Goal: Task Accomplishment & Management: Manage account settings

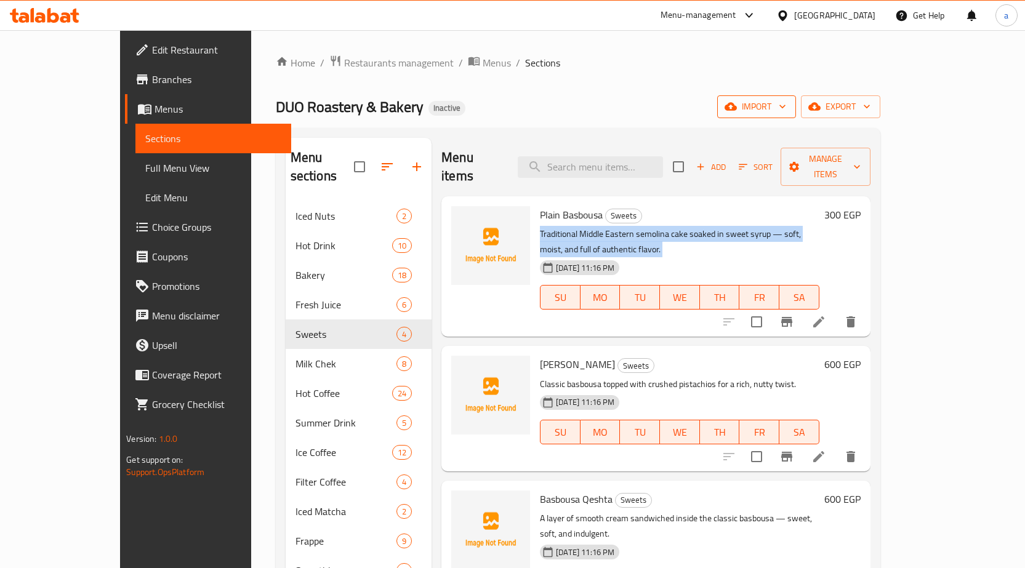
click at [786, 110] on span "import" at bounding box center [756, 106] width 59 height 15
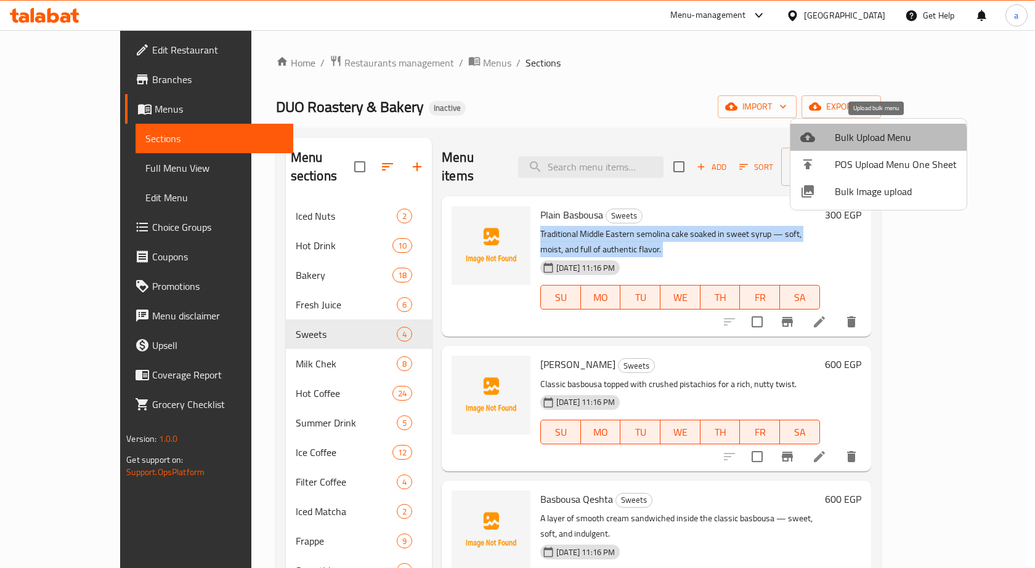
click at [857, 148] on li "Bulk Upload Menu" at bounding box center [878, 137] width 176 height 27
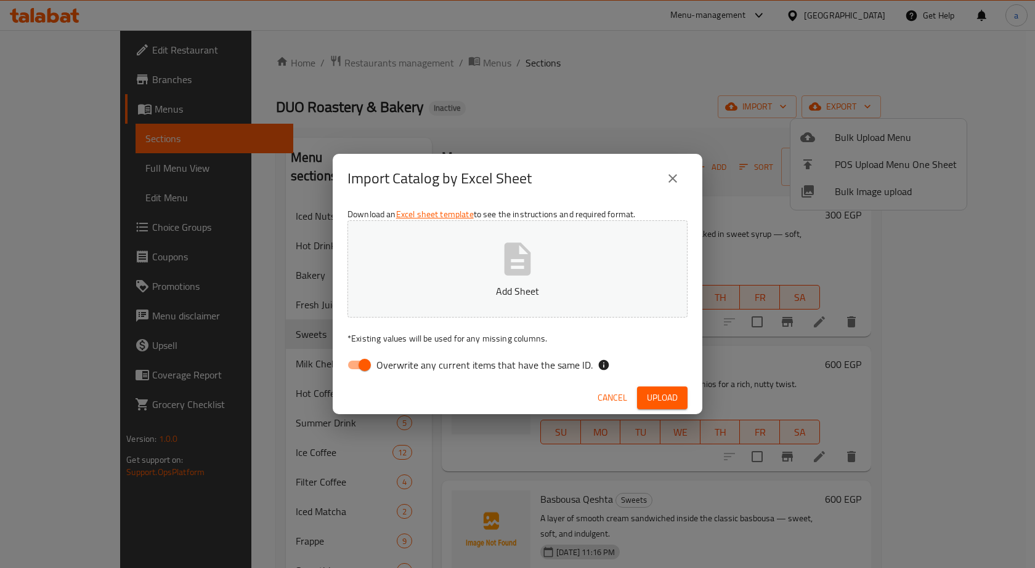
click at [495, 371] on span "Overwrite any current items that have the same ID." at bounding box center [484, 365] width 216 height 15
click at [400, 371] on input "Overwrite any current items that have the same ID." at bounding box center [364, 364] width 70 height 23
checkbox input "false"
click at [533, 220] on div "Download an Excel sheet template to see the instructions and required format. A…" at bounding box center [517, 292] width 369 height 179
click at [515, 252] on icon "button" at bounding box center [517, 259] width 26 height 33
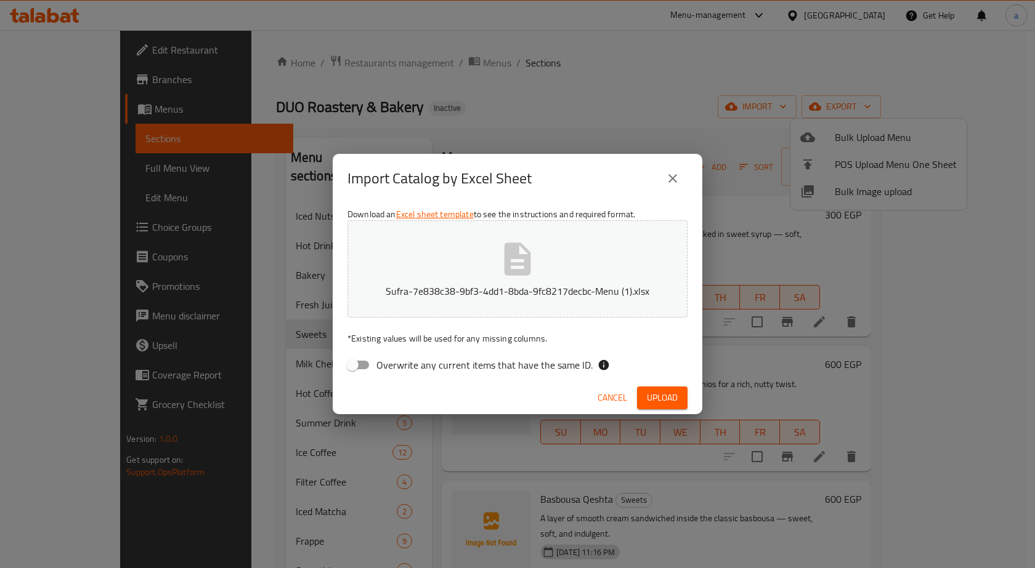
click at [682, 401] on button "Upload" at bounding box center [662, 398] width 50 height 23
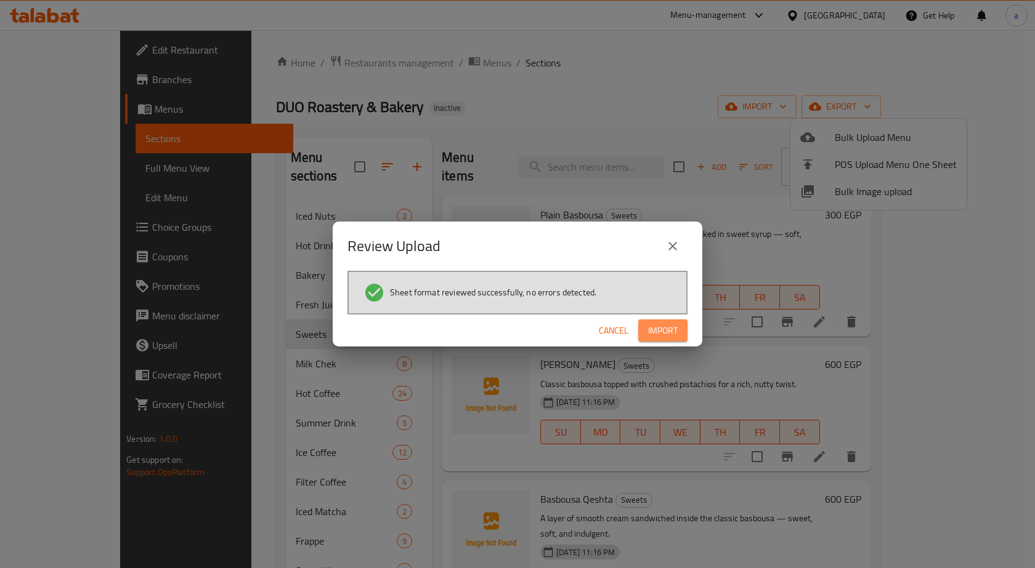
click at [653, 338] on span "Import" at bounding box center [663, 330] width 30 height 15
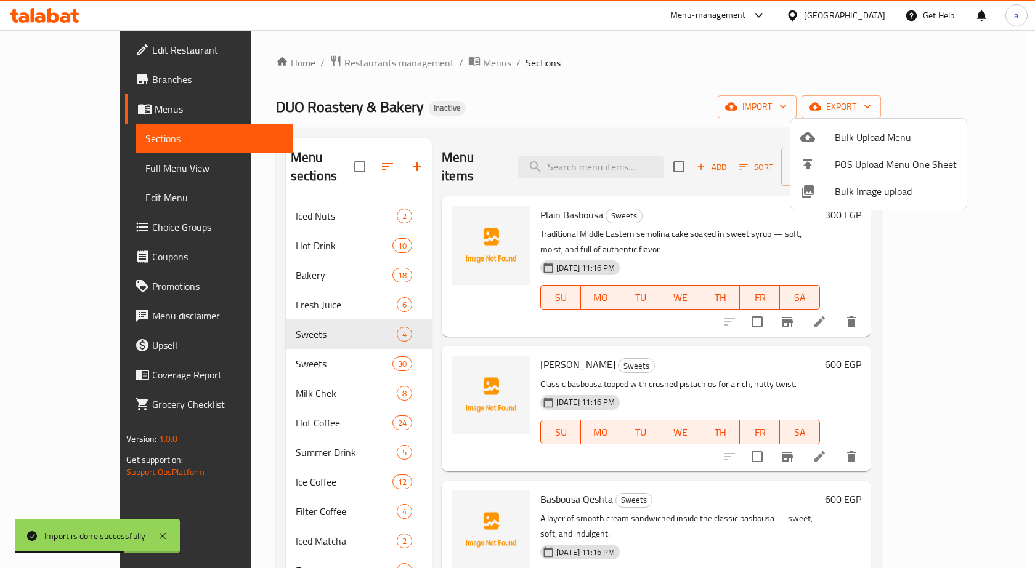
click at [299, 344] on div at bounding box center [517, 284] width 1035 height 568
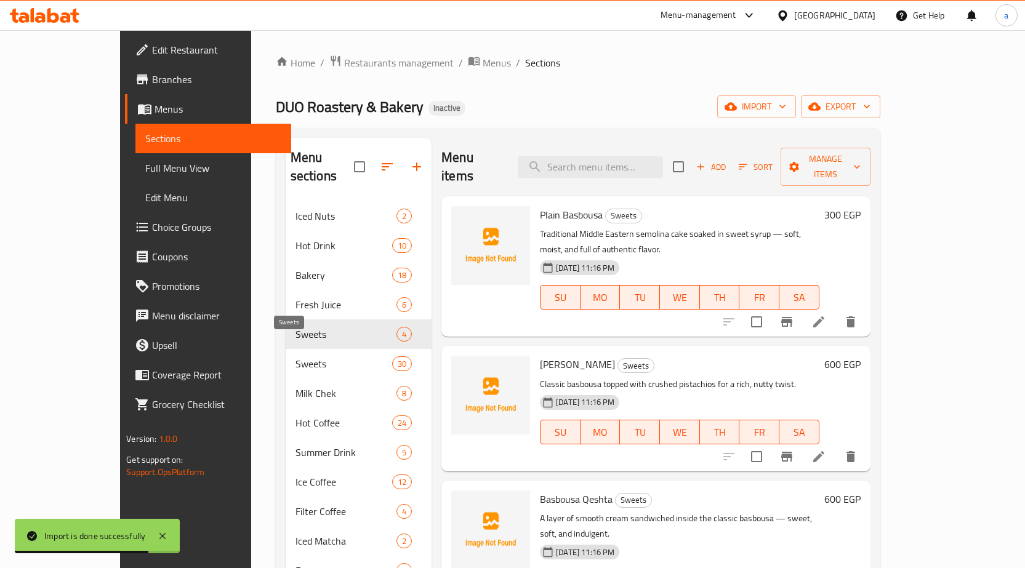
click at [299, 357] on span "Sweets" at bounding box center [344, 364] width 97 height 15
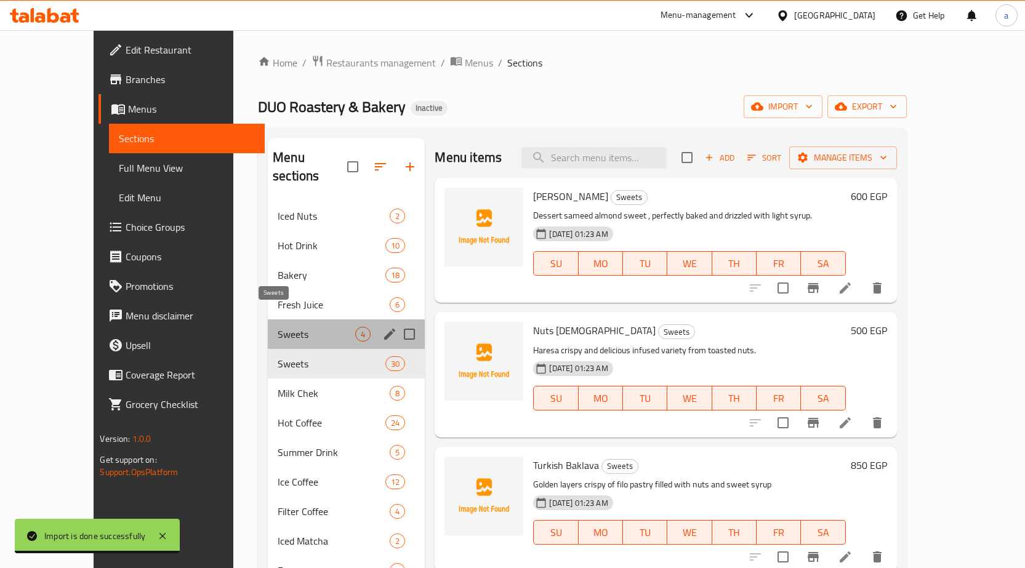
click at [304, 327] on span "Sweets" at bounding box center [317, 334] width 78 height 15
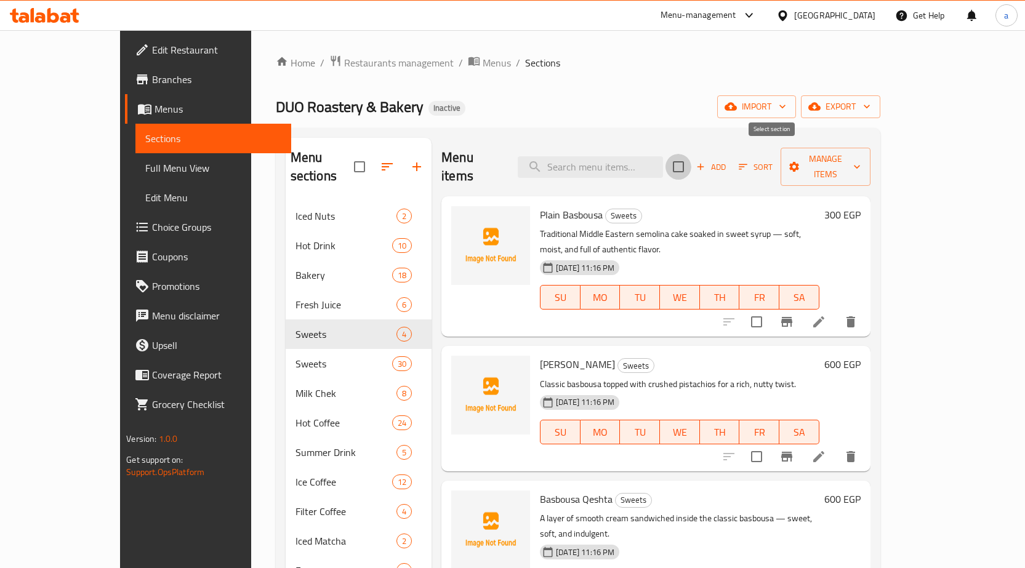
click at [692, 155] on input "checkbox" at bounding box center [679, 167] width 26 height 26
checkbox input "true"
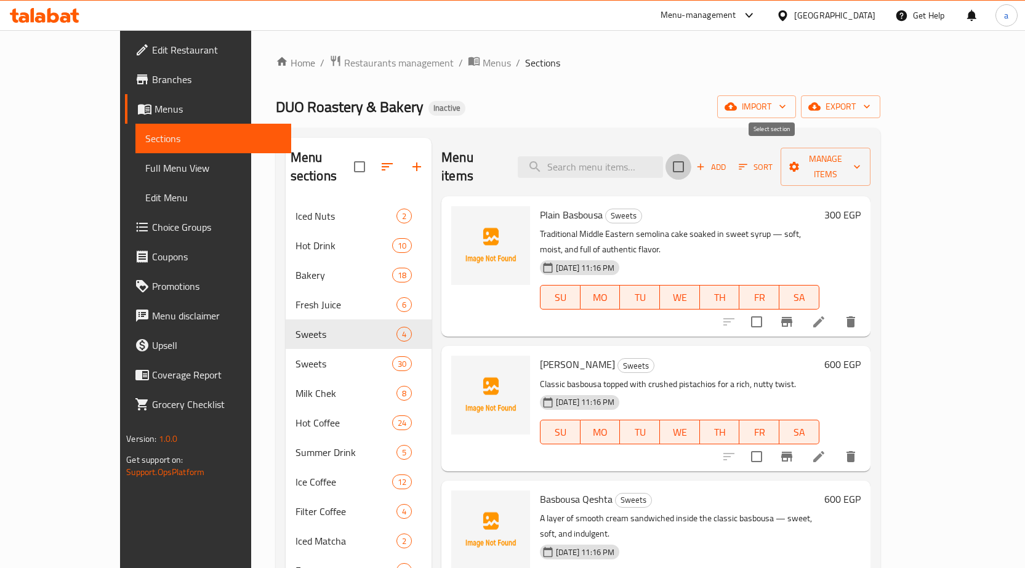
checkbox input "true"
click at [861, 164] on span "Manage items" at bounding box center [826, 166] width 70 height 31
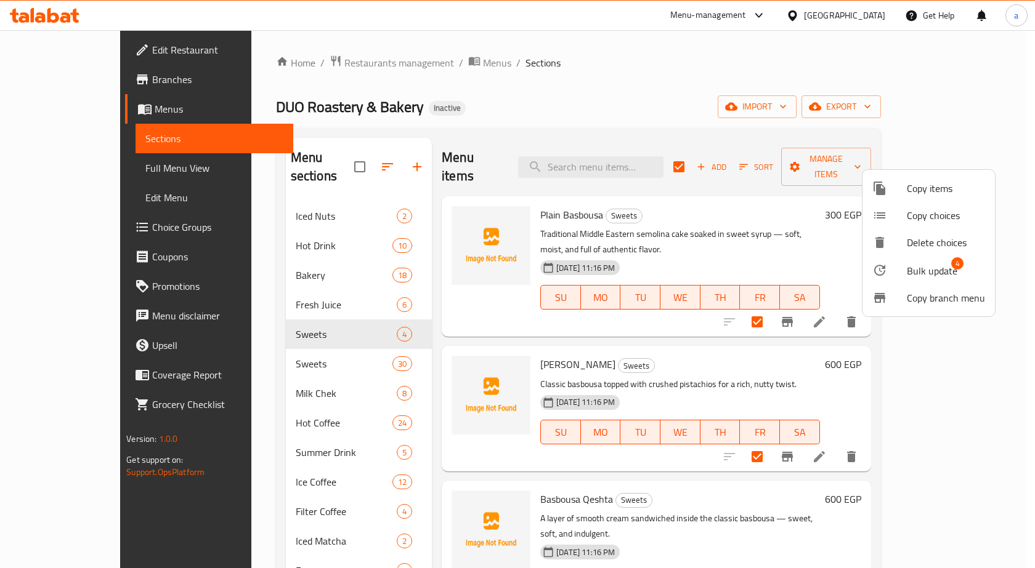
click at [303, 337] on div at bounding box center [517, 284] width 1035 height 568
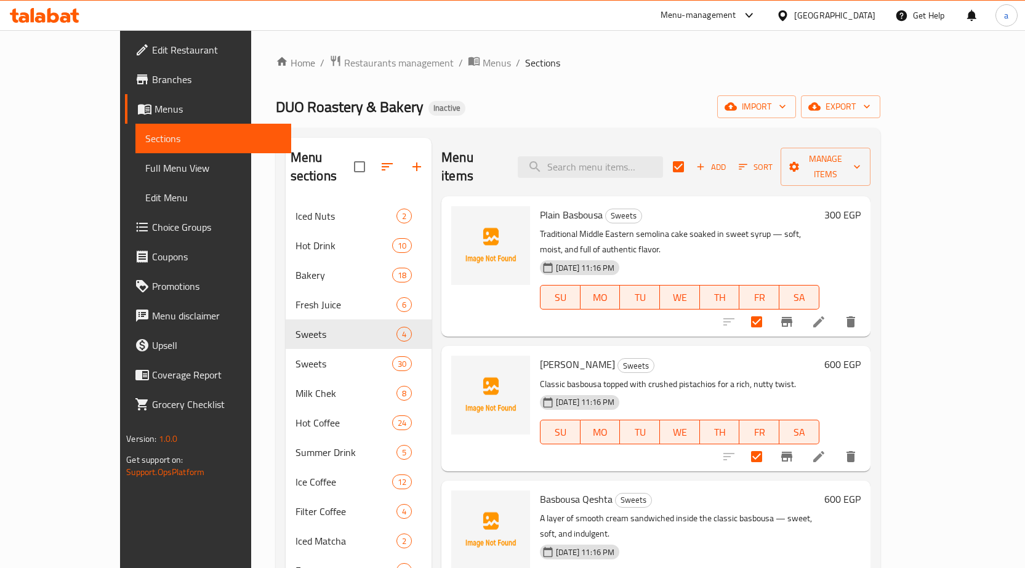
click at [303, 357] on span "Sweets" at bounding box center [344, 364] width 97 height 15
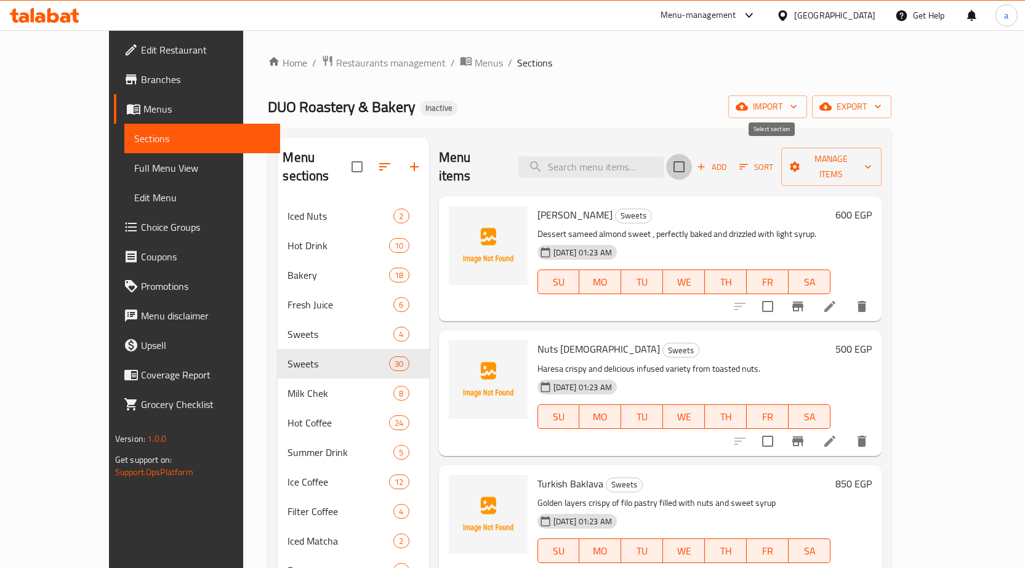
click at [692, 160] on input "checkbox" at bounding box center [679, 167] width 26 height 26
checkbox input "true"
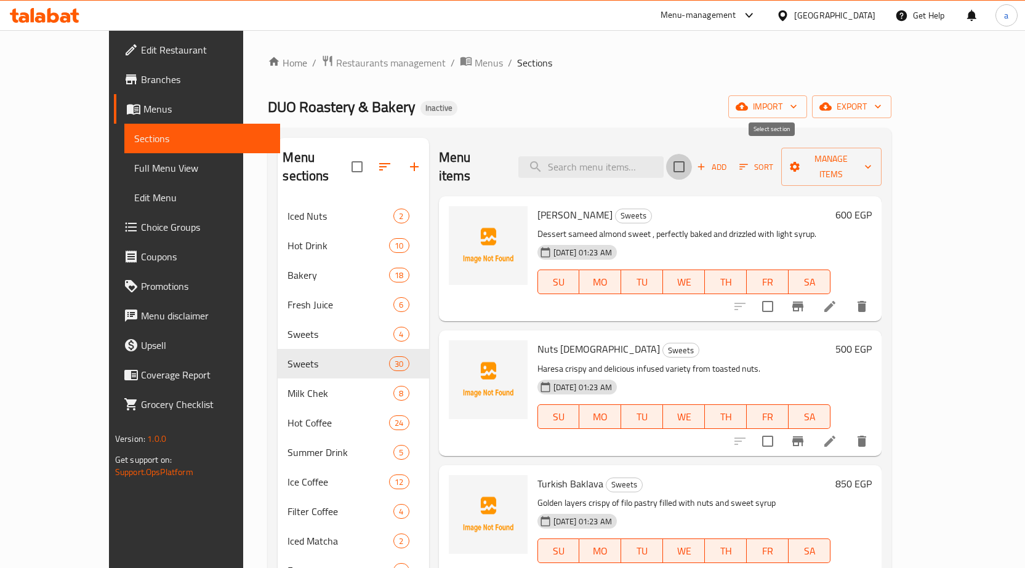
checkbox input "true"
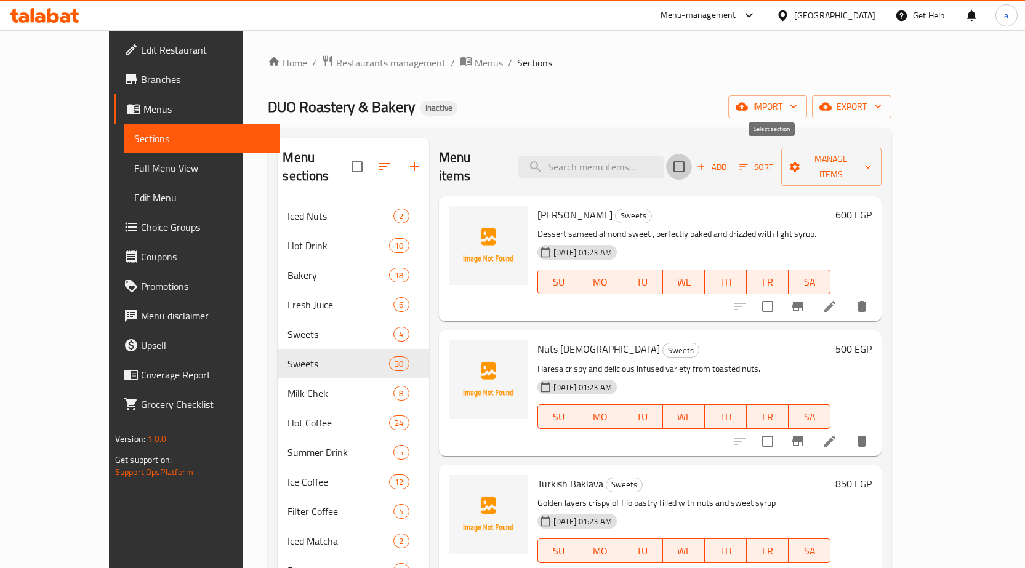
checkbox input "true"
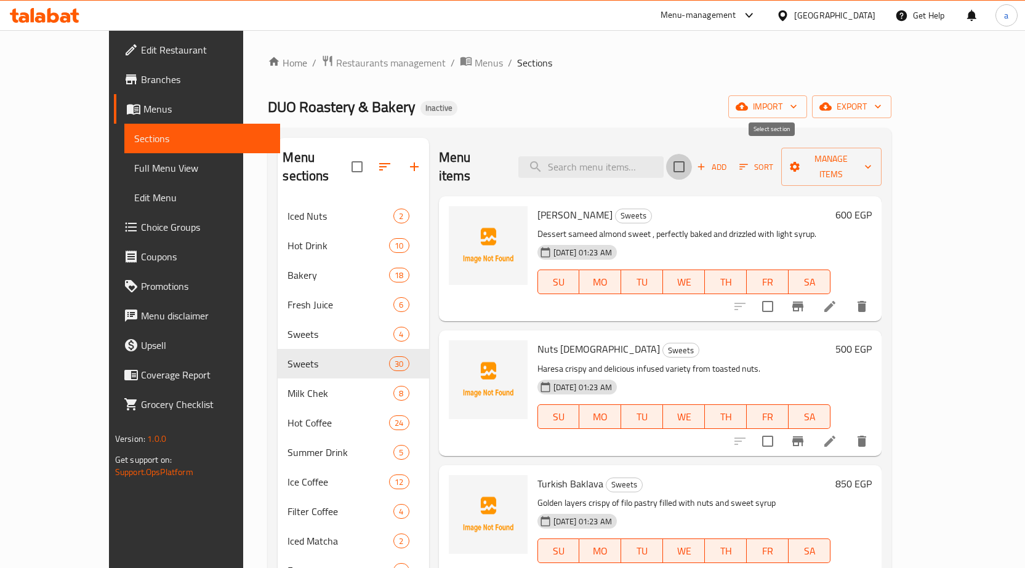
checkbox input "true"
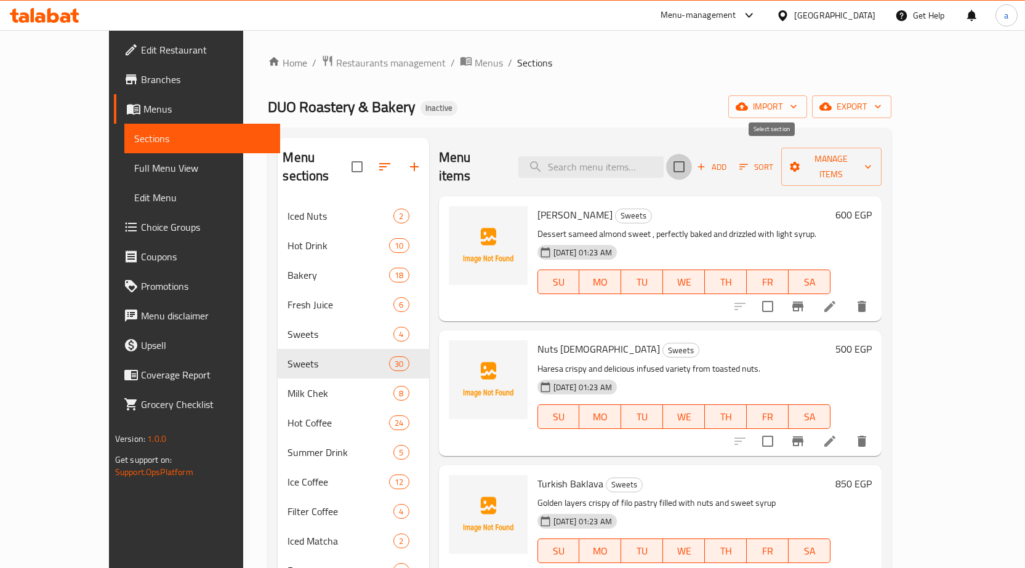
checkbox input "true"
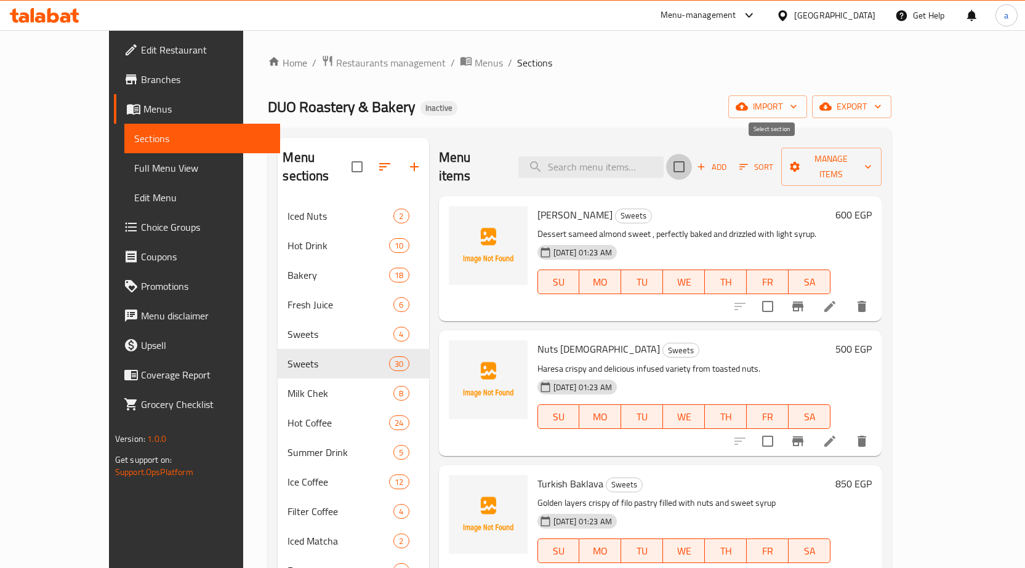
checkbox input "true"
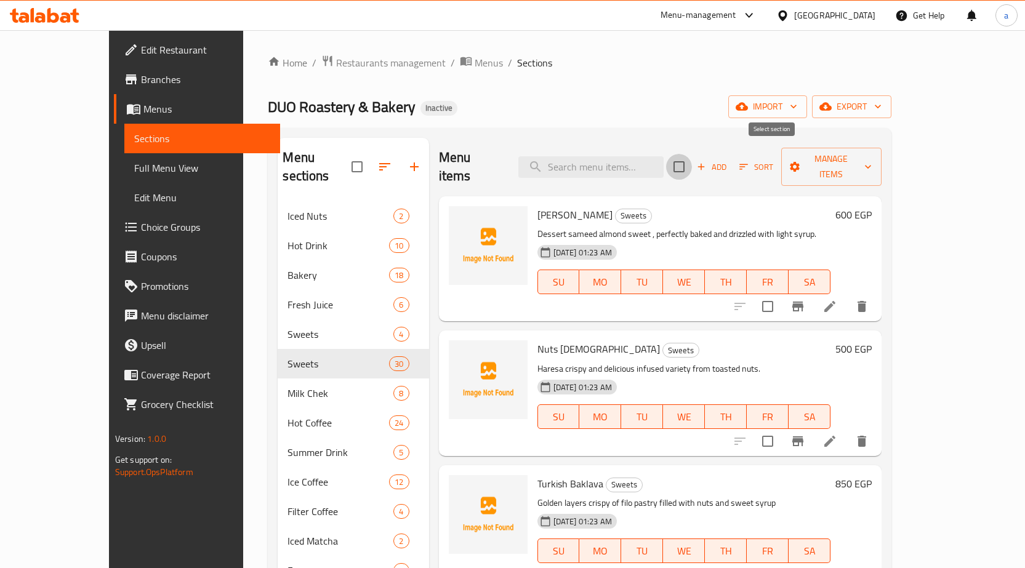
checkbox input "true"
click at [879, 157] on button "Manage items" at bounding box center [831, 167] width 101 height 38
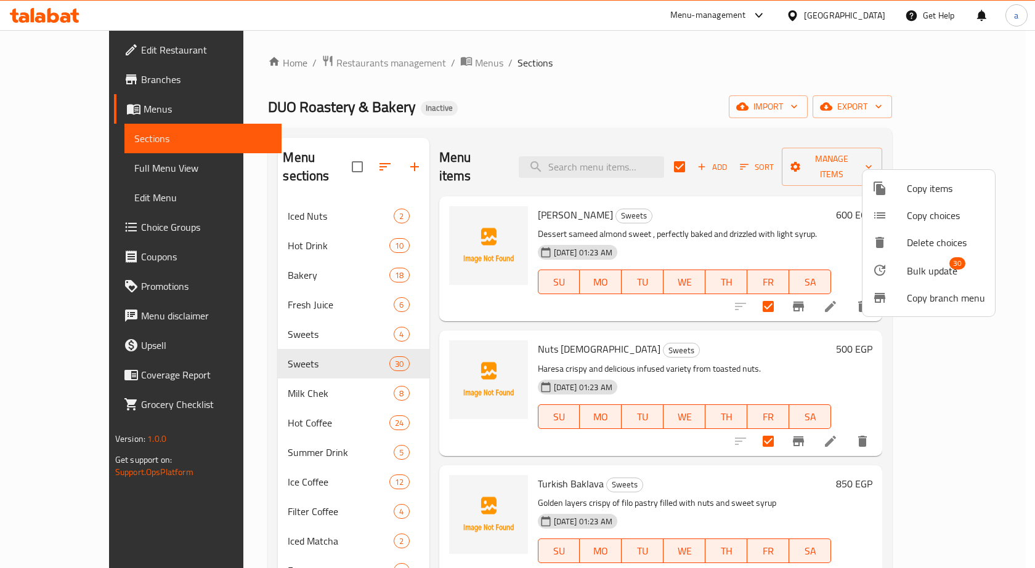
click at [923, 268] on span "Bulk update" at bounding box center [931, 271] width 50 height 15
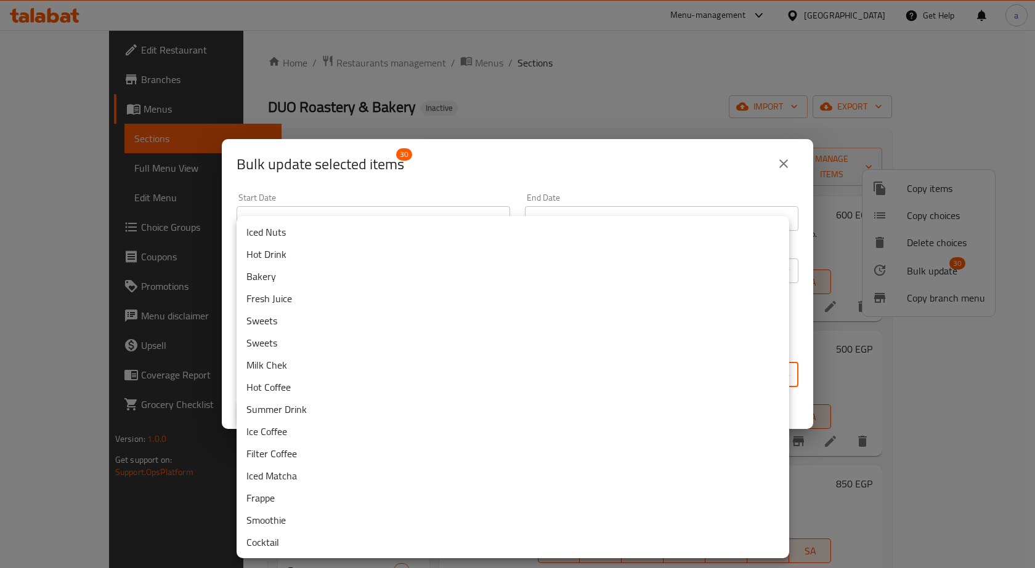
click at [383, 384] on body "​ Menu-management Egypt Get Help a Edit Restaurant Branches Menus Sections Full…" at bounding box center [517, 299] width 1035 height 538
click at [304, 311] on li "Sweets" at bounding box center [512, 321] width 552 height 22
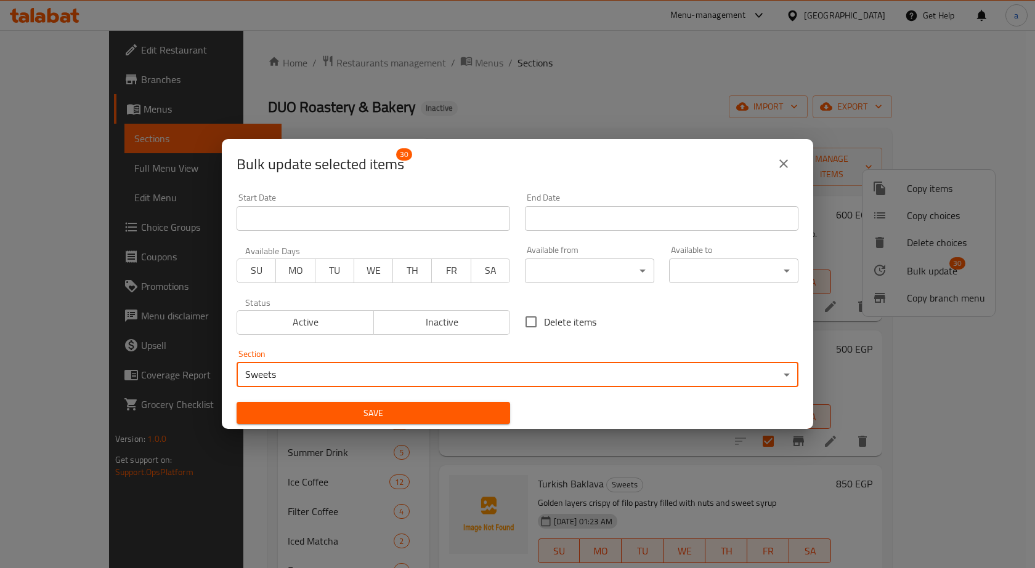
click at [391, 419] on span "Save" at bounding box center [373, 413] width 254 height 15
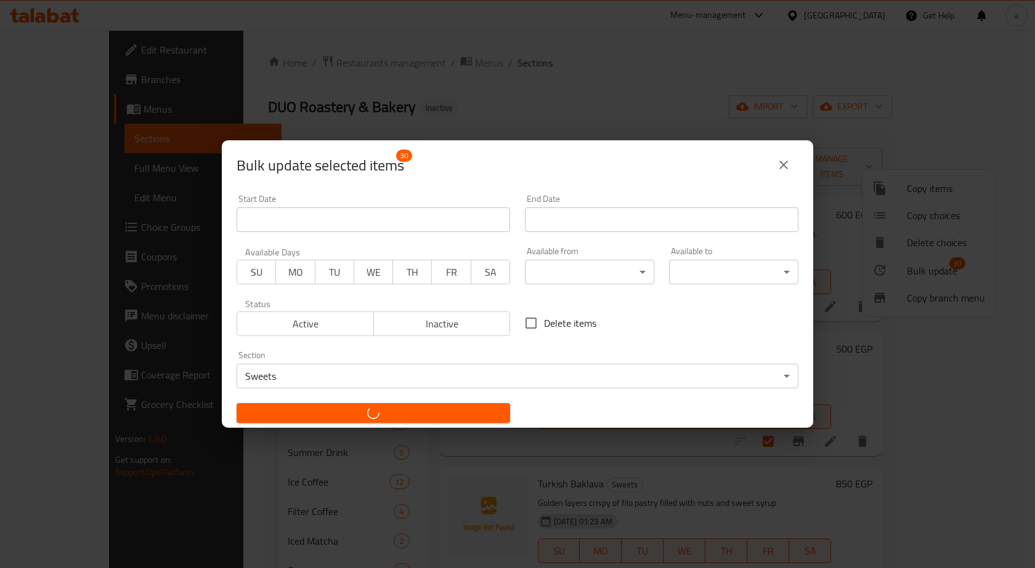
checkbox input "false"
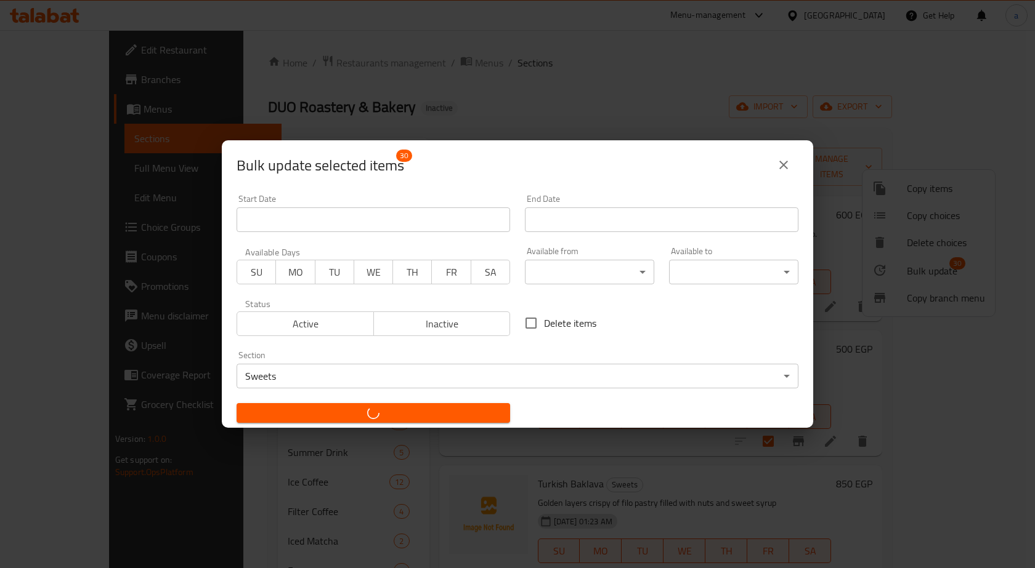
checkbox input "false"
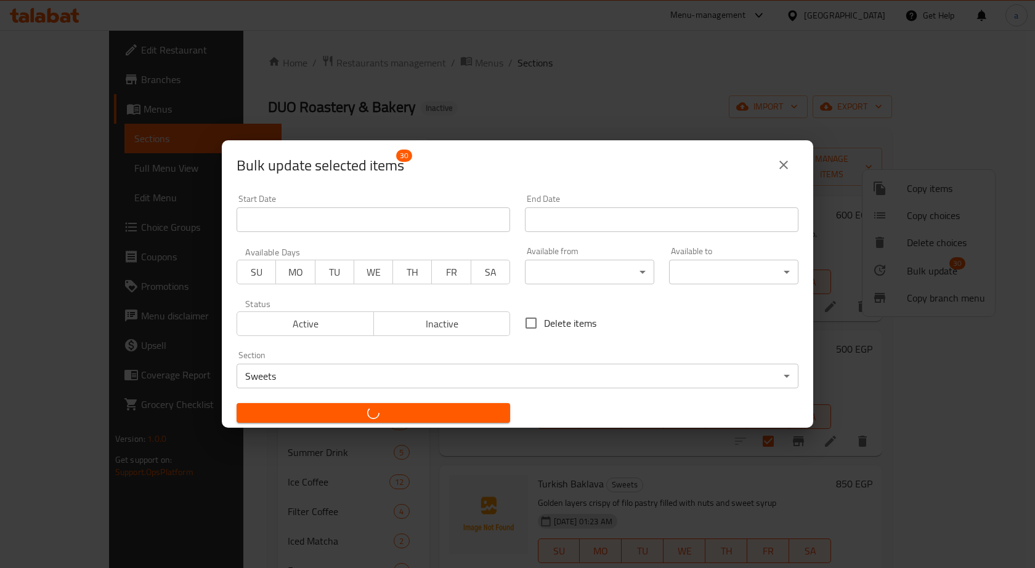
checkbox input "false"
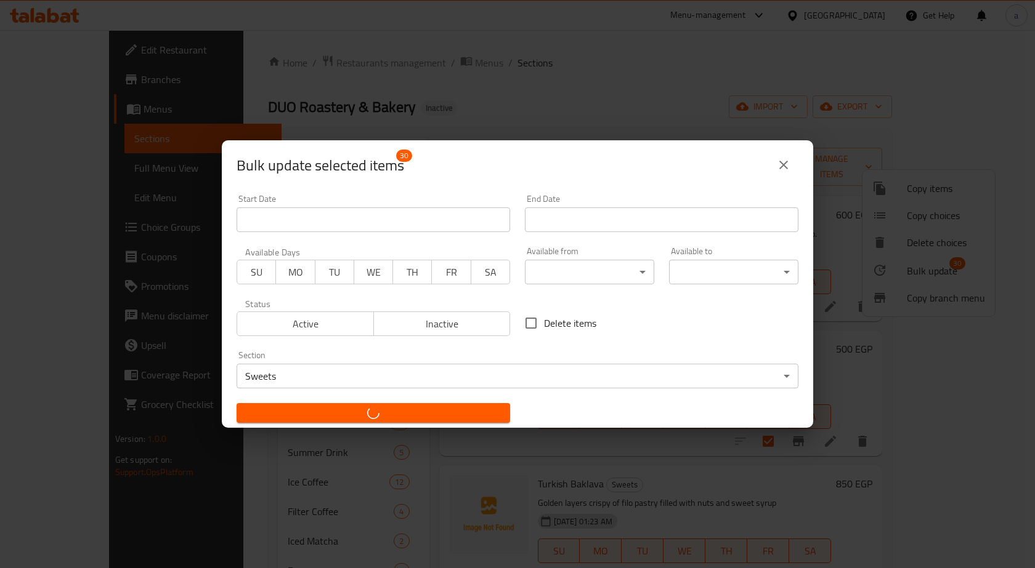
checkbox input "false"
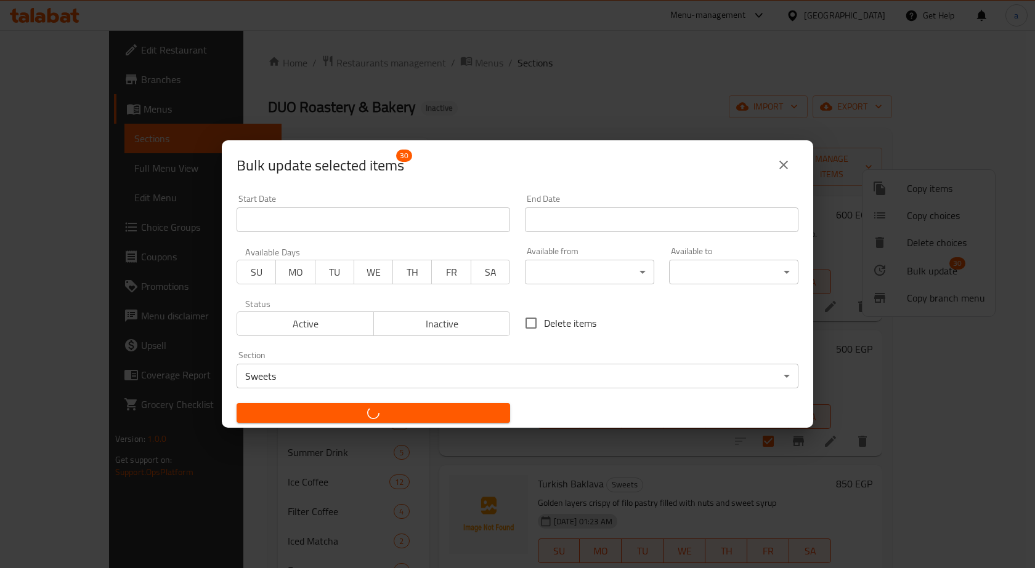
checkbox input "false"
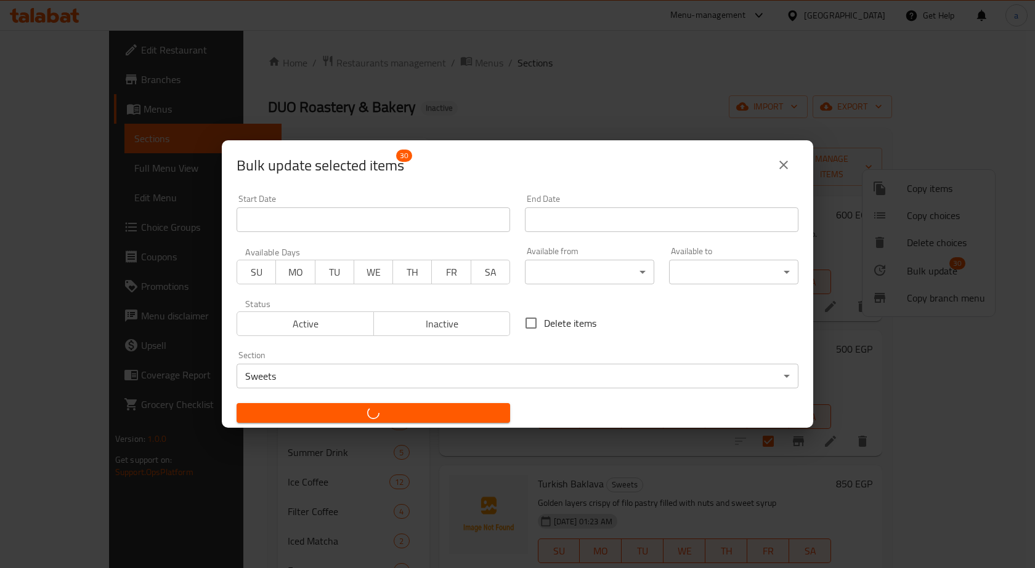
checkbox input "false"
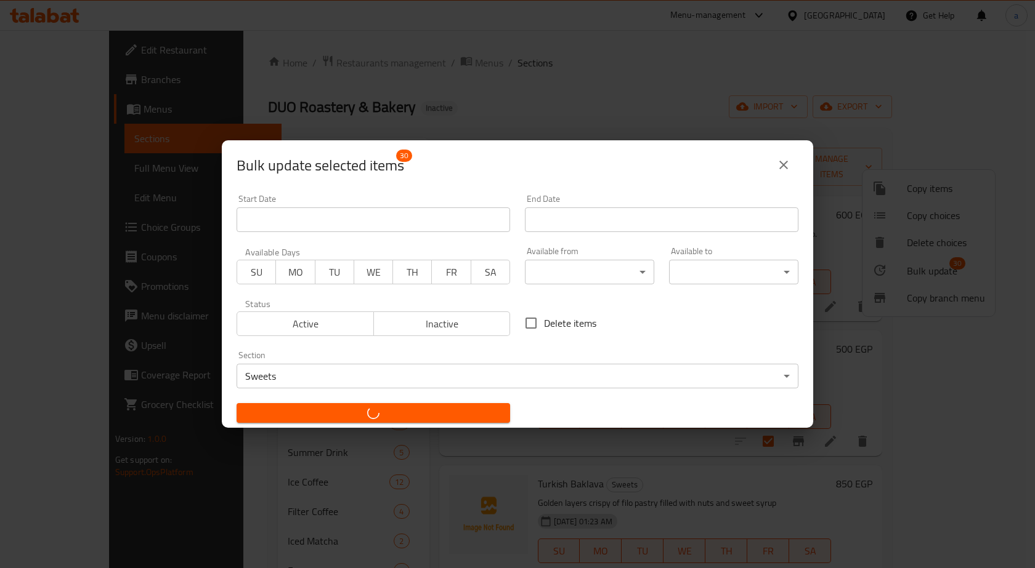
checkbox input "false"
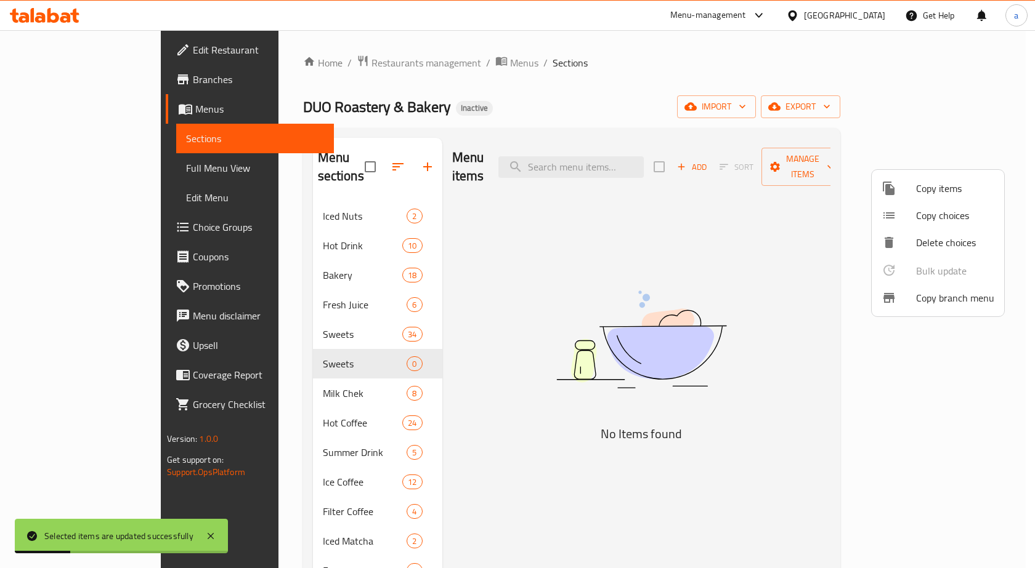
click at [299, 340] on div at bounding box center [517, 284] width 1035 height 568
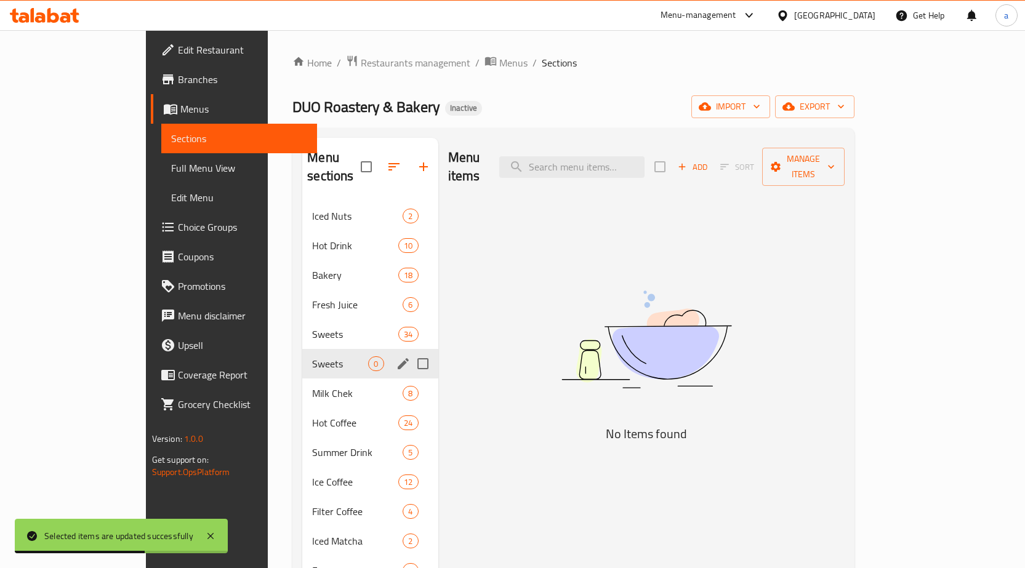
click at [410, 351] on input "Menu sections" at bounding box center [423, 364] width 26 height 26
checkbox input "true"
click at [379, 161] on icon "button" at bounding box center [386, 166] width 15 height 15
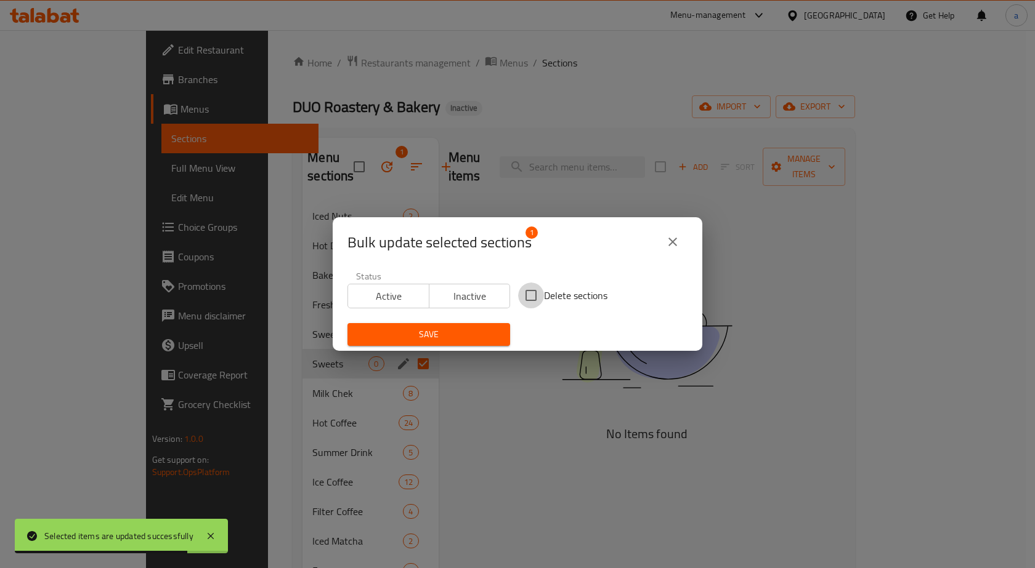
click at [536, 304] on input "Delete sections" at bounding box center [531, 296] width 26 height 26
checkbox input "true"
click at [476, 327] on span "Save" at bounding box center [428, 334] width 143 height 15
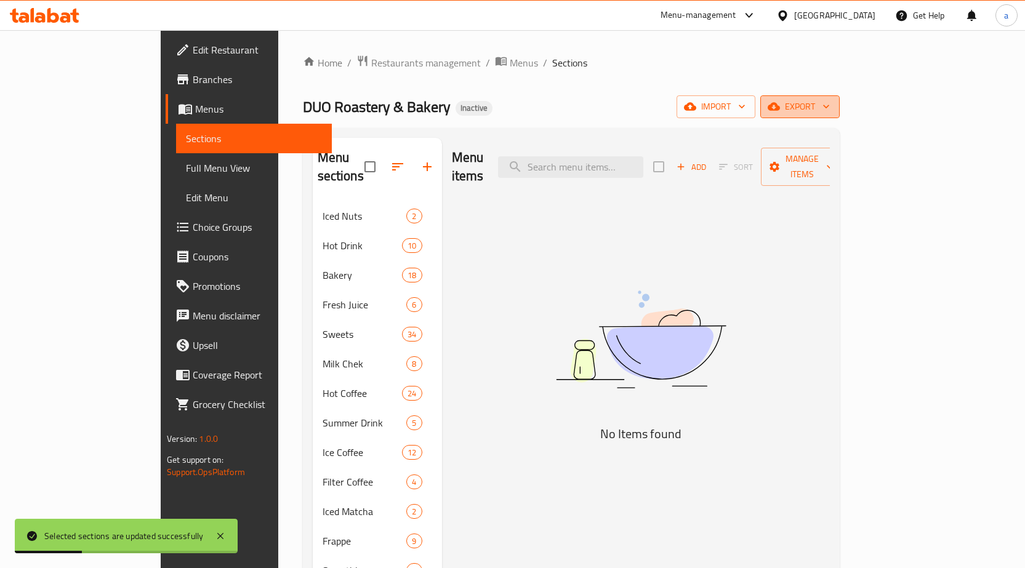
click at [840, 116] on button "export" at bounding box center [799, 106] width 79 height 23
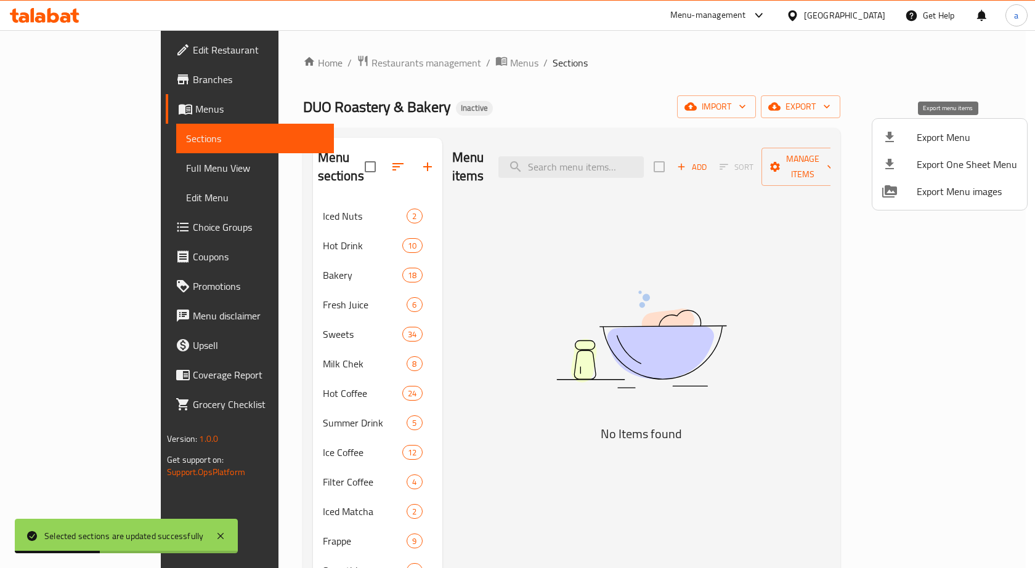
click at [929, 133] on span "Export Menu" at bounding box center [966, 137] width 100 height 15
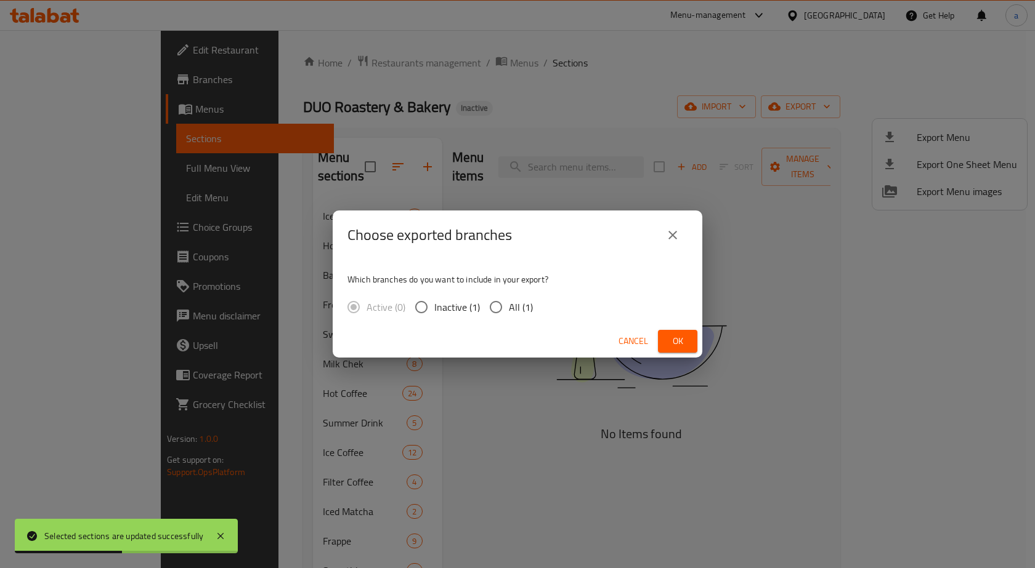
click at [509, 314] on span "All (1)" at bounding box center [521, 307] width 24 height 15
click at [508, 314] on input "All (1)" at bounding box center [496, 307] width 26 height 26
radio input "true"
click at [664, 332] on button "Ok" at bounding box center [677, 341] width 39 height 23
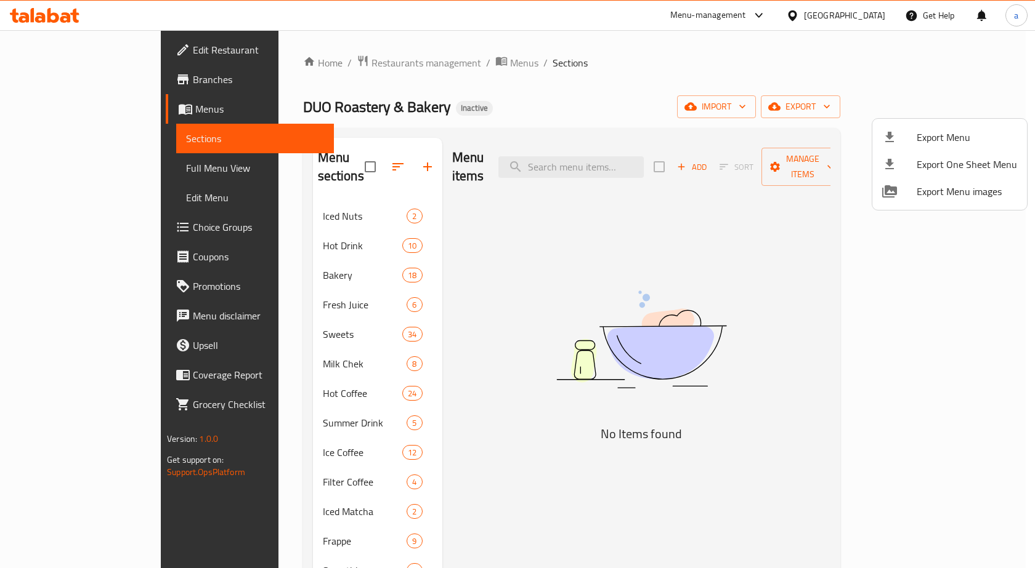
click at [608, 256] on div at bounding box center [517, 284] width 1035 height 568
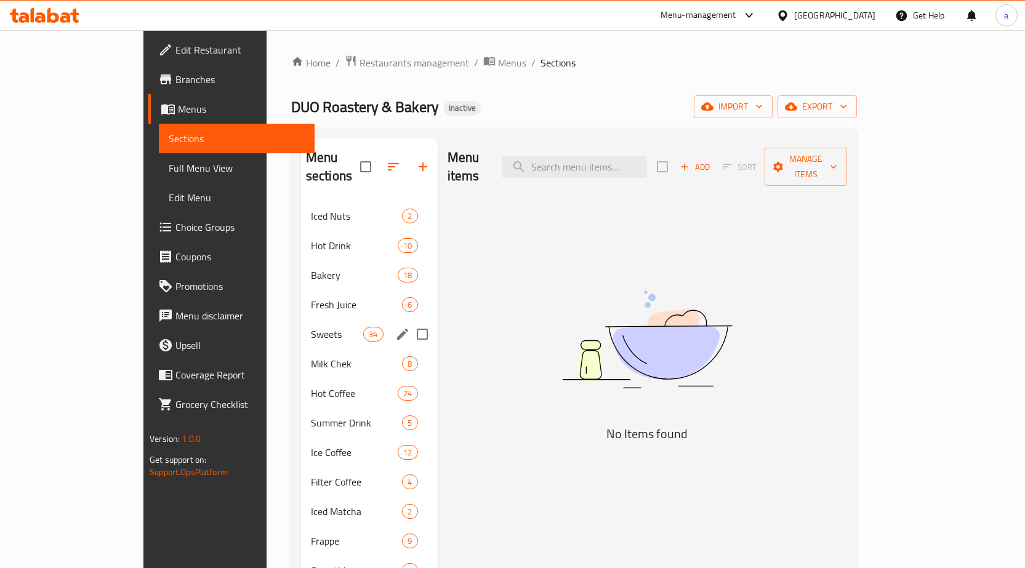
click at [311, 327] on span "Sweets" at bounding box center [337, 334] width 52 height 15
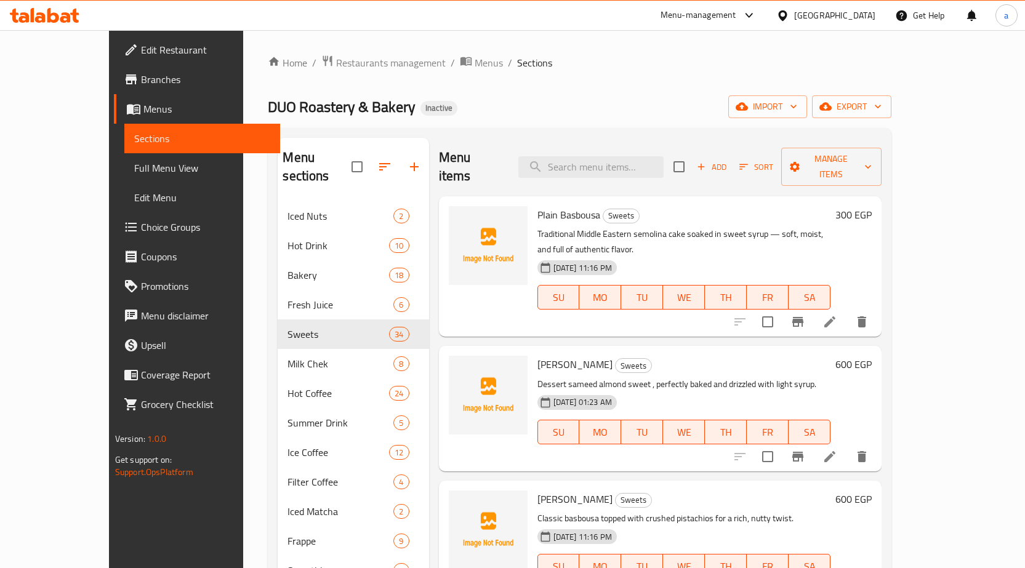
click at [134, 166] on span "Full Menu View" at bounding box center [202, 168] width 136 height 15
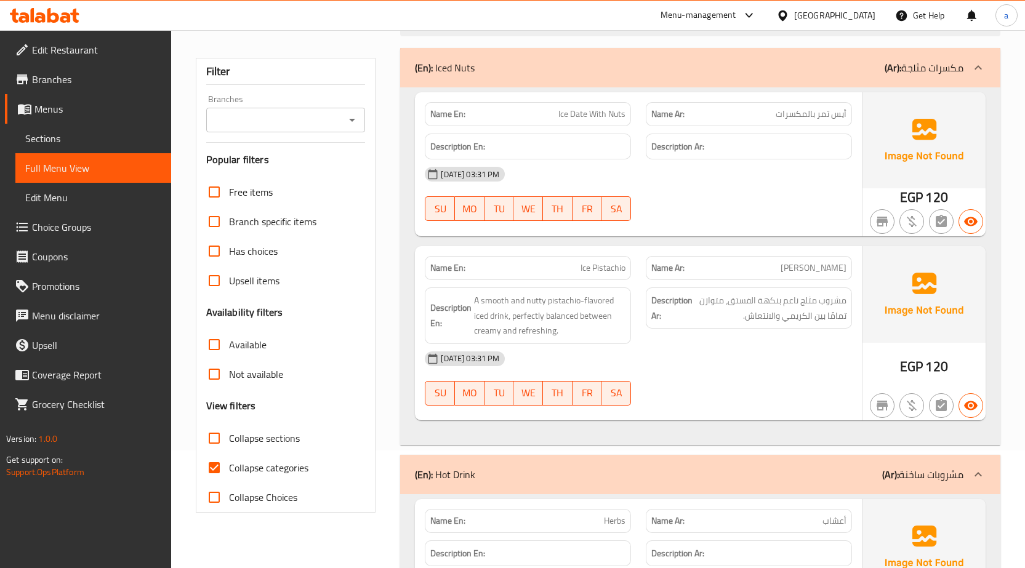
scroll to position [308, 0]
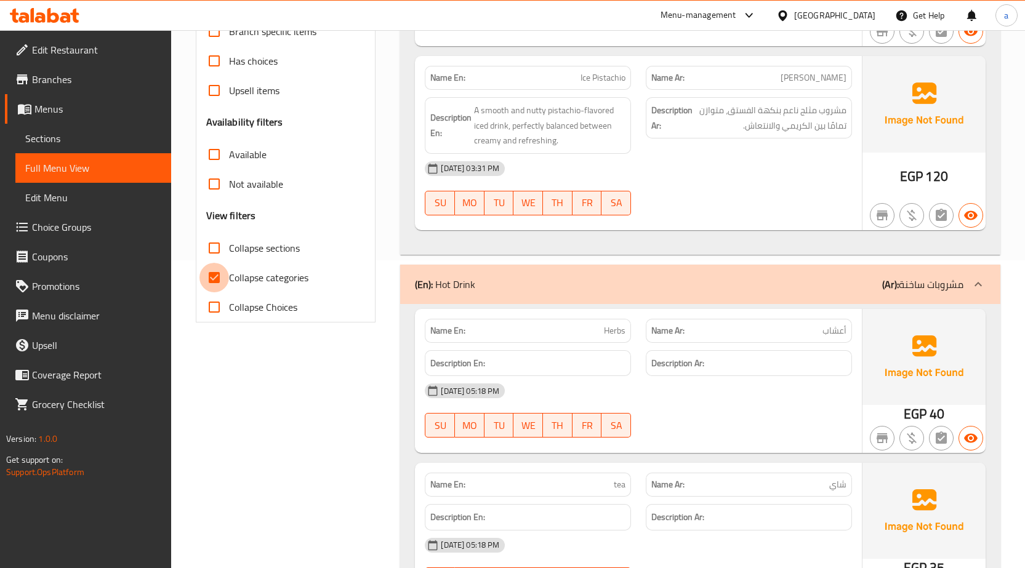
click at [223, 284] on input "Collapse categories" at bounding box center [215, 278] width 30 height 30
checkbox input "false"
click at [212, 256] on input "Collapse sections" at bounding box center [215, 248] width 30 height 30
checkbox input "true"
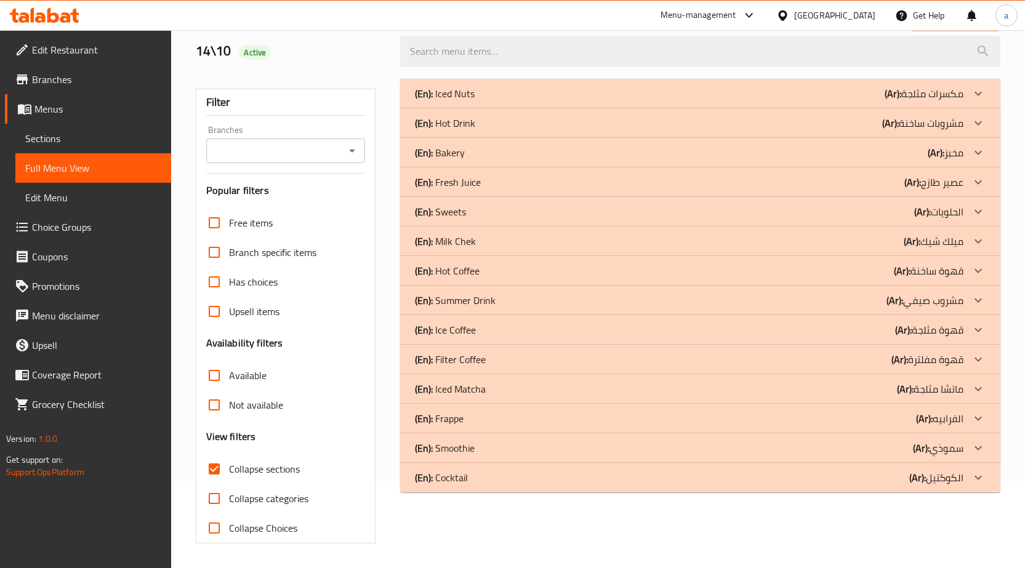
scroll to position [0, 0]
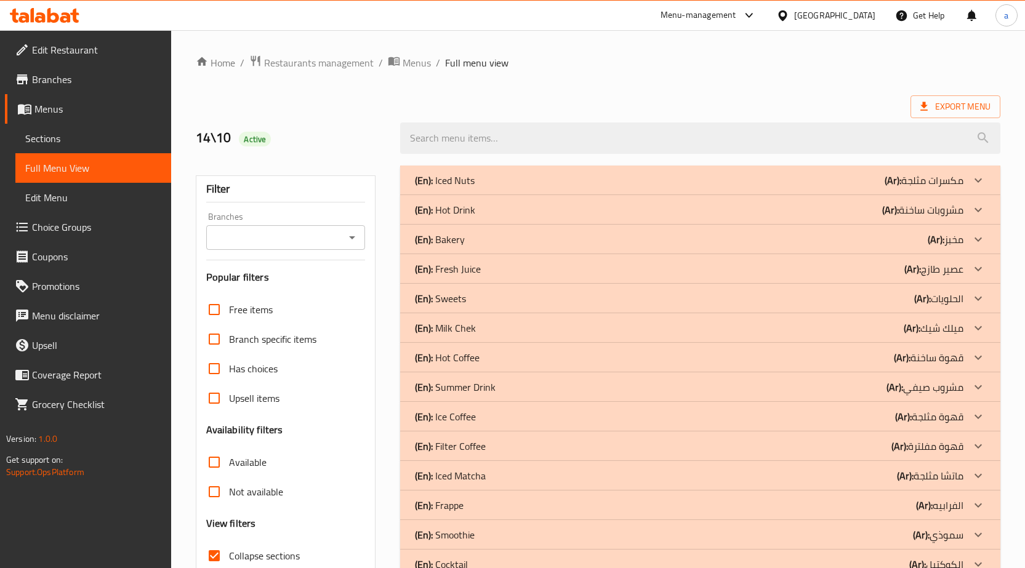
click at [571, 299] on div "(En): Sweets (Ar): الحلويات" at bounding box center [689, 298] width 549 height 15
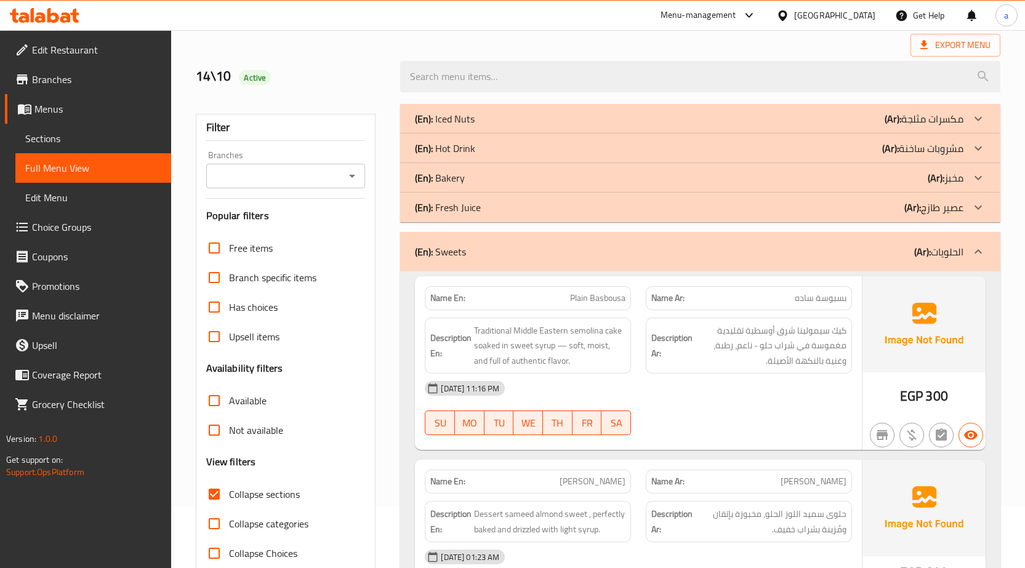
scroll to position [123, 0]
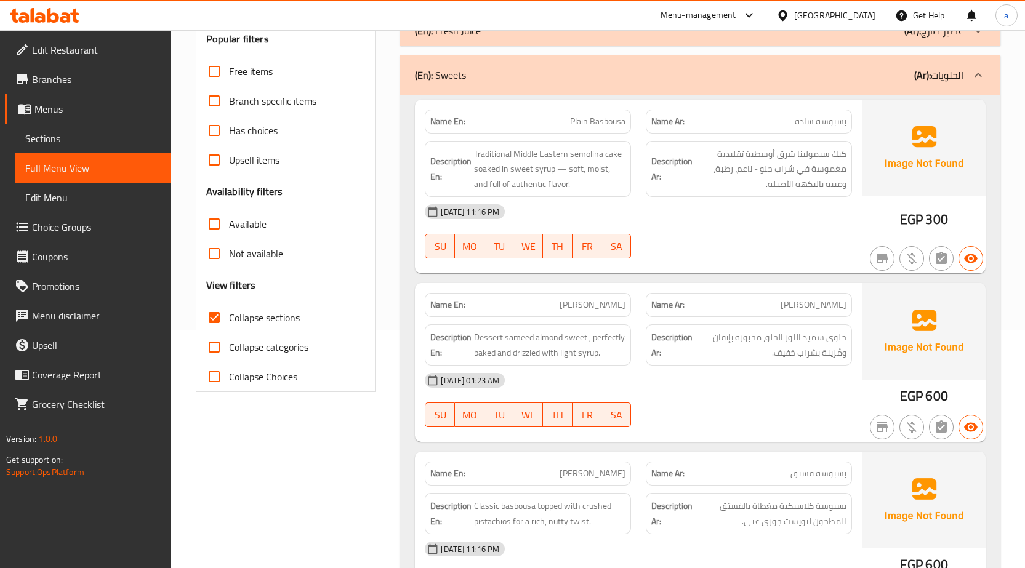
scroll to position [246, 0]
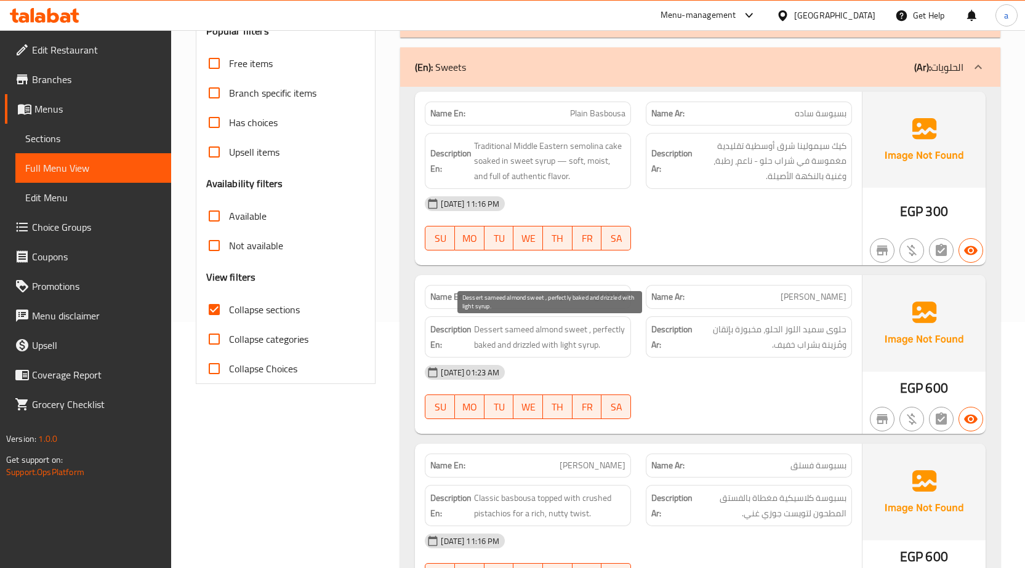
click at [544, 334] on span "Dessert sameed almond sweet , perfectly baked and drizzled with light syrup." at bounding box center [549, 337] width 151 height 30
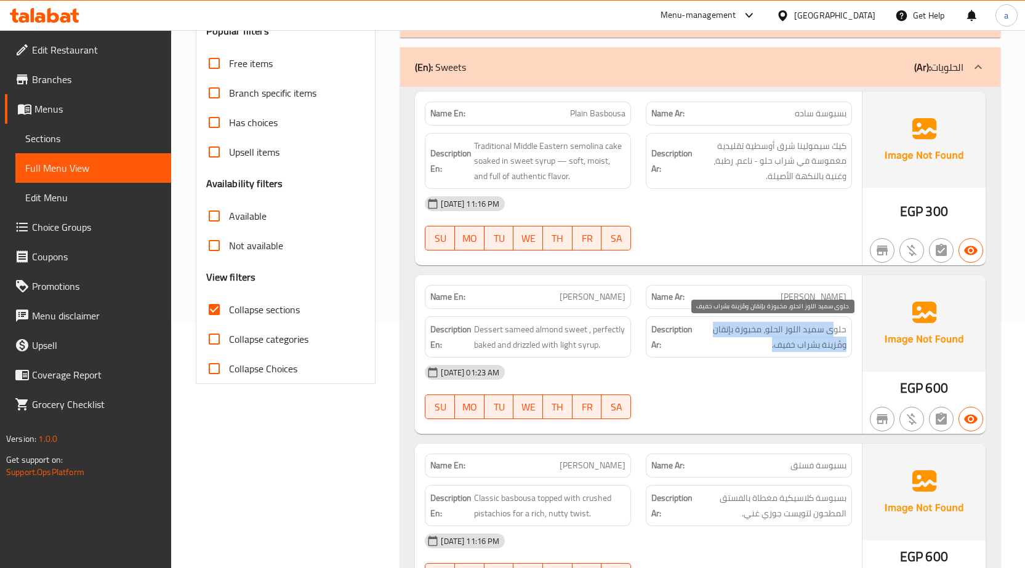
drag, startPoint x: 818, startPoint y: 330, endPoint x: 773, endPoint y: 349, distance: 48.8
click at [773, 349] on span "حلوى سميد اللوز الحلو، مخبوزة بإتقان ومُزينة بشراب خفيف." at bounding box center [770, 337] width 151 height 30
click at [752, 333] on span "حلوى سميد اللوز الحلو، مخبوزة بإتقان ومُزينة بشراب خفيف." at bounding box center [770, 337] width 151 height 30
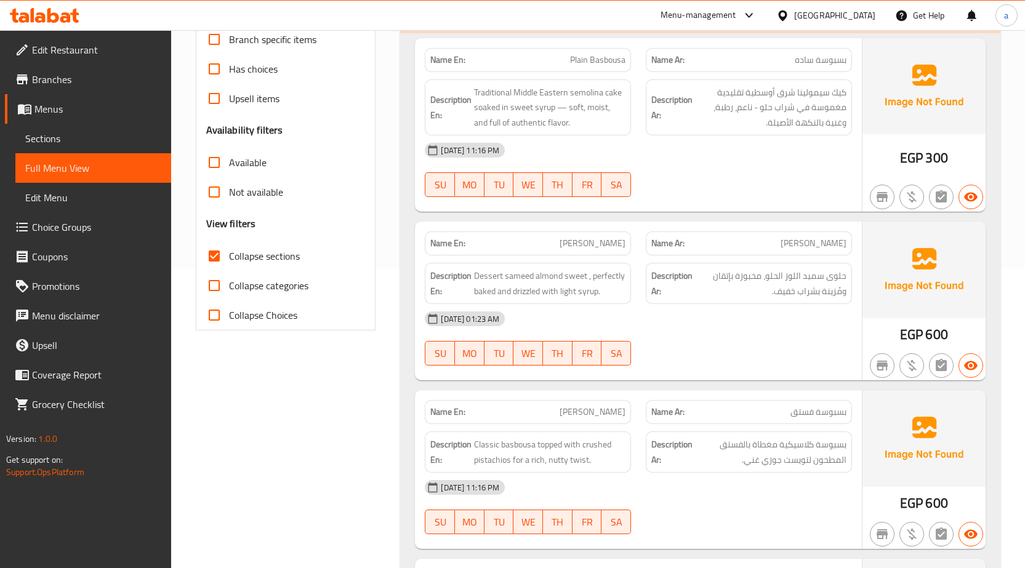
scroll to position [369, 0]
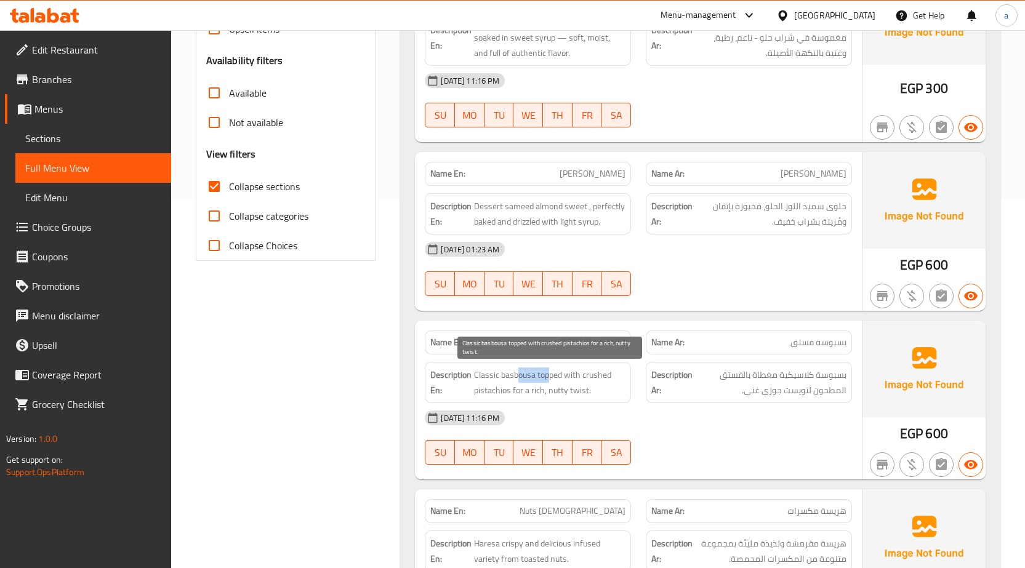
drag, startPoint x: 516, startPoint y: 379, endPoint x: 553, endPoint y: 377, distance: 37.0
click at [553, 377] on span "Classic basbousa topped with crushed pistachios for a rich, nutty twist." at bounding box center [549, 383] width 151 height 30
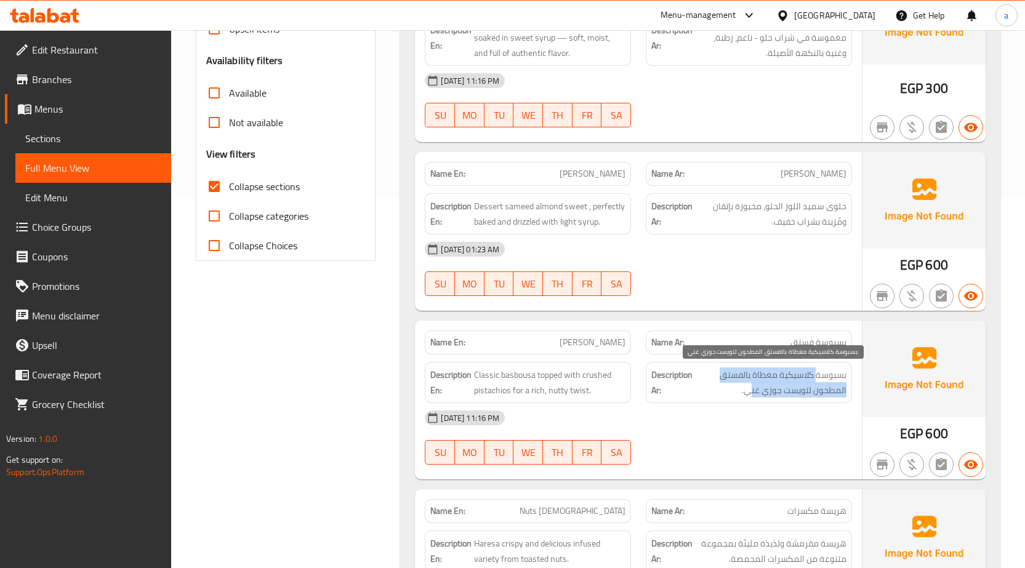
drag, startPoint x: 818, startPoint y: 375, endPoint x: 754, endPoint y: 395, distance: 67.0
click at [754, 395] on span "بسبوسة كلاسيكية مغطاة بالفستق المطحون لتويست جوزي غني." at bounding box center [770, 383] width 151 height 30
click at [752, 395] on span "بسبوسة كلاسيكية مغطاة بالفستق المطحون لتويست جوزي غني." at bounding box center [770, 383] width 151 height 30
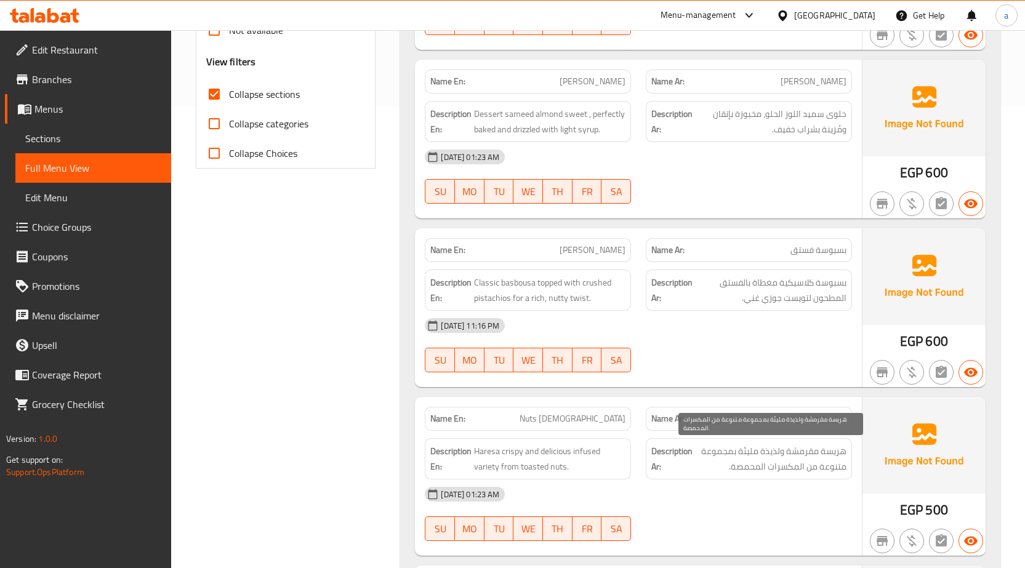
scroll to position [554, 0]
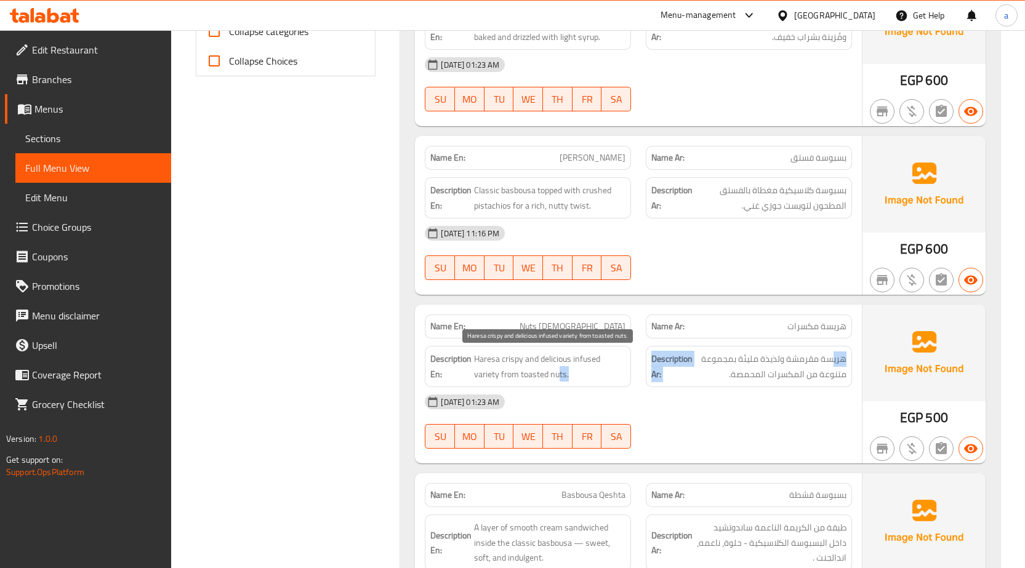
drag, startPoint x: 833, startPoint y: 359, endPoint x: 560, endPoint y: 373, distance: 272.5
click at [560, 373] on div "Description En: Haresa crispy and delicious infused variety from toasted nuts. …" at bounding box center [638, 367] width 442 height 56
click at [559, 372] on span "Haresa crispy and delicious infused variety from toasted nuts." at bounding box center [549, 367] width 151 height 30
click at [496, 361] on span "Haresa crispy and delicious infused variety from toasted nuts." at bounding box center [549, 367] width 151 height 30
drag, startPoint x: 510, startPoint y: 357, endPoint x: 529, endPoint y: 382, distance: 30.8
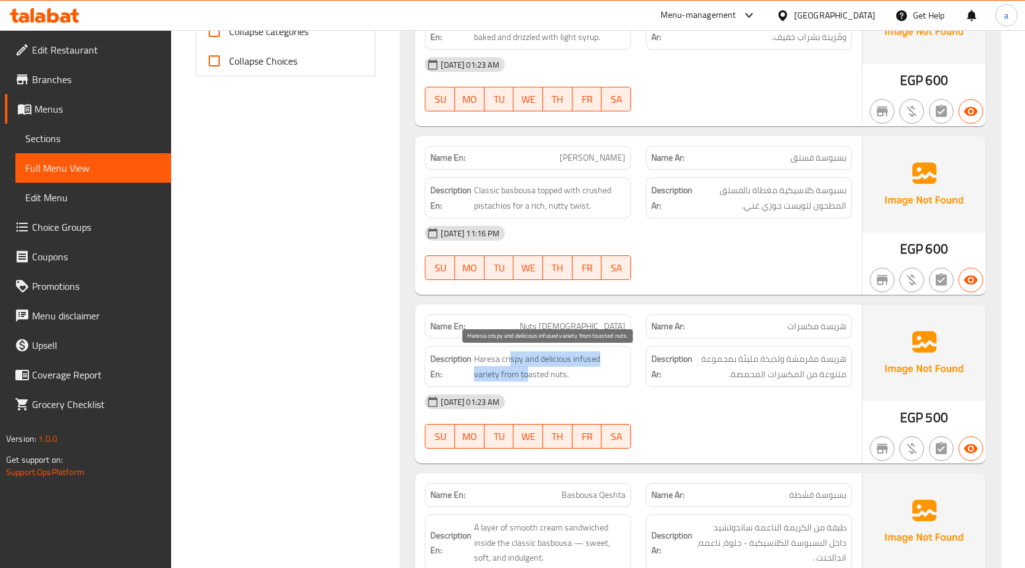
click at [529, 382] on span "Haresa crispy and delicious infused variety from toasted nuts." at bounding box center [549, 367] width 151 height 30
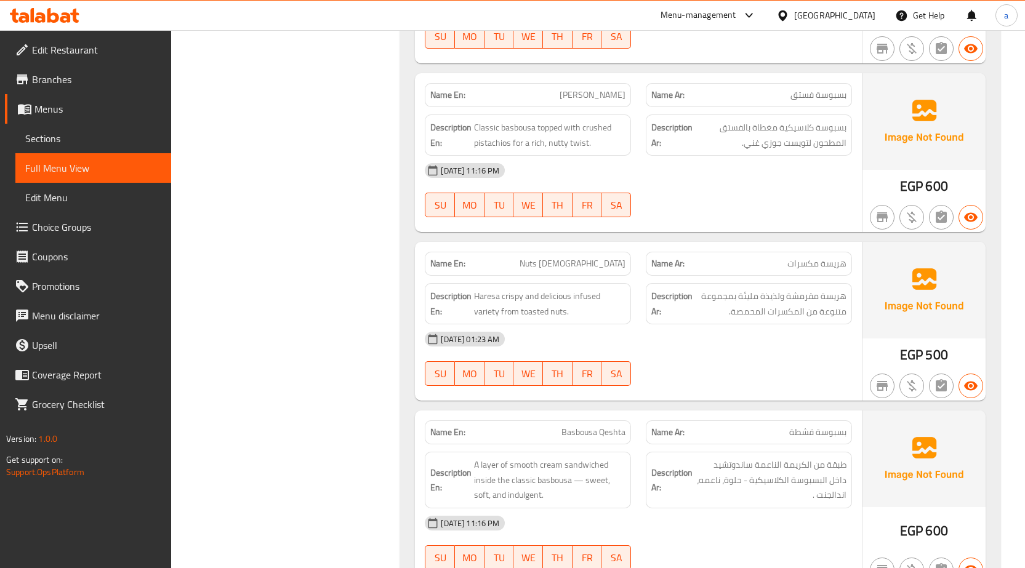
scroll to position [677, 0]
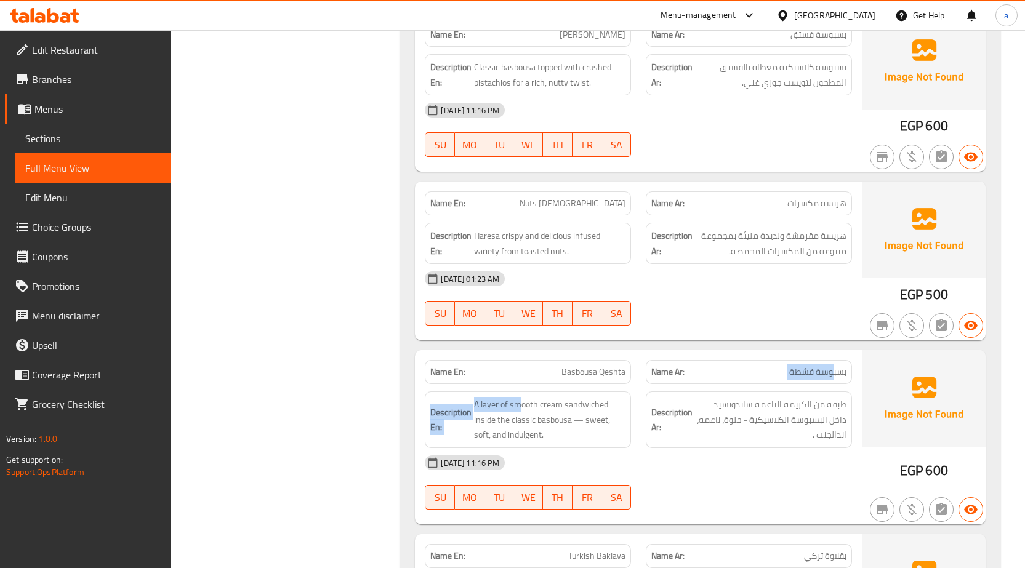
drag, startPoint x: 833, startPoint y: 373, endPoint x: 493, endPoint y: 397, distance: 340.2
click at [516, 397] on div "Name En: Basbousa Qeshta Name Ar: بسبوسة قشطة Description En: A layer of smooth…" at bounding box center [638, 437] width 447 height 174
click at [488, 397] on div "Description En: A layer of smooth cream sandwiched inside the classic basbousa …" at bounding box center [528, 420] width 206 height 57
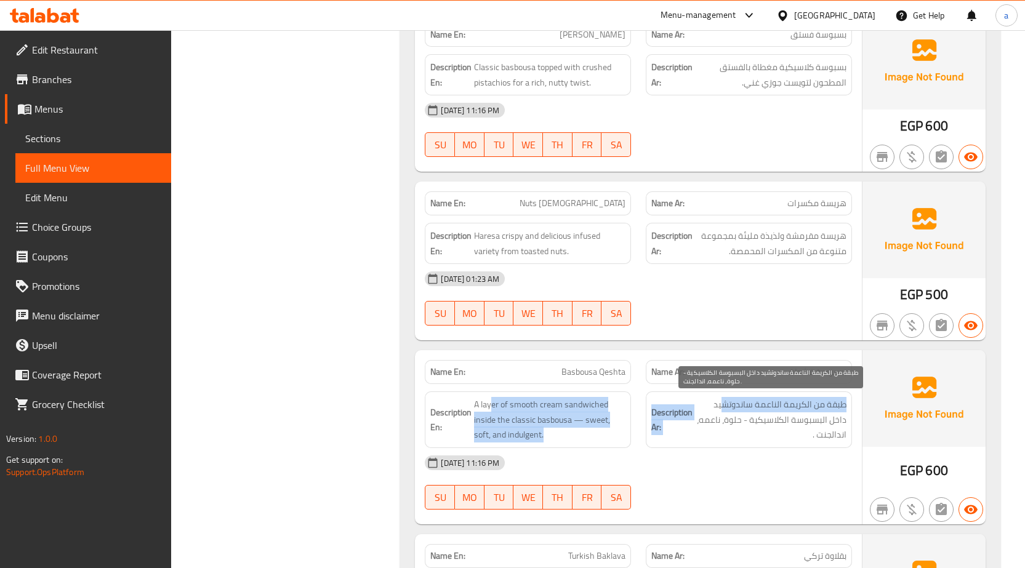
drag, startPoint x: 492, startPoint y: 403, endPoint x: 720, endPoint y: 405, distance: 228.5
click at [720, 405] on div "Description En: A layer of smooth cream sandwiched inside the classic basbousa …" at bounding box center [638, 419] width 442 height 71
click at [720, 405] on span "طبقة من الكريمة الناعمة ساندوتشيد داخل البسبوسة الكلاسيكية - حلوة، ناعمه، اندال…" at bounding box center [770, 420] width 151 height 46
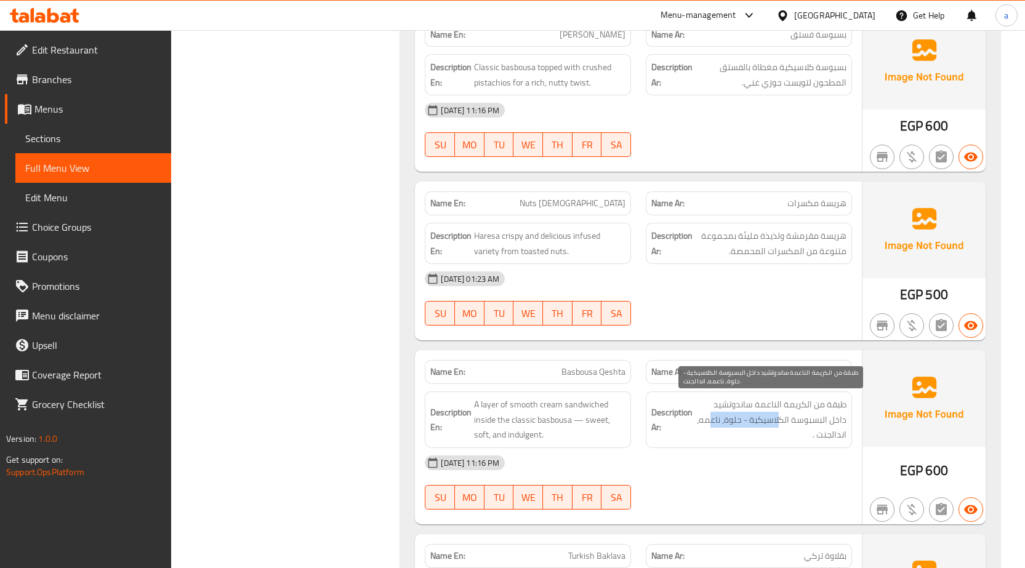
drag, startPoint x: 801, startPoint y: 416, endPoint x: 732, endPoint y: 418, distance: 68.4
click at [732, 418] on span "طبقة من الكريمة الناعمة ساندوتشيد داخل البسبوسة الكلاسيكية - حلوة، ناعمه، اندال…" at bounding box center [770, 420] width 151 height 46
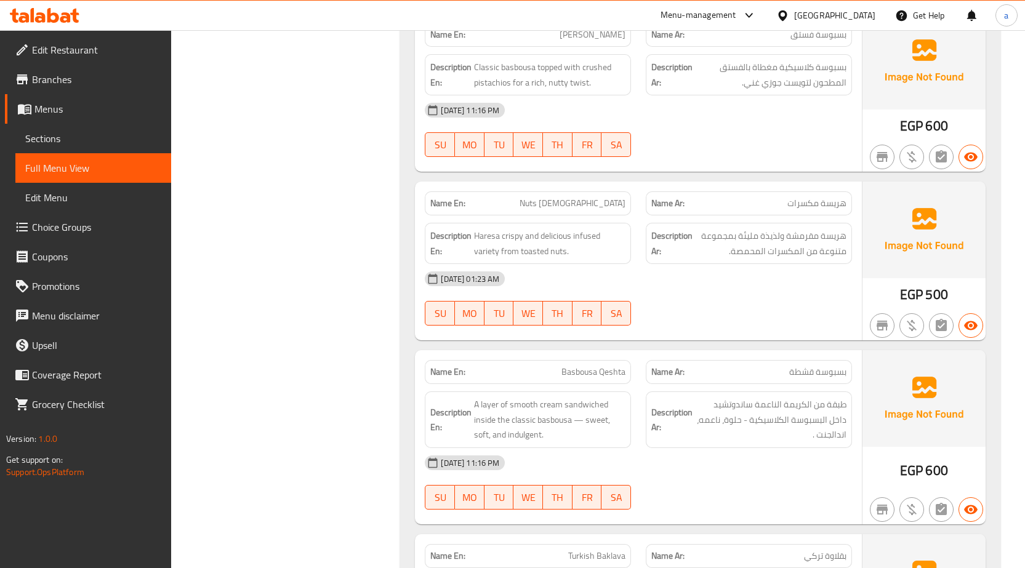
click at [561, 424] on span "A layer of smooth cream sandwiched inside the classic basbousa — sweet, soft, a…" at bounding box center [549, 420] width 151 height 46
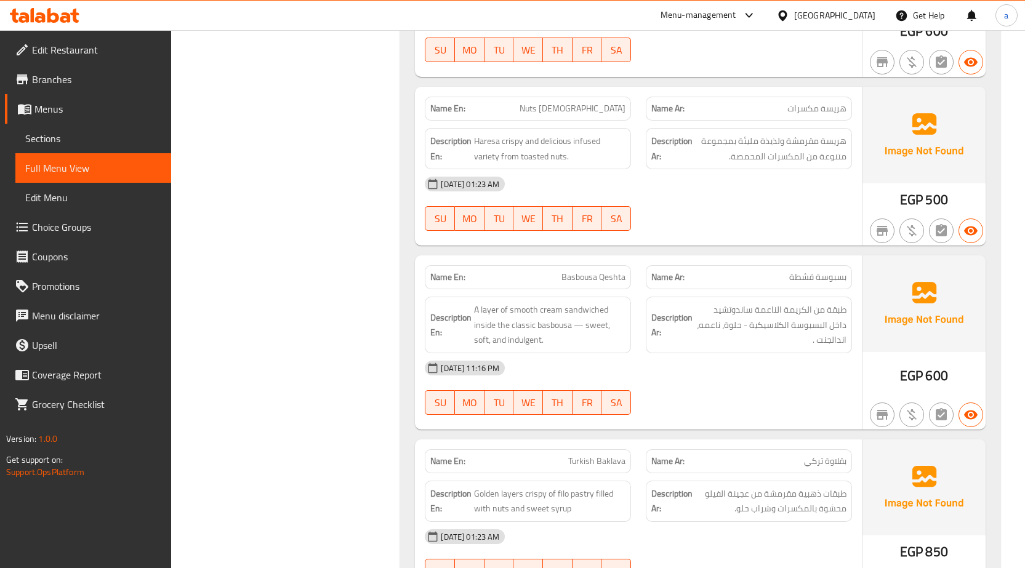
scroll to position [924, 0]
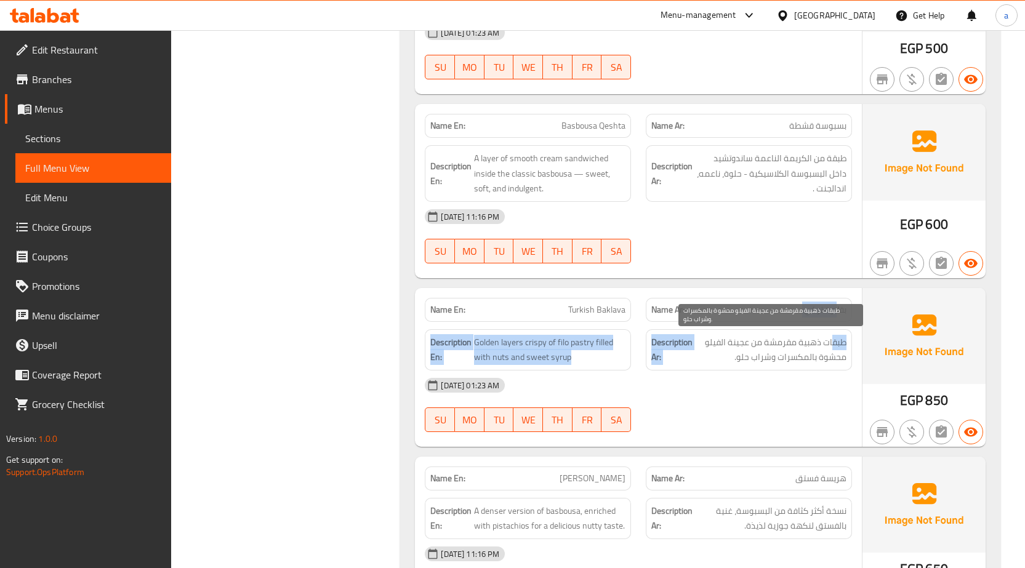
drag, startPoint x: 835, startPoint y: 310, endPoint x: 833, endPoint y: 343, distance: 32.7
click at [833, 343] on div "Name En: Turkish Baklava Name Ar: بقلاوة تركي Description En: Golden layers cri…" at bounding box center [638, 367] width 447 height 159
click at [833, 343] on span "طبقات ذهبية مقرمشة من عجينة الفيلو محشوة بالمكسرات وشراب حلو." at bounding box center [770, 350] width 151 height 30
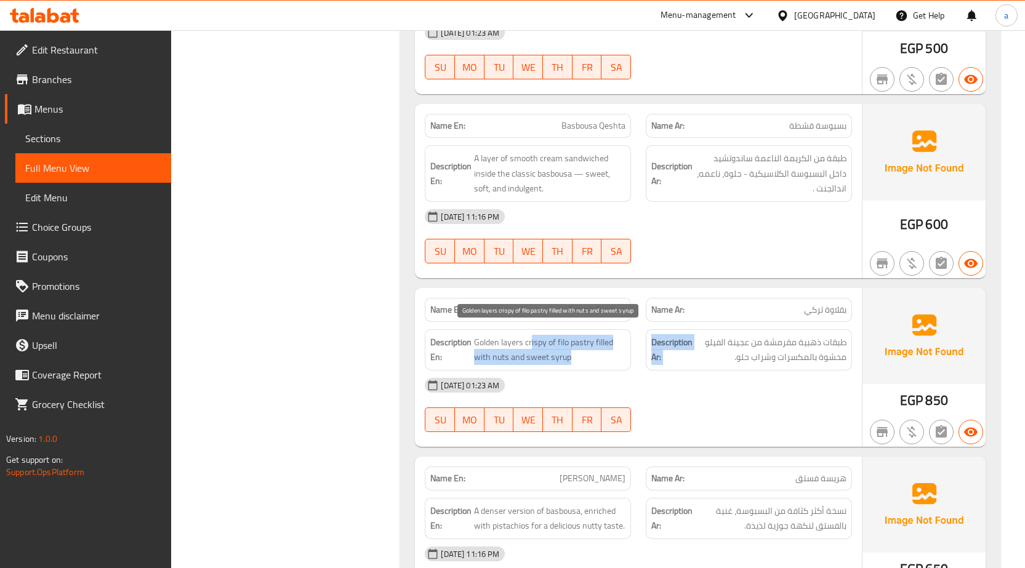
drag, startPoint x: 841, startPoint y: 342, endPoint x: 533, endPoint y: 348, distance: 308.0
click at [533, 348] on div "Description En: Golden layers crispy of filo pastry filled with nuts and sweet …" at bounding box center [638, 350] width 442 height 56
click at [533, 348] on span "Golden layers crispy of filo pastry filled with nuts and sweet syrup" at bounding box center [549, 350] width 151 height 30
drag, startPoint x: 577, startPoint y: 348, endPoint x: 597, endPoint y: 342, distance: 21.1
click at [597, 342] on span "Golden layers crispy of filo pastry filled with nuts and sweet syrup" at bounding box center [549, 350] width 151 height 30
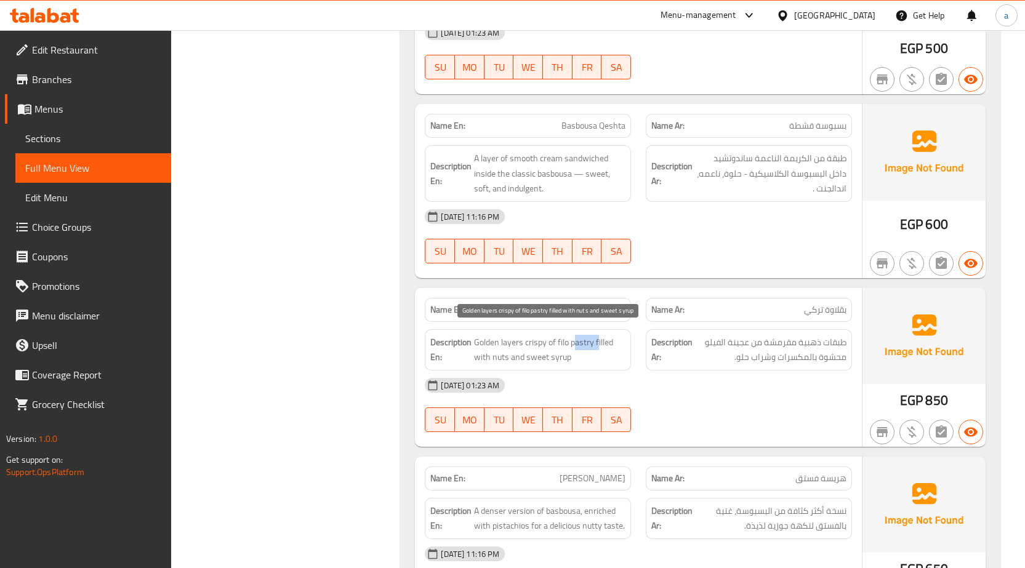
click at [599, 342] on span "Golden layers crispy of filo pastry filled with nuts and sweet syrup" at bounding box center [549, 350] width 151 height 30
click at [580, 344] on span "Golden layers crispy of filo pastry filled with nuts and sweet syrup" at bounding box center [549, 350] width 151 height 30
click at [591, 342] on span "Golden layers crispy of filo pastry filled with nuts and sweet syrup" at bounding box center [549, 350] width 151 height 30
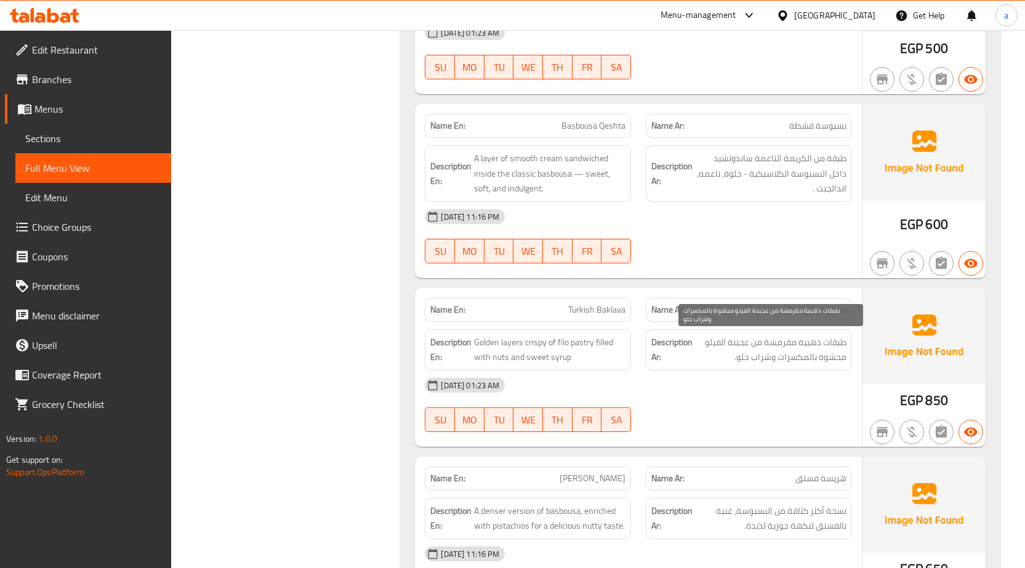
click at [715, 346] on span "طبقات ذهبية مقرمشة من عجينة الفيلو محشوة بالمكسرات وشراب حلو." at bounding box center [770, 350] width 151 height 30
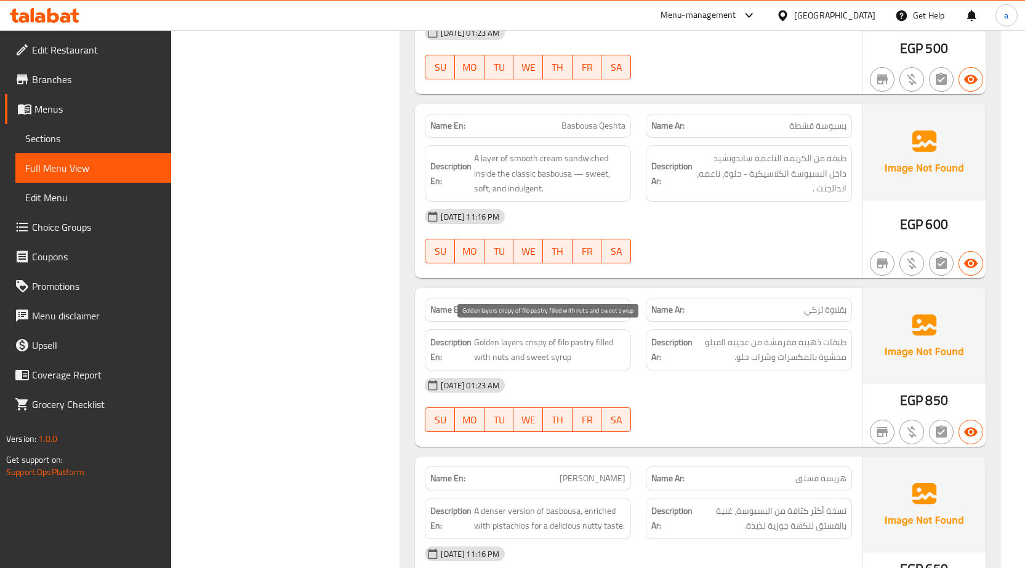
click at [498, 355] on span "Golden layers crispy of filo pastry filled with nuts and sweet syrup" at bounding box center [549, 350] width 151 height 30
drag, startPoint x: 486, startPoint y: 357, endPoint x: 561, endPoint y: 358, distance: 75.1
click at [557, 358] on span "Golden layers crispy of filo pastry filled with nuts and sweet syrup" at bounding box center [549, 350] width 151 height 30
click at [562, 358] on span "Golden layers crispy of filo pastry filled with nuts and sweet syrup" at bounding box center [549, 350] width 151 height 30
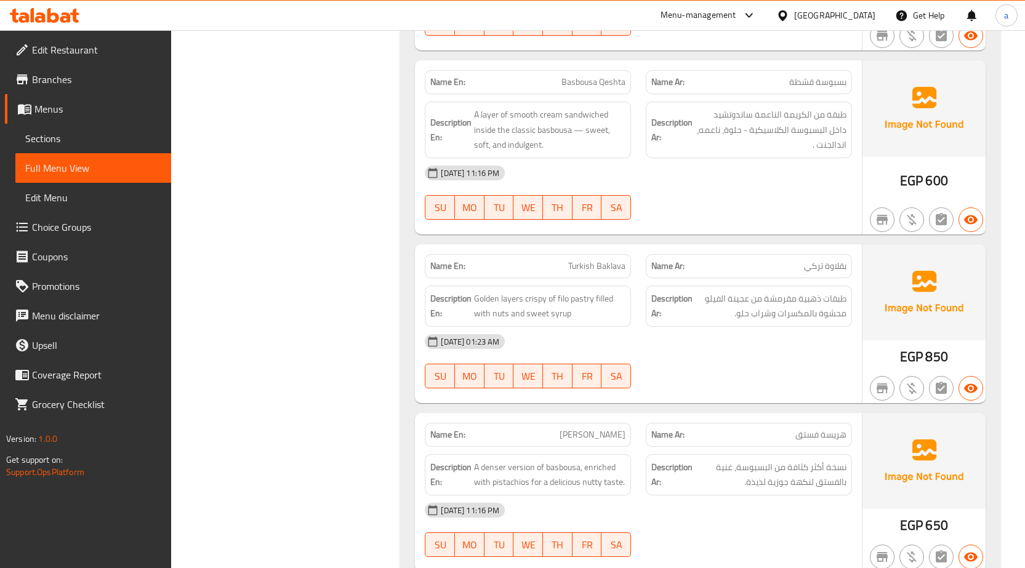
scroll to position [1047, 0]
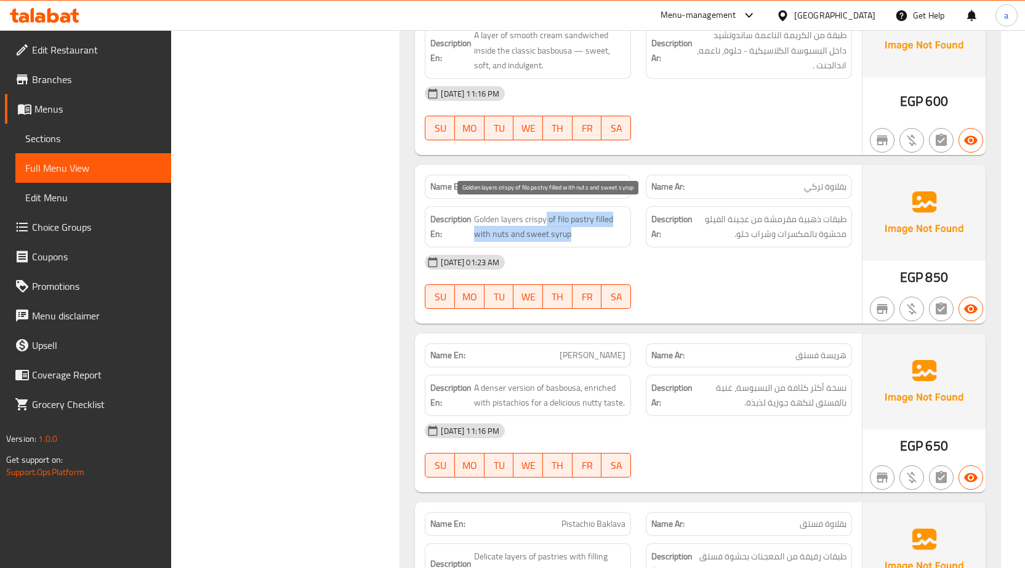
drag, startPoint x: 547, startPoint y: 222, endPoint x: 575, endPoint y: 230, distance: 28.4
click at [575, 230] on span "Golden layers crispy of filo pastry filled with nuts and sweet syrup" at bounding box center [549, 227] width 151 height 30
click at [579, 236] on span "Golden layers crispy of filo pastry filled with nuts and sweet syrup" at bounding box center [549, 227] width 151 height 30
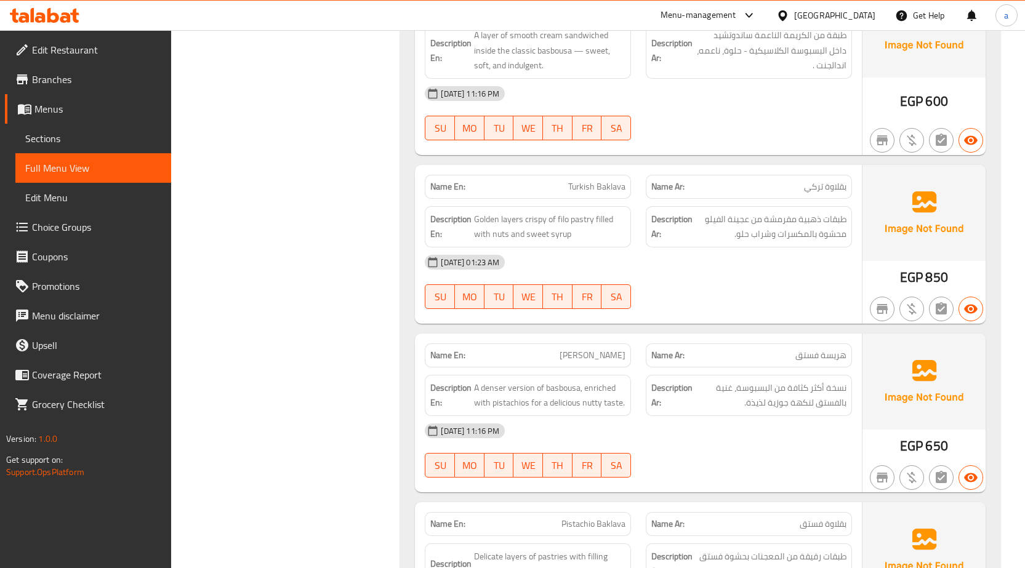
click at [816, 358] on span "هريسة فستق" at bounding box center [821, 355] width 51 height 13
click at [826, 379] on div "Description Ar: نسخة أكثر كثافة من البسبوسة، غنية بالفستق لنكهة جوزية لذيذة." at bounding box center [749, 395] width 206 height 41
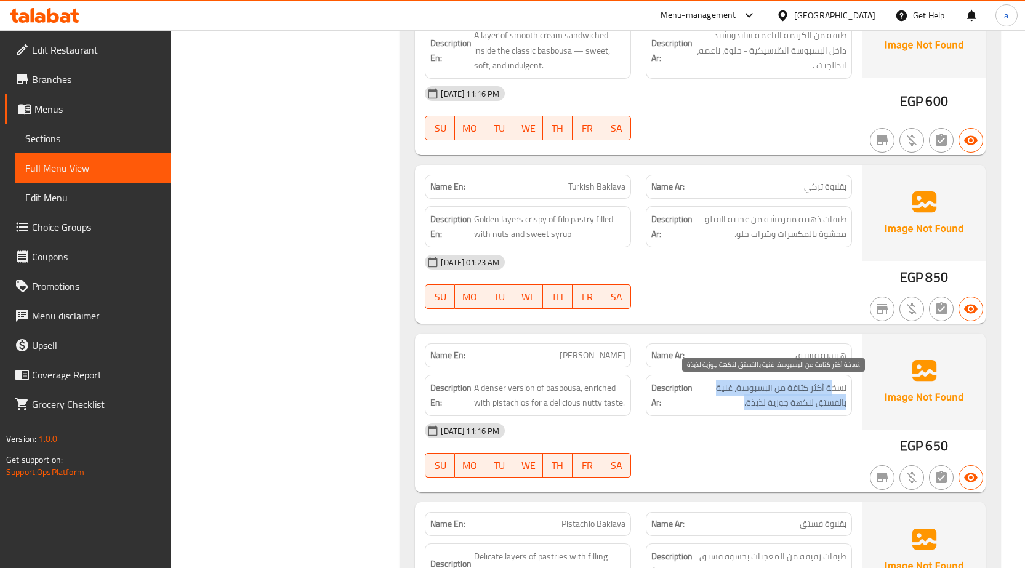
drag, startPoint x: 831, startPoint y: 389, endPoint x: 743, endPoint y: 408, distance: 90.1
click at [743, 408] on span "نسخة أكثر كثافة من البسبوسة، غنية بالفستق لنكهة جوزية لذيذة." at bounding box center [770, 396] width 151 height 30
click at [722, 408] on span "نسخة أكثر كثافة من البسبوسة، غنية بالفستق لنكهة جوزية لذيذة." at bounding box center [770, 396] width 151 height 30
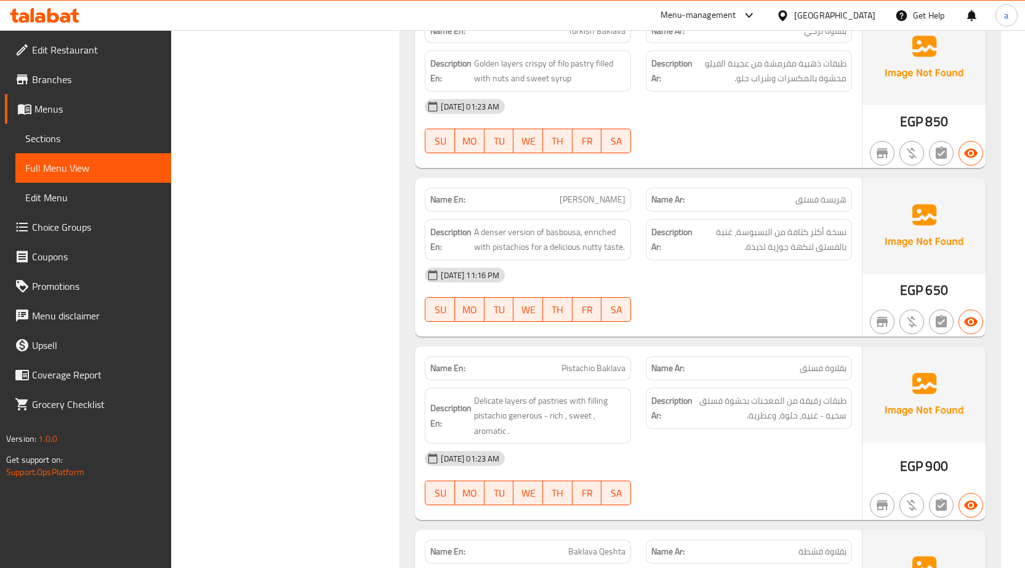
scroll to position [1232, 0]
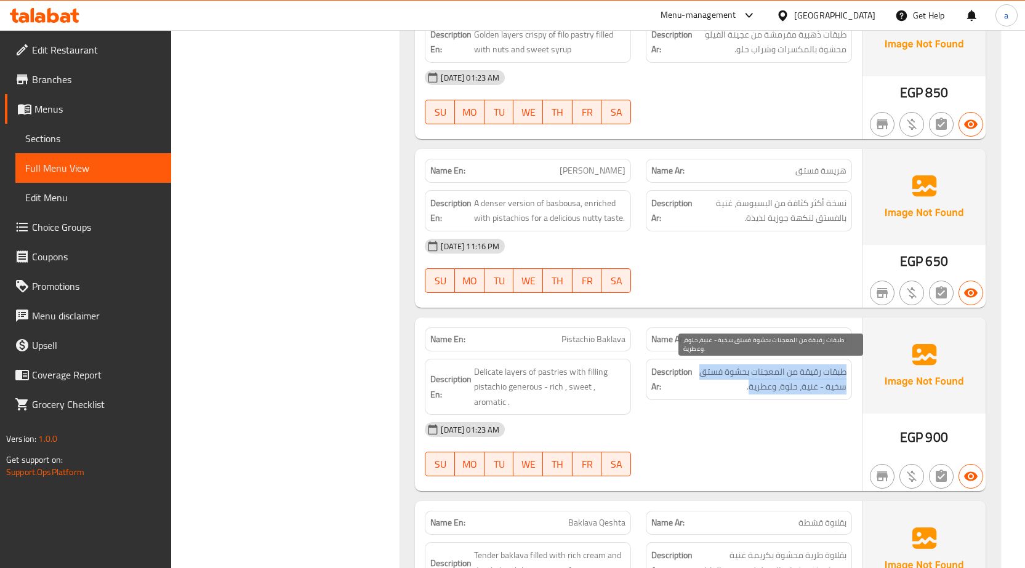
drag, startPoint x: 847, startPoint y: 373, endPoint x: 749, endPoint y: 391, distance: 99.6
click at [749, 391] on div "Description Ar: طبقات رقيقة من المعجنات بحشوة فستق سخية - غنية، حلوة، وعطرية." at bounding box center [749, 379] width 206 height 41
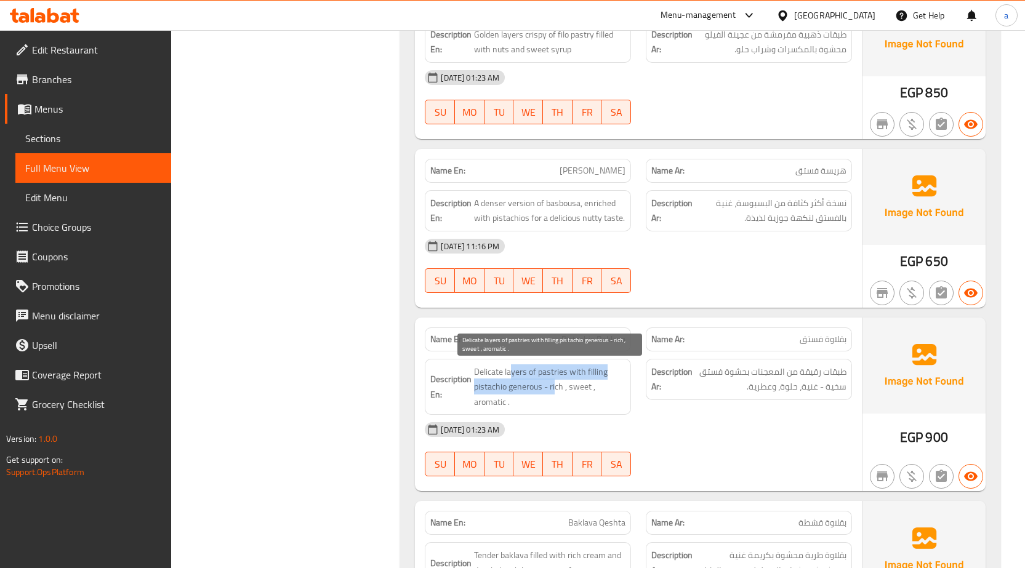
drag, startPoint x: 511, startPoint y: 375, endPoint x: 555, endPoint y: 393, distance: 47.5
click at [555, 393] on span "Delicate layers of pastries with filling pistachio generous - rich , sweet , ar…" at bounding box center [549, 388] width 151 height 46
click at [559, 390] on span "Delicate layers of pastries with filling pistachio generous - rich , sweet , ar…" at bounding box center [549, 388] width 151 height 46
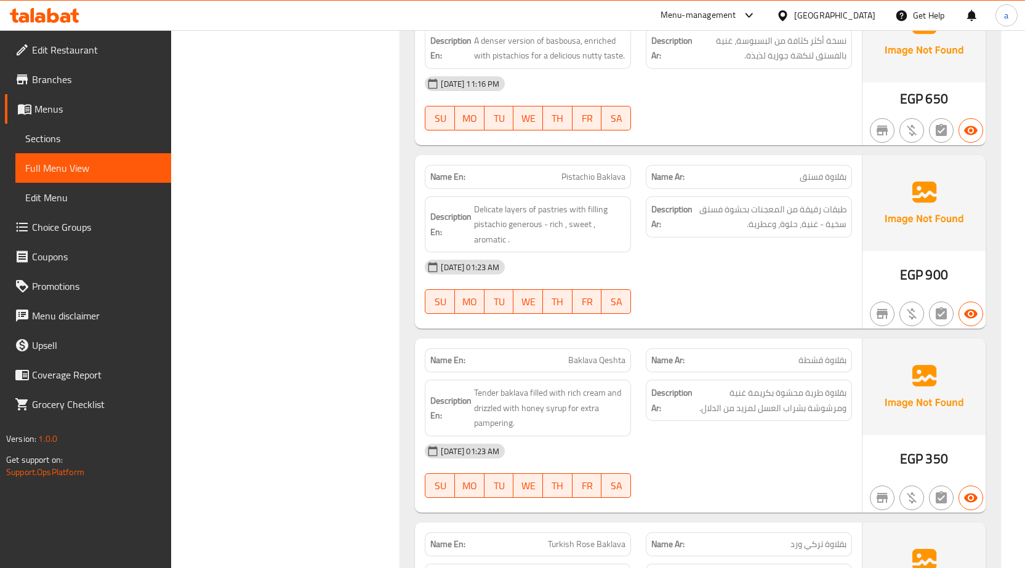
scroll to position [1416, 0]
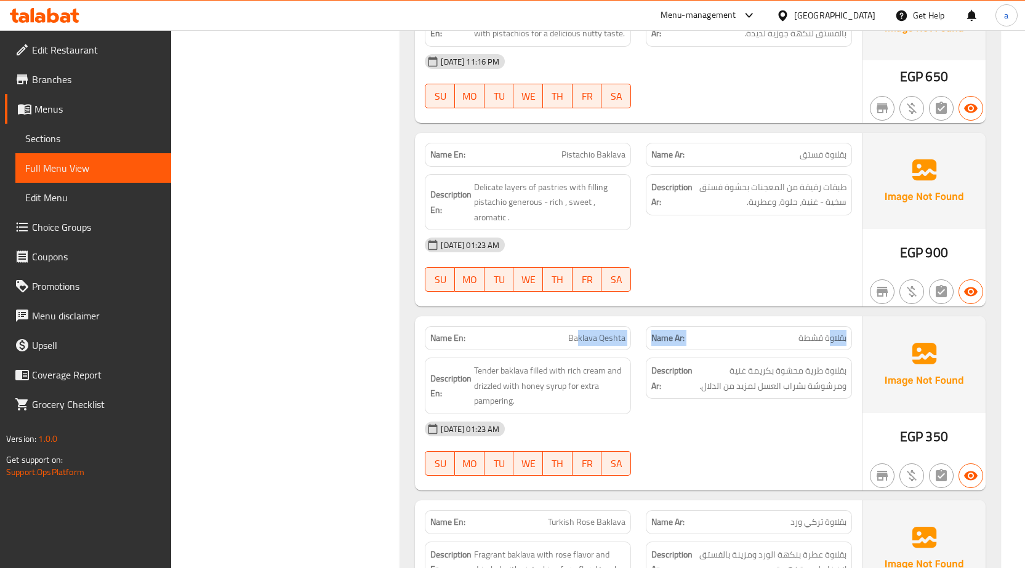
drag, startPoint x: 828, startPoint y: 344, endPoint x: 578, endPoint y: 337, distance: 249.5
click at [578, 337] on div "Name En: Baklava Qeshta Name Ar: بقلاوة قشطة" at bounding box center [638, 338] width 442 height 39
click at [578, 337] on span "Baklava Qeshta" at bounding box center [596, 338] width 57 height 13
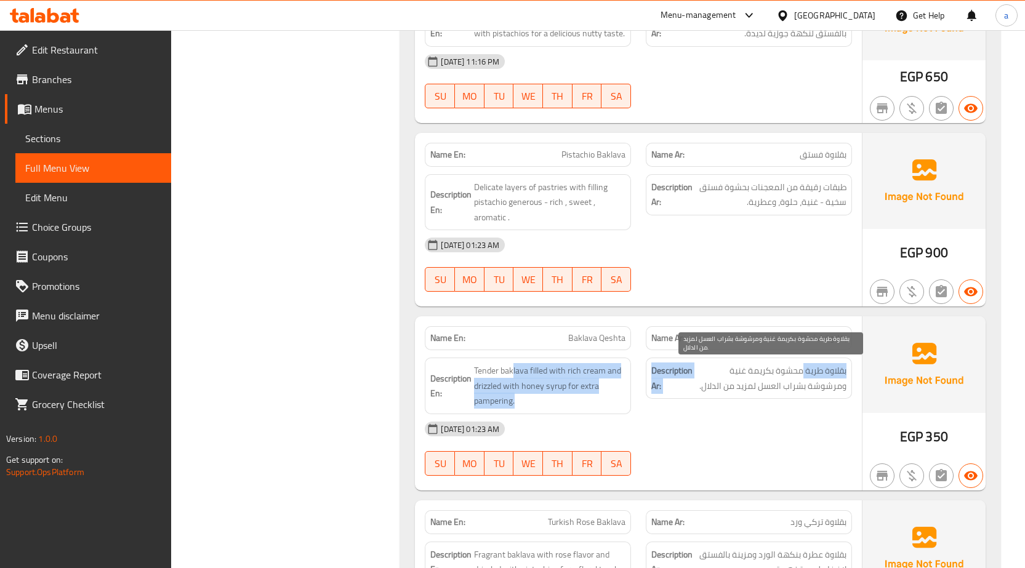
drag, startPoint x: 514, startPoint y: 370, endPoint x: 801, endPoint y: 378, distance: 286.4
click at [801, 378] on div "Description En: Tender baklava filled with rich cream and drizzled with honey s…" at bounding box center [638, 385] width 442 height 71
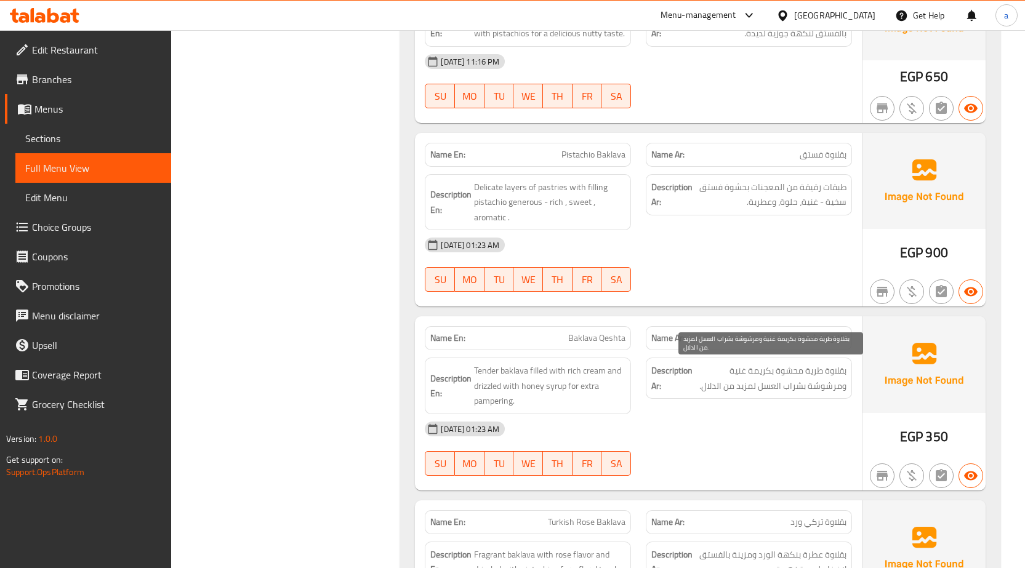
click at [785, 382] on span "بقلاوة طرية محشوة بكريمة غنية ومرشوشة بشراب العسل لمزيد من الدلال." at bounding box center [770, 378] width 151 height 30
drag, startPoint x: 810, startPoint y: 387, endPoint x: 724, endPoint y: 388, distance: 86.2
click at [724, 388] on span "بقلاوة طرية محشوة بكريمة غنية ومرشوشة بشراب العسل لمزيد من الدلال." at bounding box center [770, 378] width 151 height 30
click at [722, 387] on span "بقلاوة طرية محشوة بكريمة غنية ومرشوشة بشراب العسل لمزيد من الدلال." at bounding box center [770, 378] width 151 height 30
click at [710, 389] on span "بقلاوة طرية محشوة بكريمة غنية ومرشوشة بشراب العسل لمزيد من الدلال." at bounding box center [770, 378] width 151 height 30
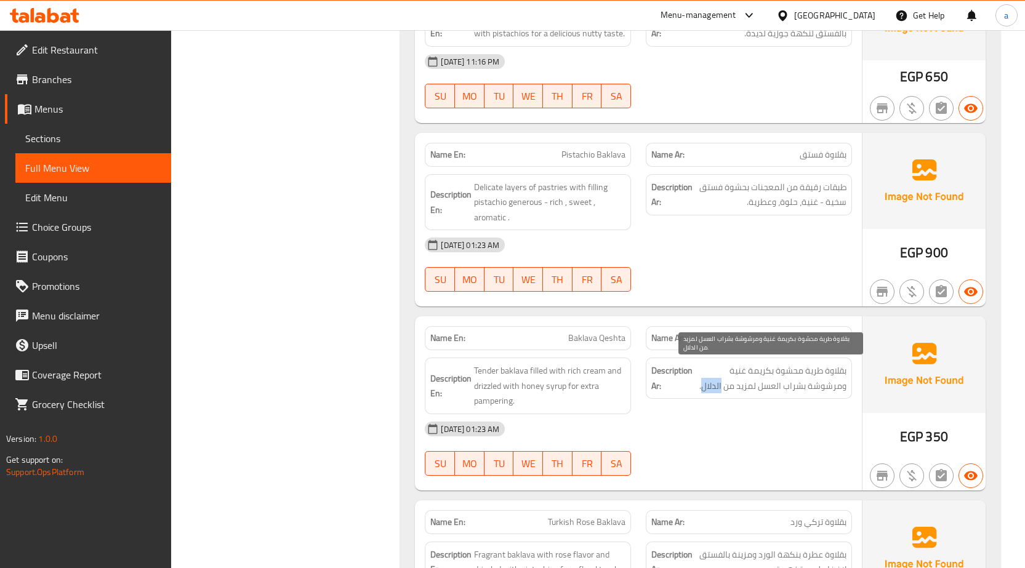
click at [710, 389] on span "بقلاوة طرية محشوة بكريمة غنية ومرشوشة بشراب العسل لمزيد من الدلال." at bounding box center [770, 378] width 151 height 30
click at [715, 392] on span "بقلاوة طرية محشوة بكريمة غنية ومرشوشة بشراب العسل لمزيد من الدلال." at bounding box center [770, 378] width 151 height 30
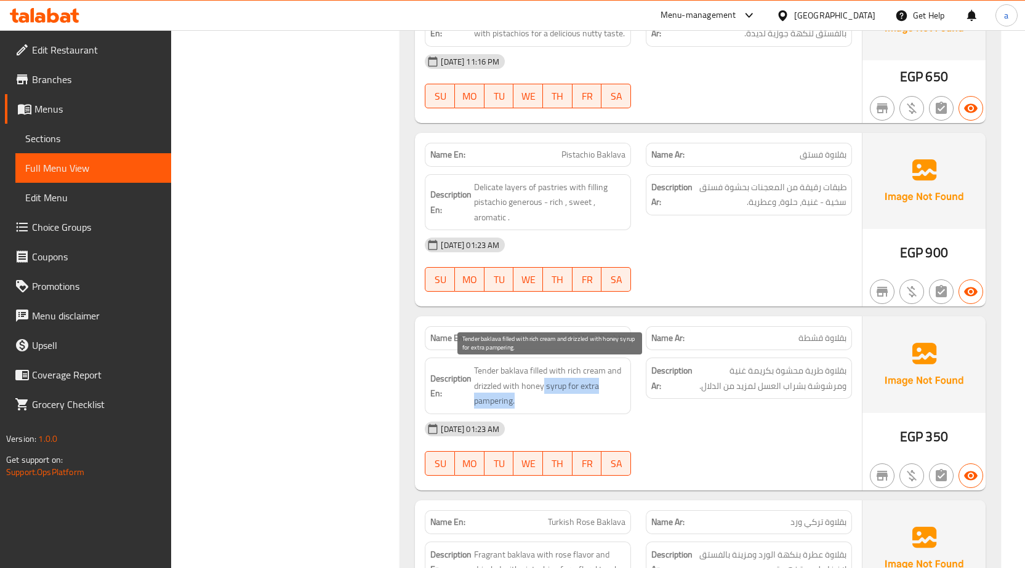
drag, startPoint x: 543, startPoint y: 406, endPoint x: 544, endPoint y: 390, distance: 15.4
click at [544, 390] on span "Tender baklava filled with rich cream and drizzled with honey syrup for extra p…" at bounding box center [549, 386] width 151 height 46
copy span "syrup for extra pampering."
click at [520, 406] on span "Tender baklava filled with rich cream and drizzled with honey syrup for extra p…" at bounding box center [549, 386] width 151 height 46
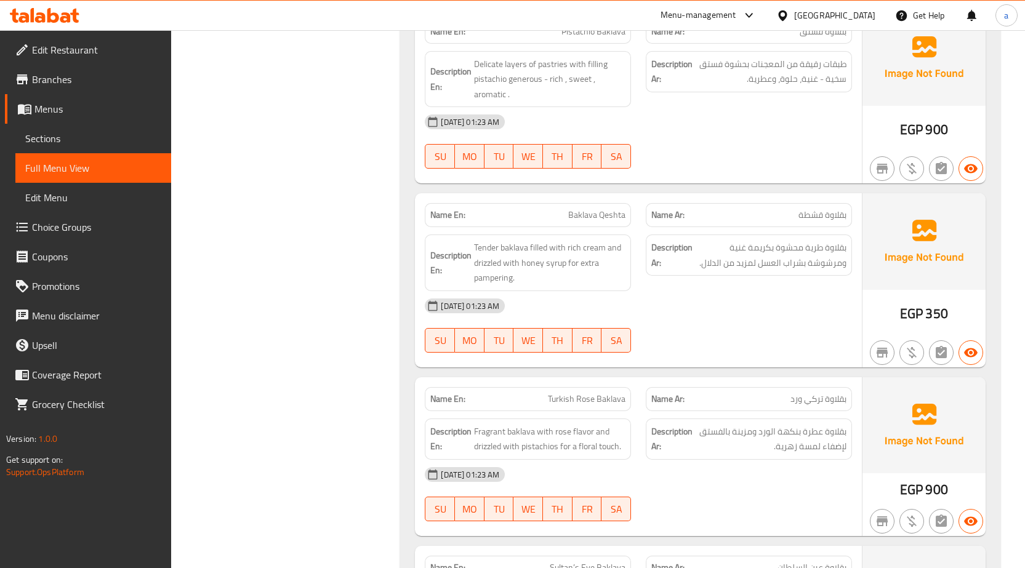
scroll to position [1601, 0]
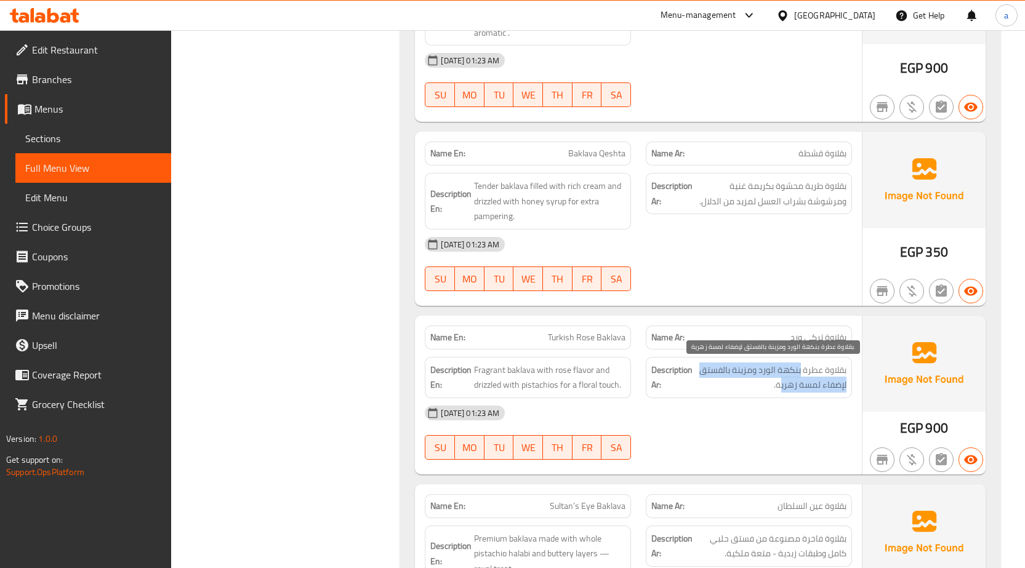
drag, startPoint x: 801, startPoint y: 365, endPoint x: 783, endPoint y: 387, distance: 28.4
click at [783, 387] on span "بقلاوة عطرة بنكهة الورد ومزينة بالفستق لإضفاء لمسة زهرية." at bounding box center [770, 378] width 151 height 30
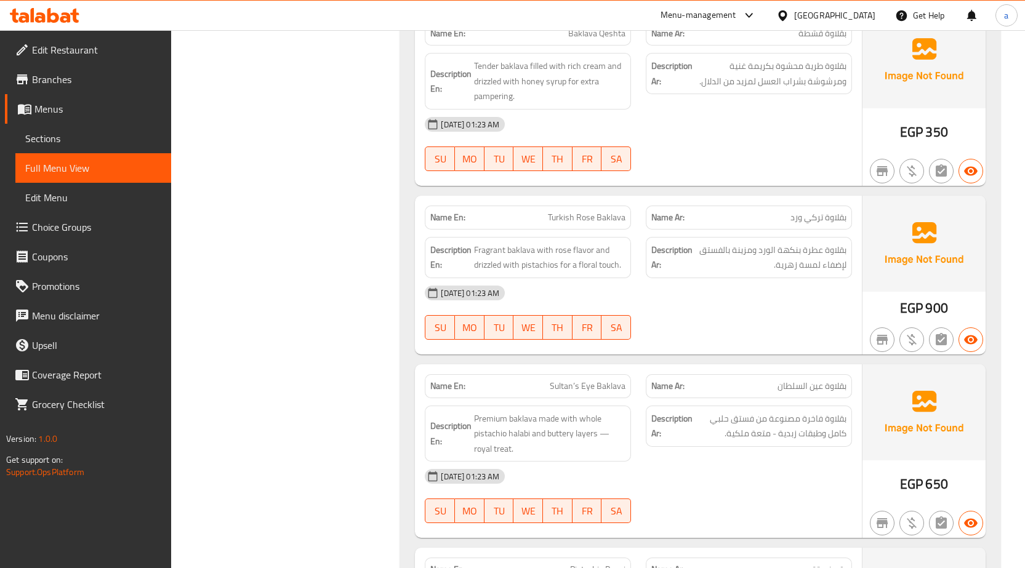
scroll to position [1724, 0]
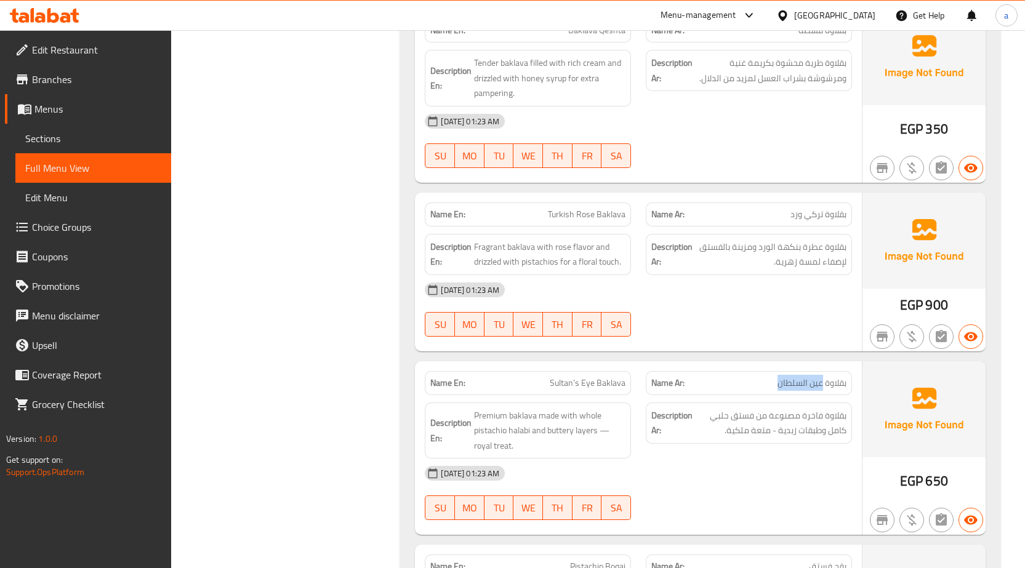
drag, startPoint x: 821, startPoint y: 379, endPoint x: 775, endPoint y: 380, distance: 46.2
click at [775, 380] on p "Name Ar: بقلاوة عين السلطان" at bounding box center [748, 383] width 195 height 13
drag, startPoint x: 574, startPoint y: 385, endPoint x: 599, endPoint y: 385, distance: 25.2
click at [599, 385] on span "Sultan’s Eye Baklava" at bounding box center [588, 383] width 76 height 13
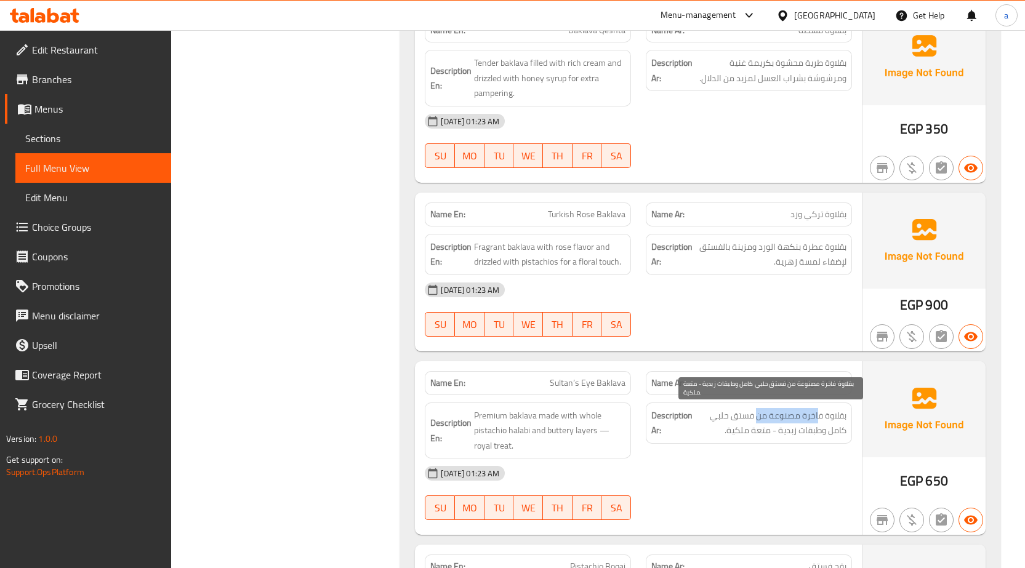
drag, startPoint x: 817, startPoint y: 412, endPoint x: 752, endPoint y: 417, distance: 64.9
click at [752, 417] on span "بقلاوة فاخرة مصنوعة من فستق حلبي كامل وطبقات زبدية - متعة ملكية." at bounding box center [770, 423] width 151 height 30
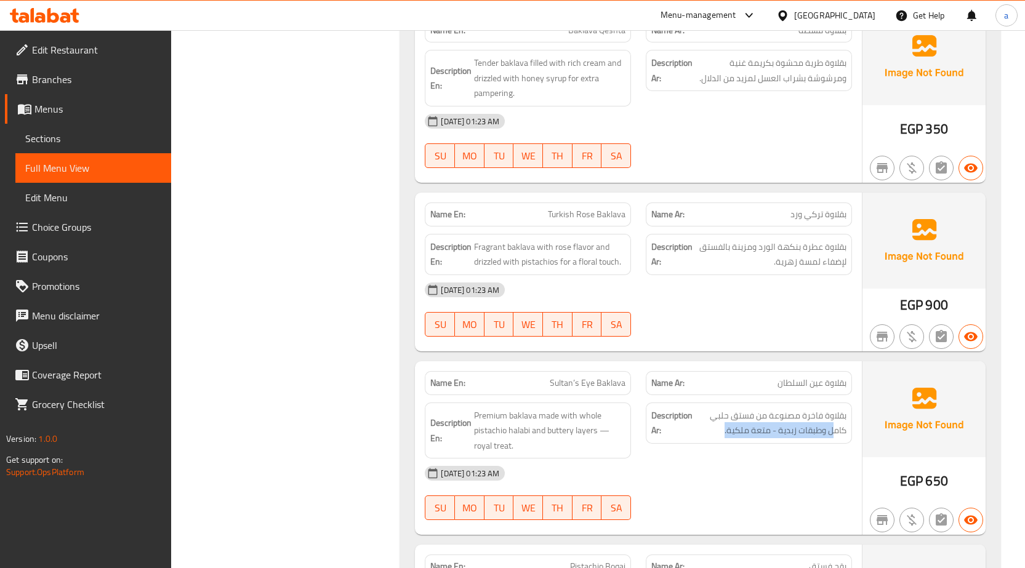
drag, startPoint x: 799, startPoint y: 435, endPoint x: 725, endPoint y: 440, distance: 74.7
click at [725, 440] on div "Description Ar: بقلاوة فاخرة مصنوعة من فستق حلبي كامل وطبقات زبدية - متعة ملكية." at bounding box center [749, 423] width 206 height 41
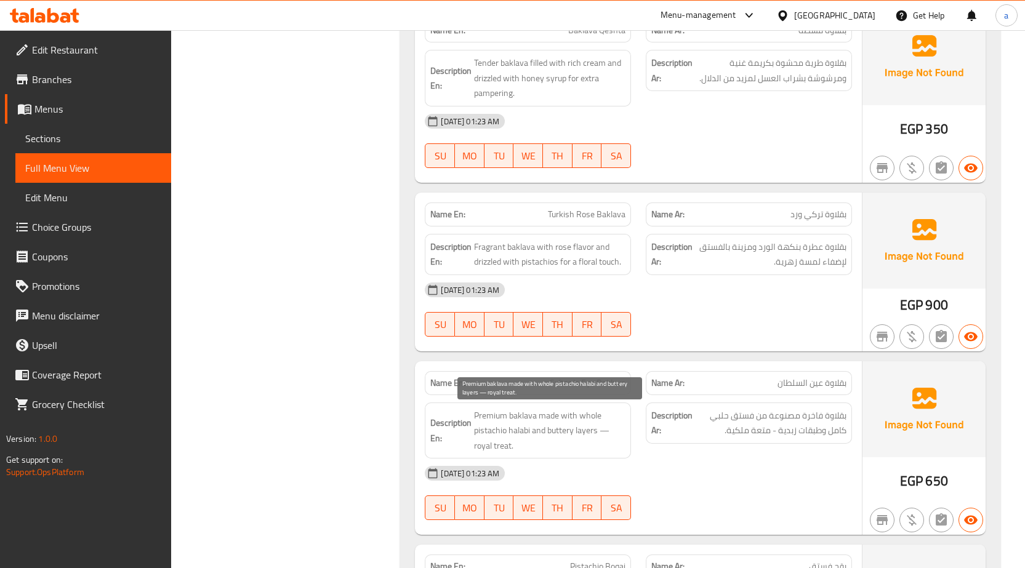
click at [572, 437] on span "Premium baklava made with whole pistachio halabi and buttery layers — royal tre…" at bounding box center [549, 431] width 151 height 46
click at [514, 448] on span "Premium baklava made with whole pistachio halabi and buttery layers — royal tre…" at bounding box center [549, 431] width 151 height 46
click at [509, 446] on span "Premium baklava made with whole pistachio halabi and buttery layers — royal tre…" at bounding box center [549, 431] width 151 height 46
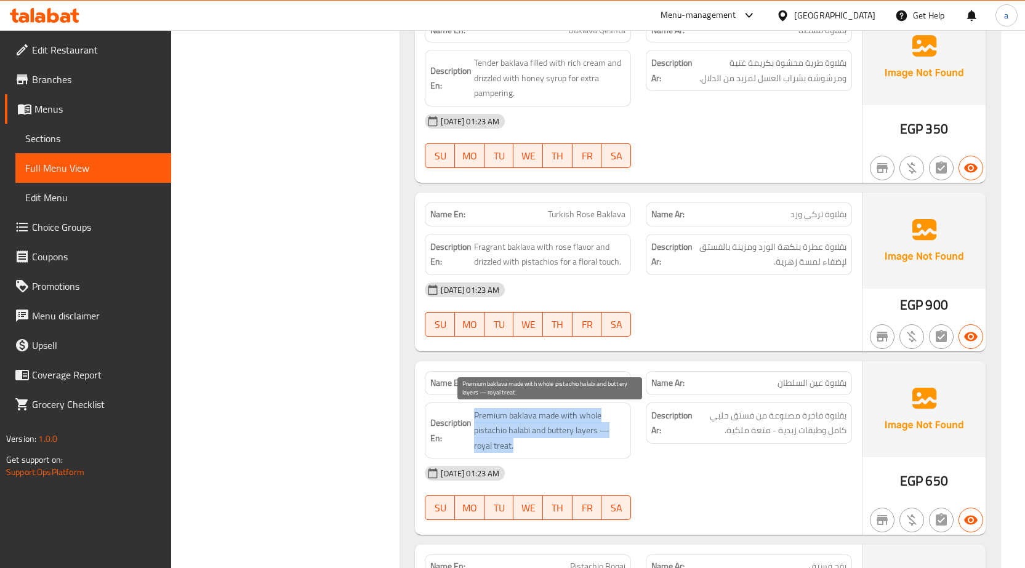
click at [549, 418] on span "Premium baklava made with whole pistachio halabi and buttery layers — royal tre…" at bounding box center [549, 431] width 151 height 46
click at [501, 448] on span "Premium baklava made with whole pistachio halabi and buttery layers — royal tre…" at bounding box center [549, 431] width 151 height 46
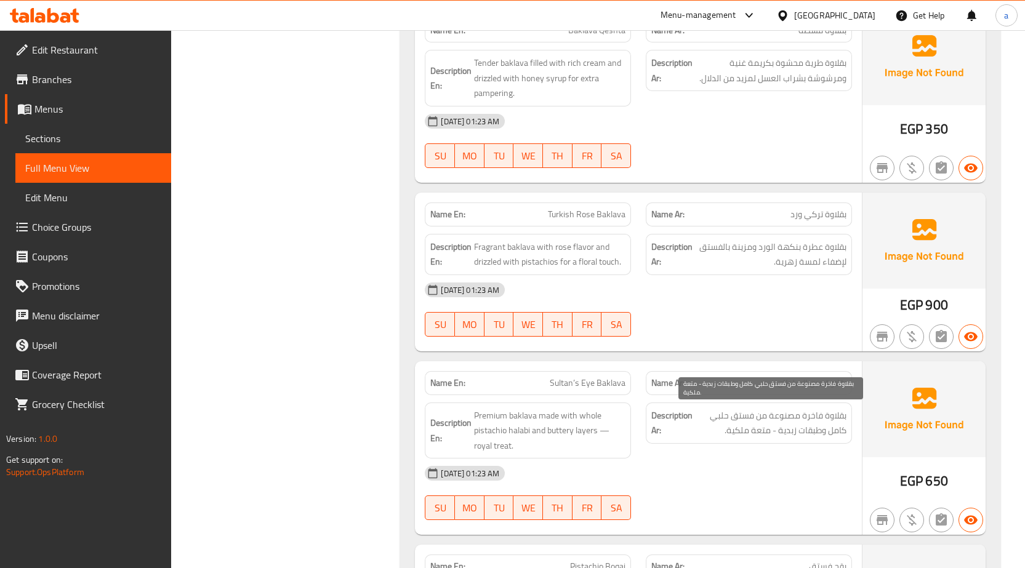
click at [752, 430] on span "بقلاوة فاخرة مصنوعة من فستق حلبي كامل وطبقات زبدية - متعة ملكية." at bounding box center [770, 423] width 151 height 30
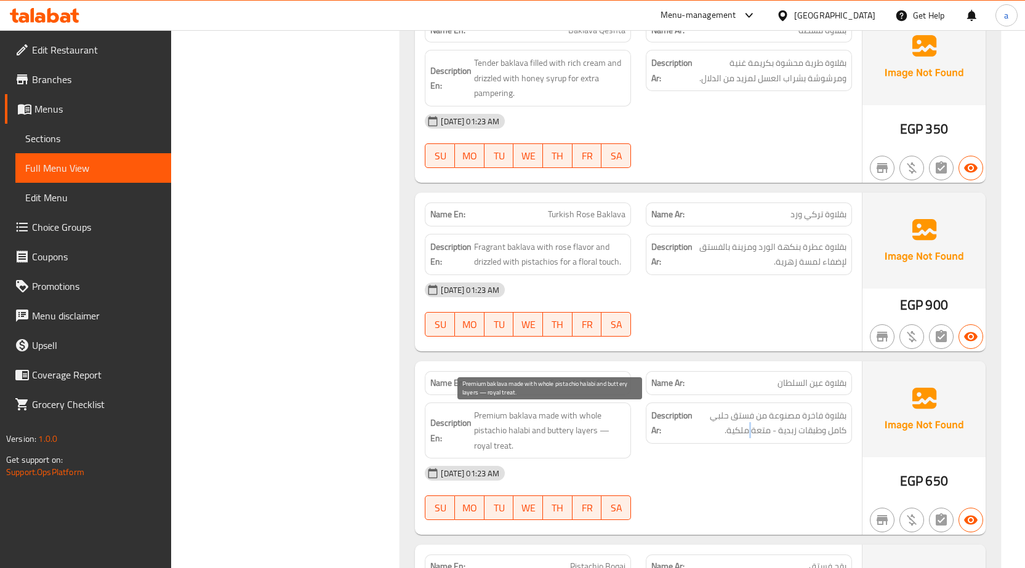
click at [504, 446] on span "Premium baklava made with whole pistachio halabi and buttery layers — royal tre…" at bounding box center [549, 431] width 151 height 46
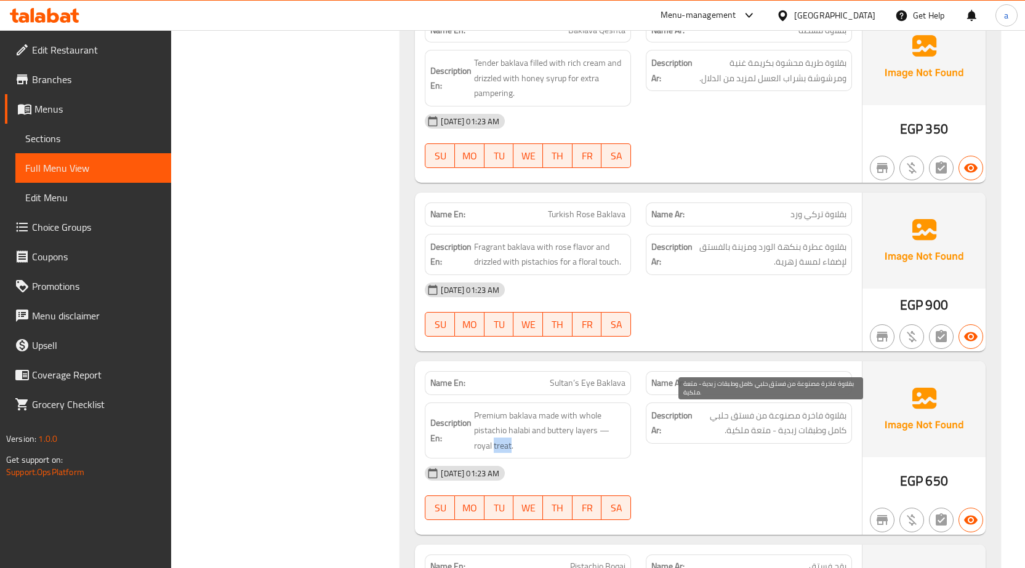
click at [760, 430] on span "بقلاوة فاخرة مصنوعة من فستق حلبي كامل وطبقات زبدية - متعة ملكية." at bounding box center [770, 423] width 151 height 30
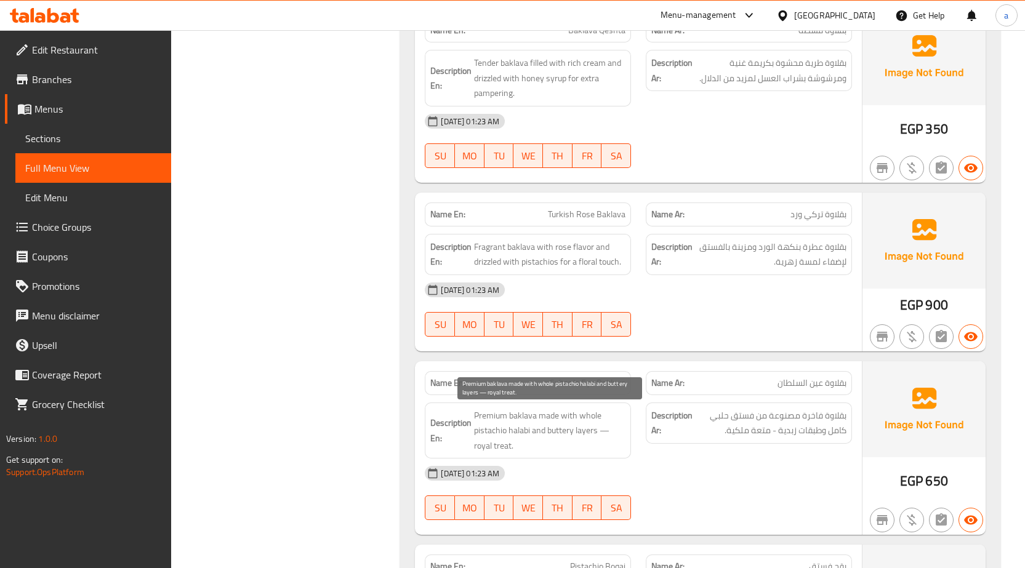
click at [504, 445] on span "Premium baklava made with whole pistachio halabi and buttery layers — royal tre…" at bounding box center [549, 431] width 151 height 46
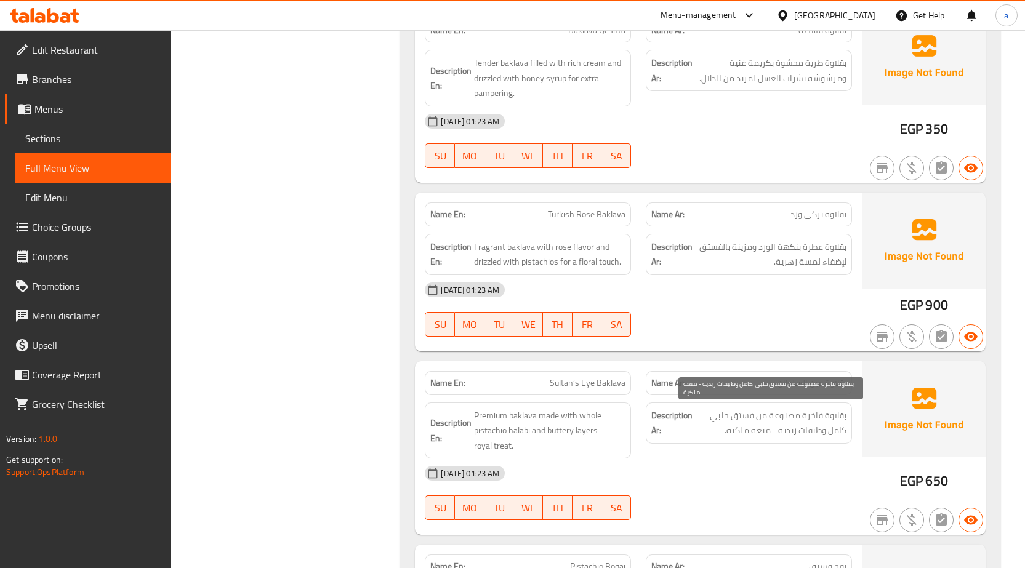
click at [762, 435] on span "بقلاوة فاخرة مصنوعة من فستق حلبي كامل وطبقات زبدية - متعة ملكية." at bounding box center [770, 423] width 151 height 30
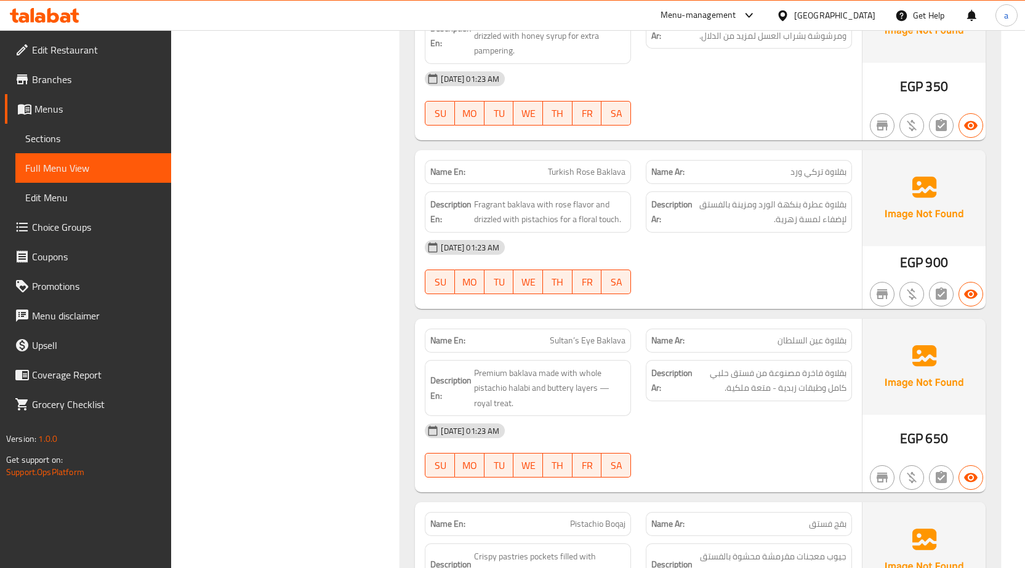
scroll to position [1786, 0]
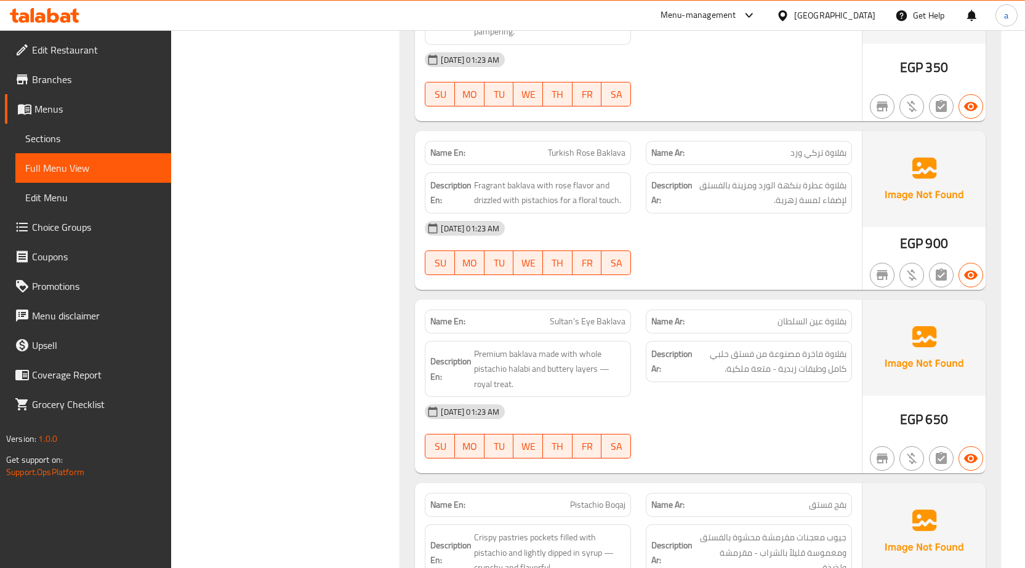
click at [584, 315] on span "Sultan’s Eye Baklava" at bounding box center [588, 321] width 76 height 13
copy span "Sultan’s Eye Baklava"
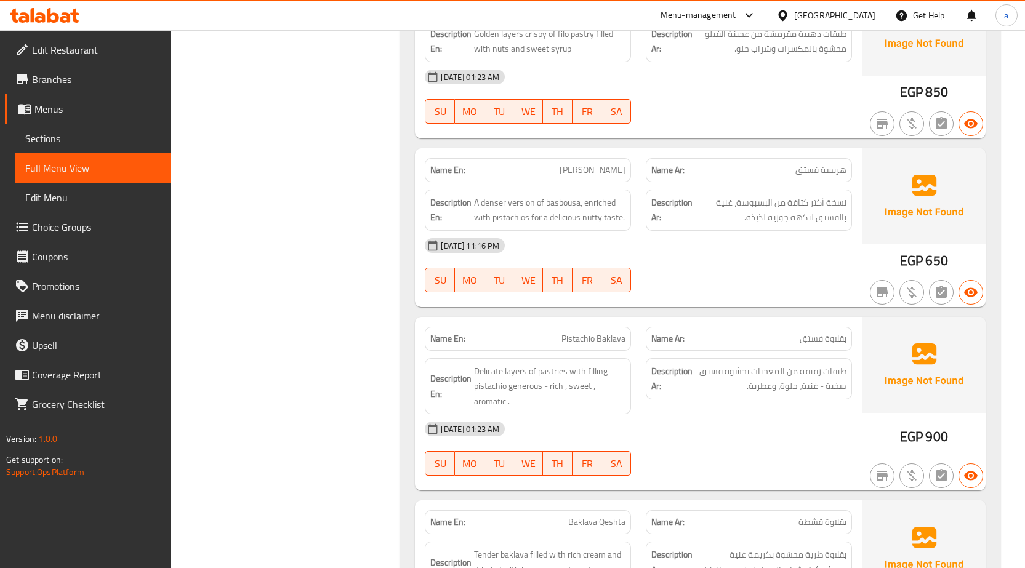
scroll to position [1232, 0]
click at [607, 175] on span "Harisa Pistachio" at bounding box center [593, 170] width 66 height 13
copy span "Harisa Pistachio"
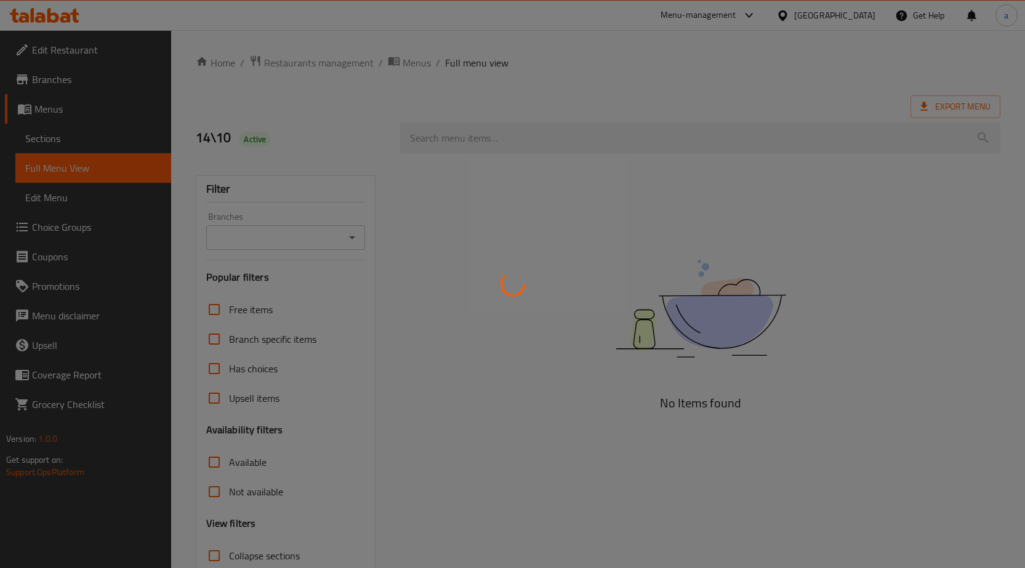
click at [52, 139] on div at bounding box center [512, 284] width 1025 height 568
click at [54, 139] on div at bounding box center [512, 284] width 1025 height 568
click at [58, 139] on div at bounding box center [512, 284] width 1025 height 568
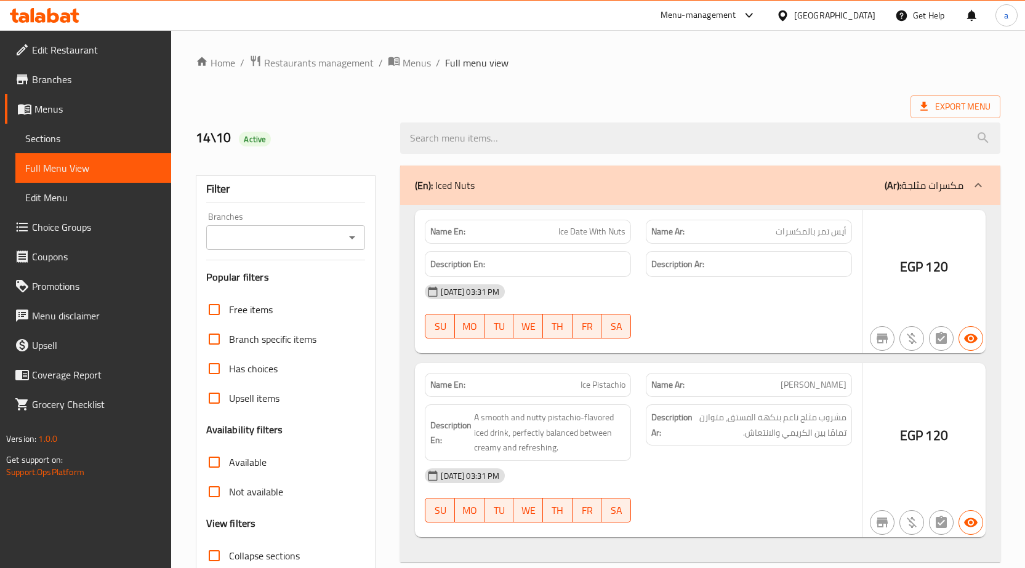
click at [54, 135] on span "Sections" at bounding box center [93, 138] width 136 height 15
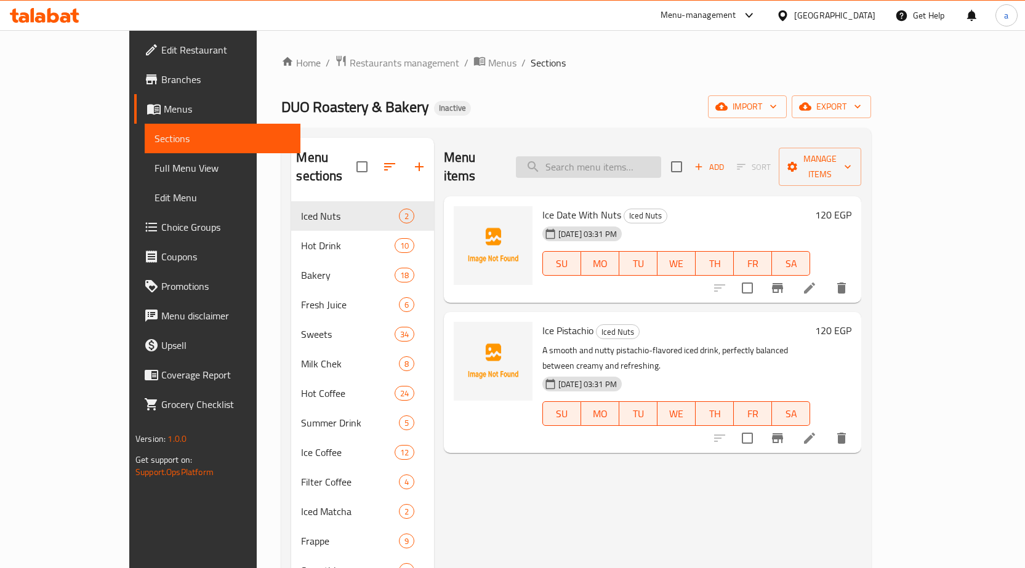
click at [599, 156] on input "search" at bounding box center [588, 167] width 145 height 22
paste input "Sultan’s Eye Baklava"
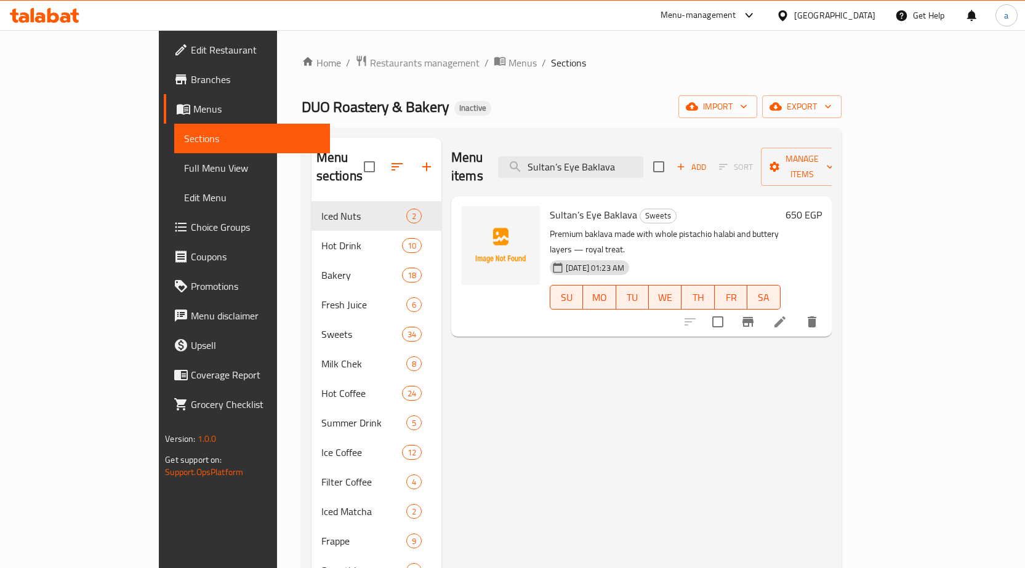
type input "Sultan’s Eye Baklava"
click at [797, 311] on li at bounding box center [780, 322] width 34 height 22
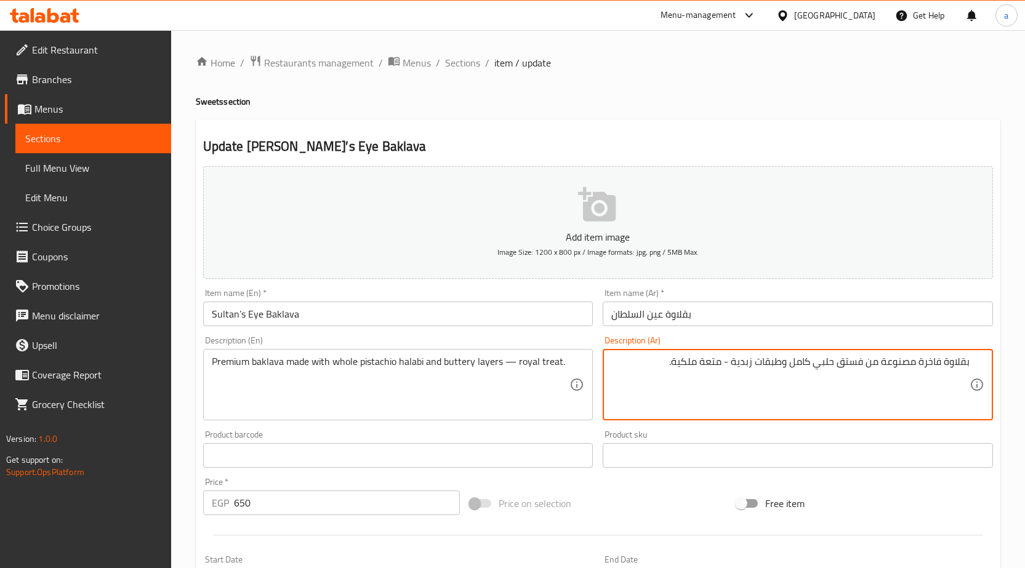
click at [713, 368] on textarea "بقلاوة فاخرة مصنوعة من فستق حلبي كامل وطبقات زبدية - متعة ملكية." at bounding box center [790, 385] width 358 height 58
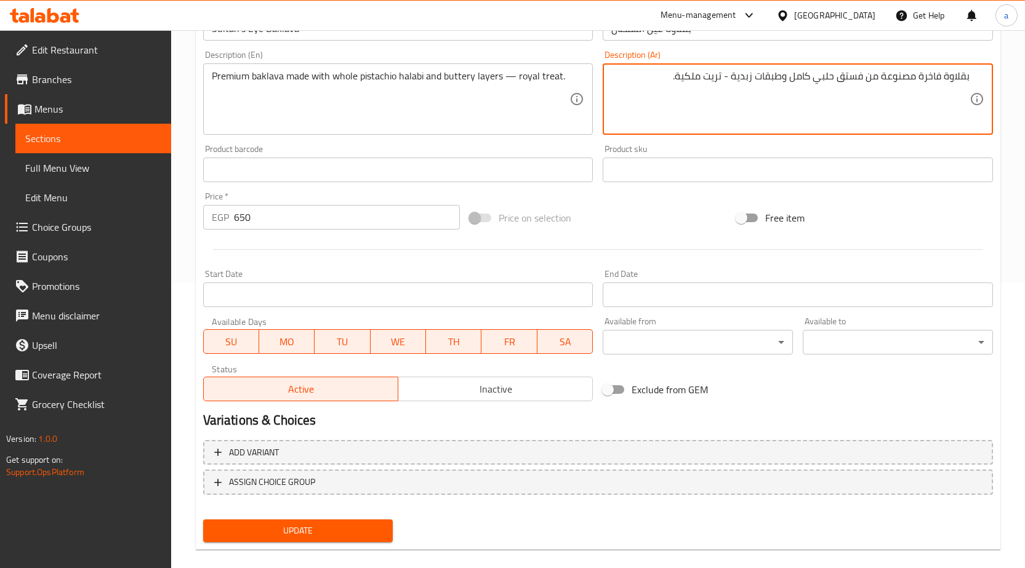
scroll to position [302, 0]
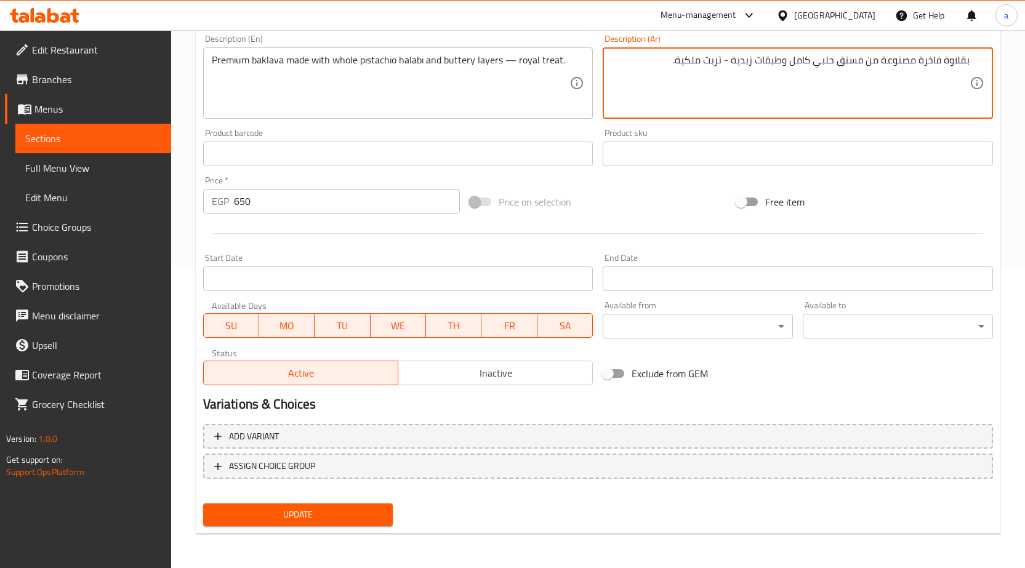
type textarea "بقلاوة فاخرة مصنوعة من فستق حلبي كامل وطبقات زبدية - تريت ملكية."
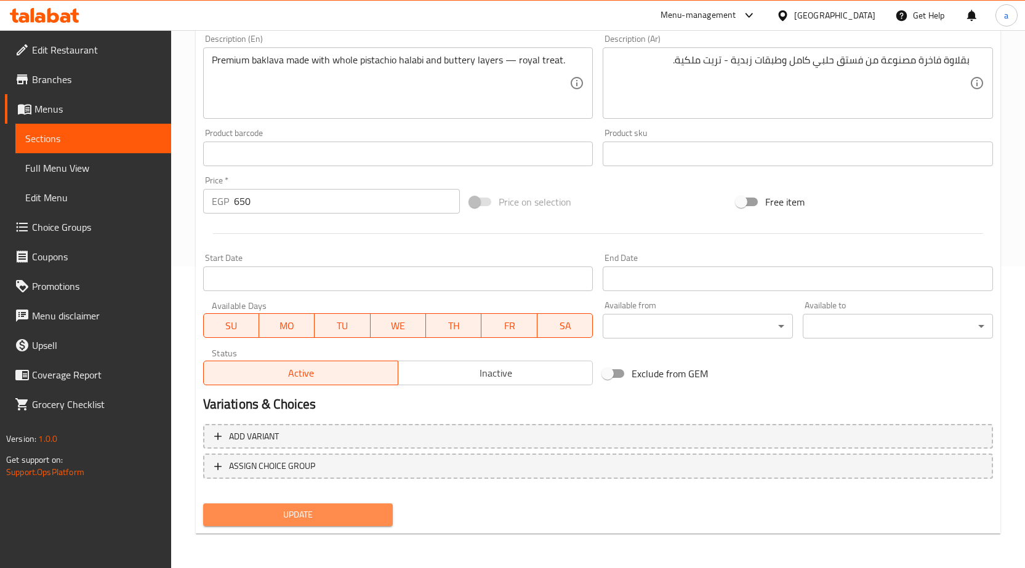
click at [367, 504] on button "Update" at bounding box center [298, 515] width 190 height 23
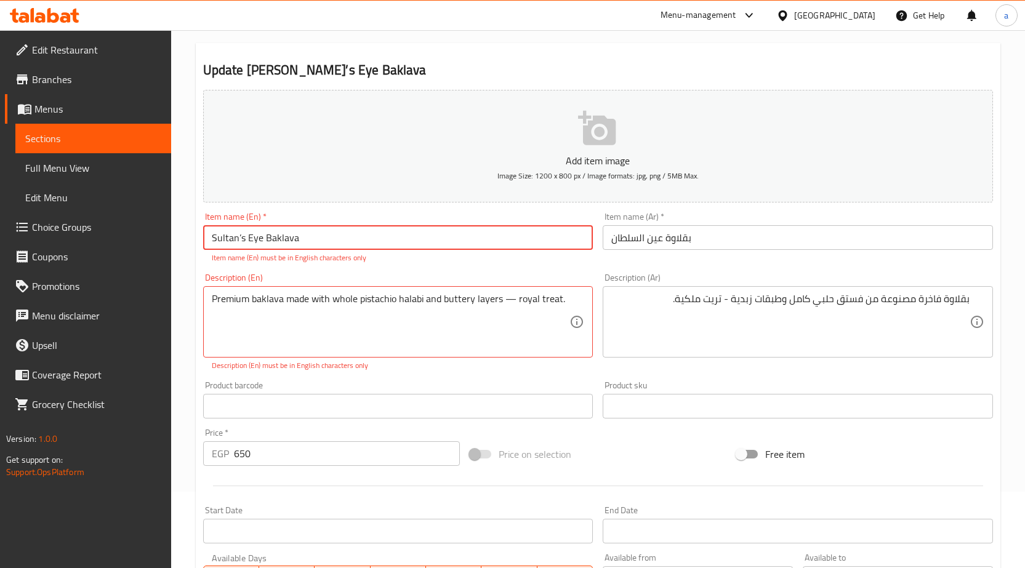
scroll to position [0, 0]
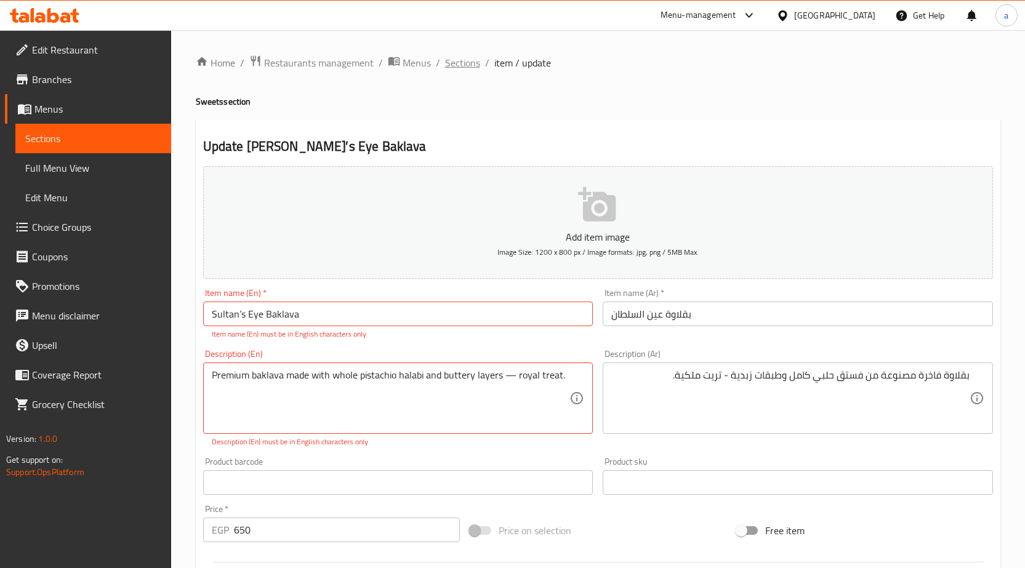
click at [466, 61] on span "Sections" at bounding box center [462, 62] width 35 height 15
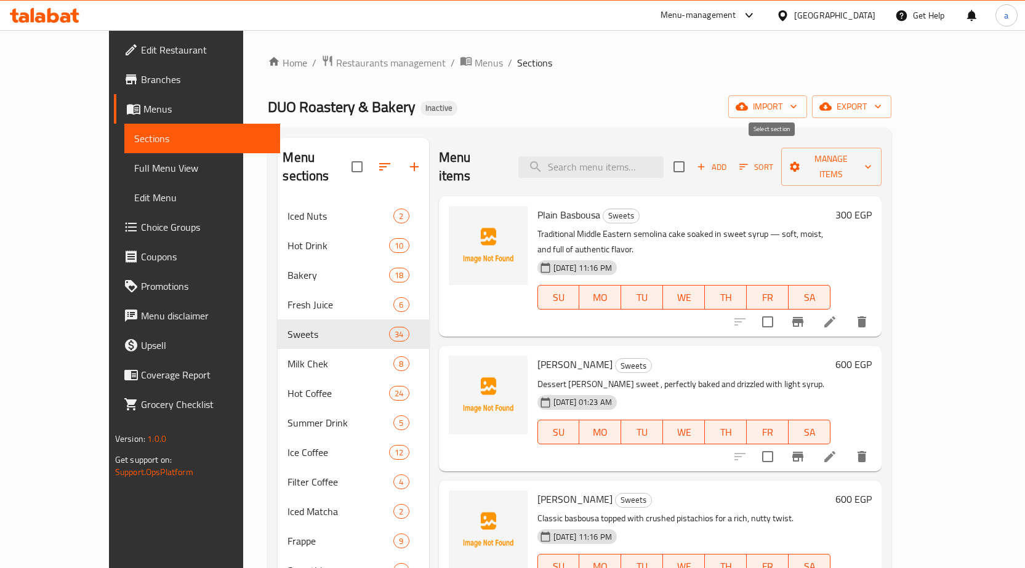
click at [692, 158] on input "checkbox" at bounding box center [679, 167] width 26 height 26
checkbox input "true"
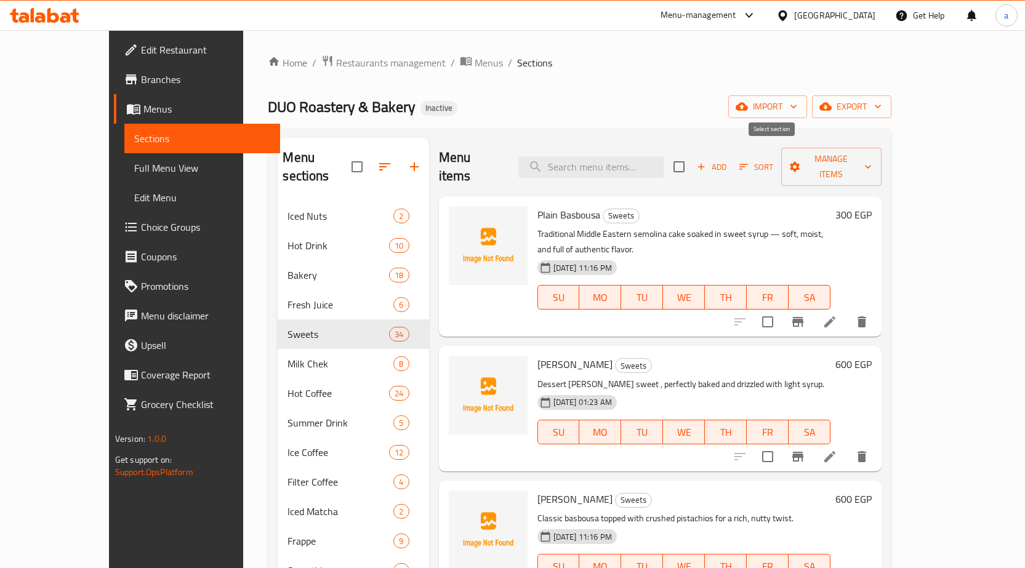
checkbox input "true"
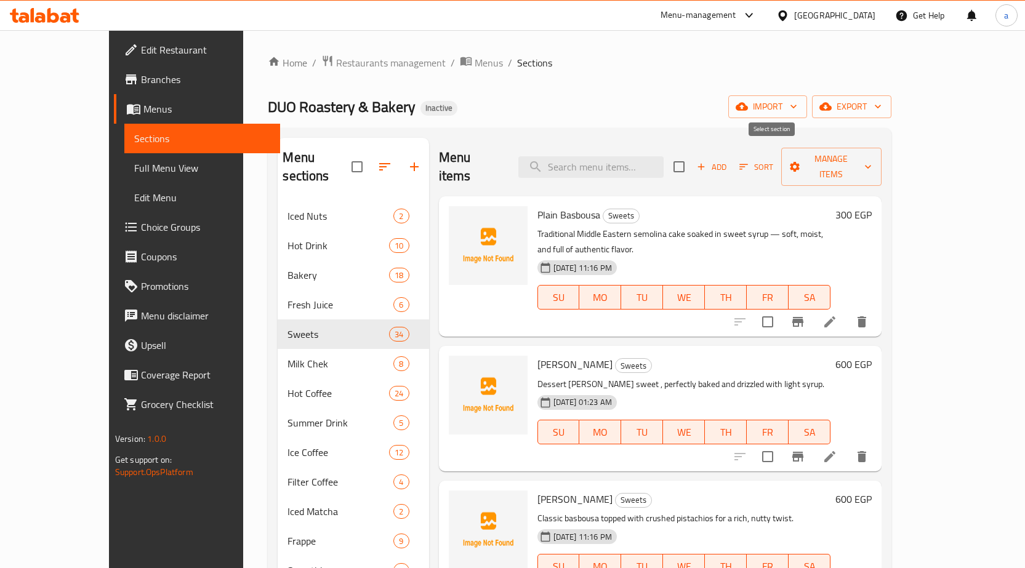
checkbox input "true"
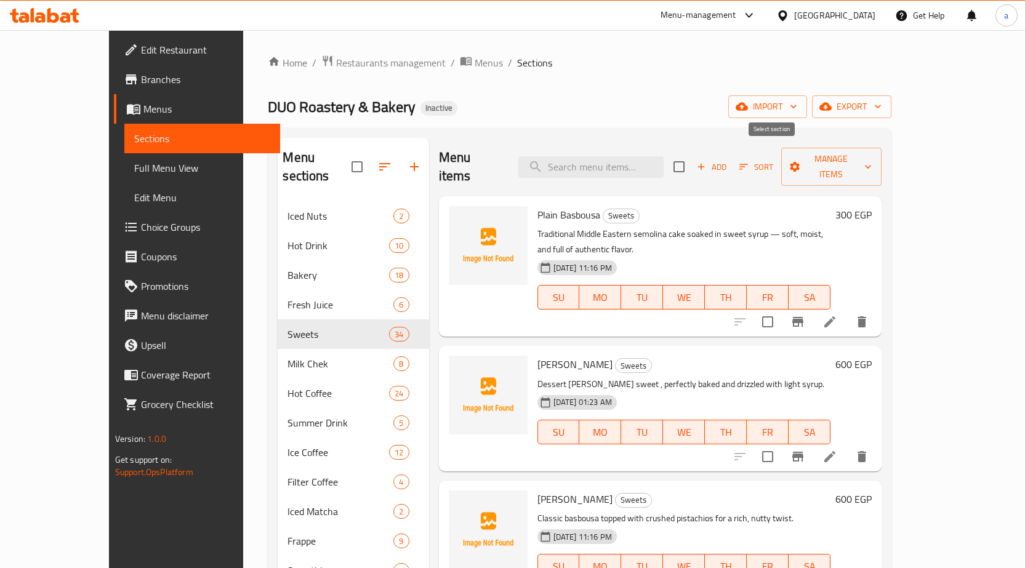
checkbox input "true"
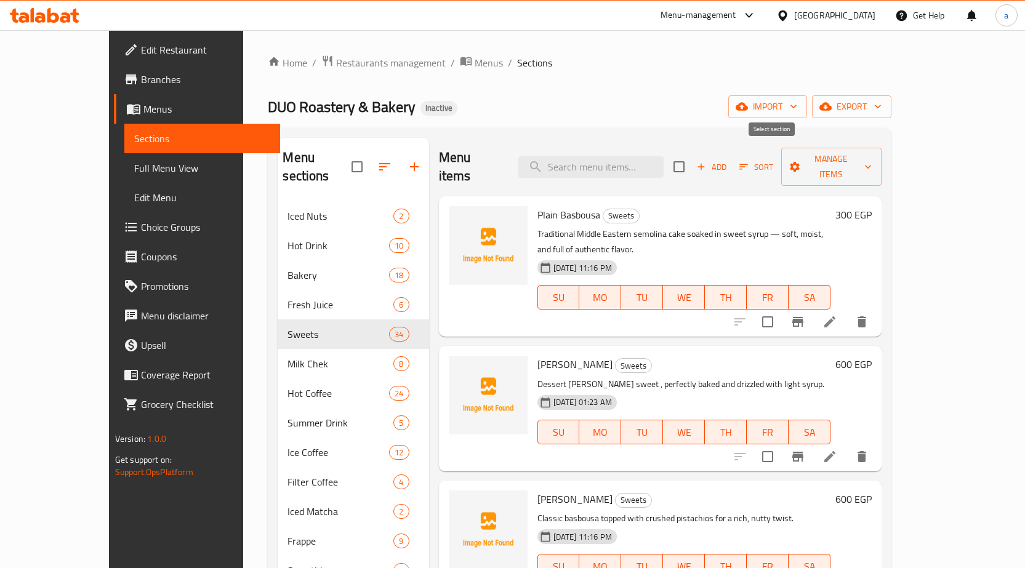
checkbox input "true"
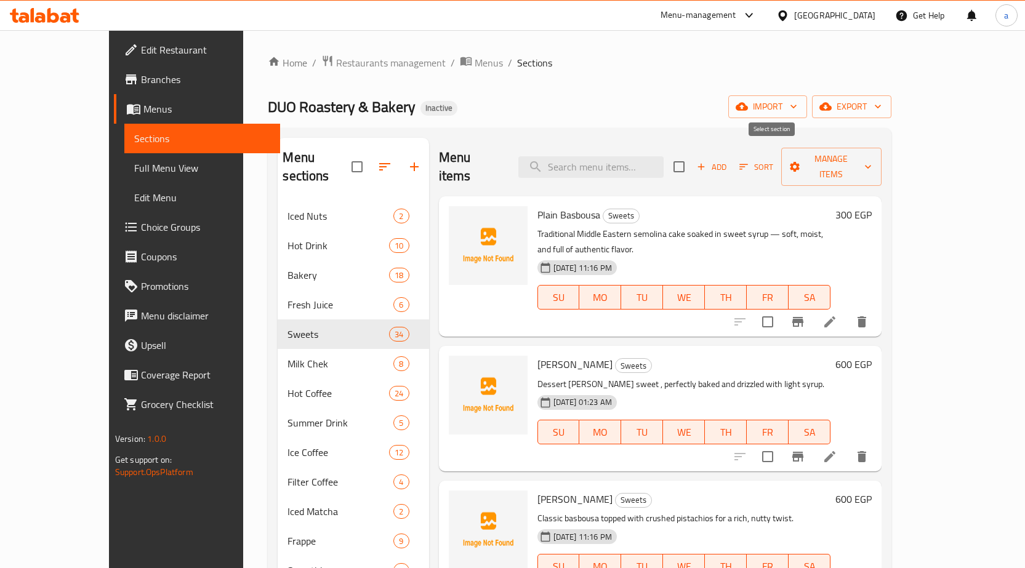
checkbox input "true"
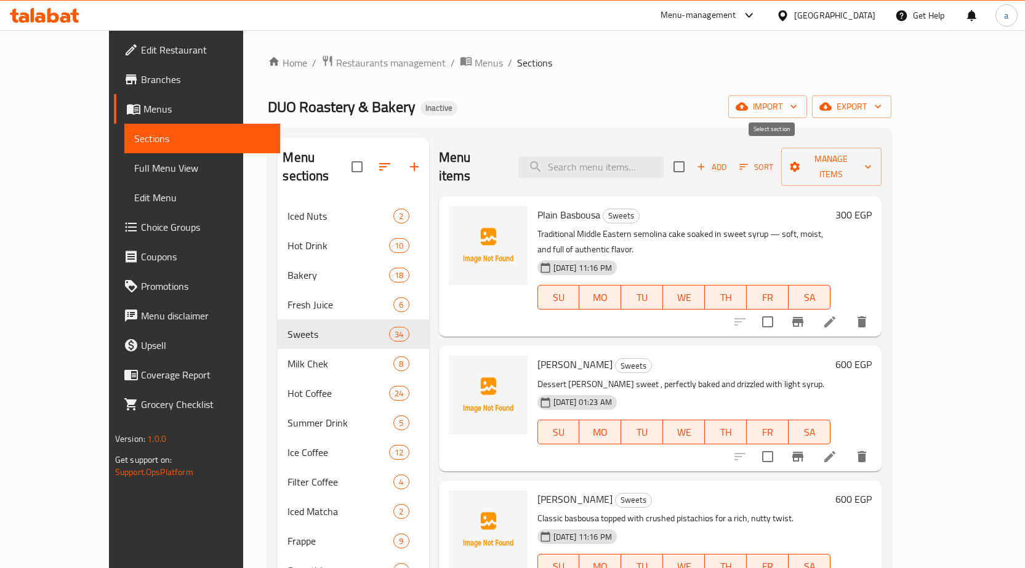
checkbox input "true"
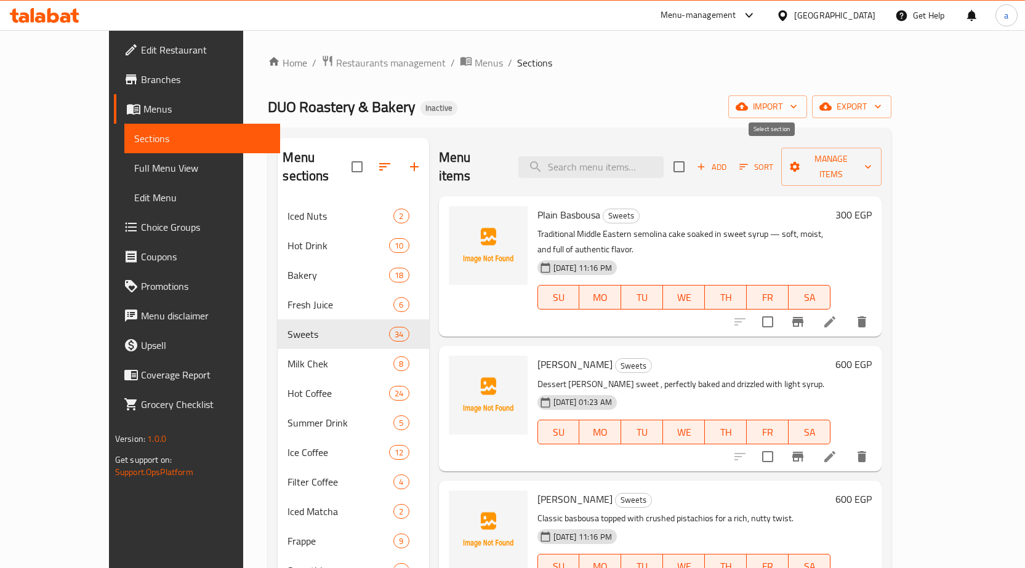
checkbox input "true"
click at [781, 309] on input "checkbox" at bounding box center [768, 322] width 26 height 26
checkbox input "false"
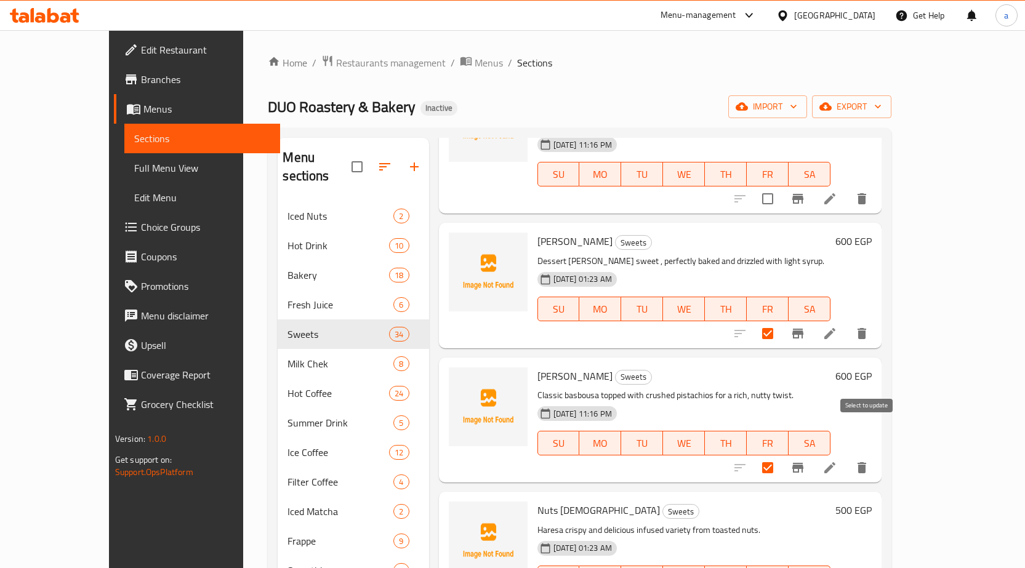
click at [781, 455] on input "checkbox" at bounding box center [768, 468] width 26 height 26
checkbox input "false"
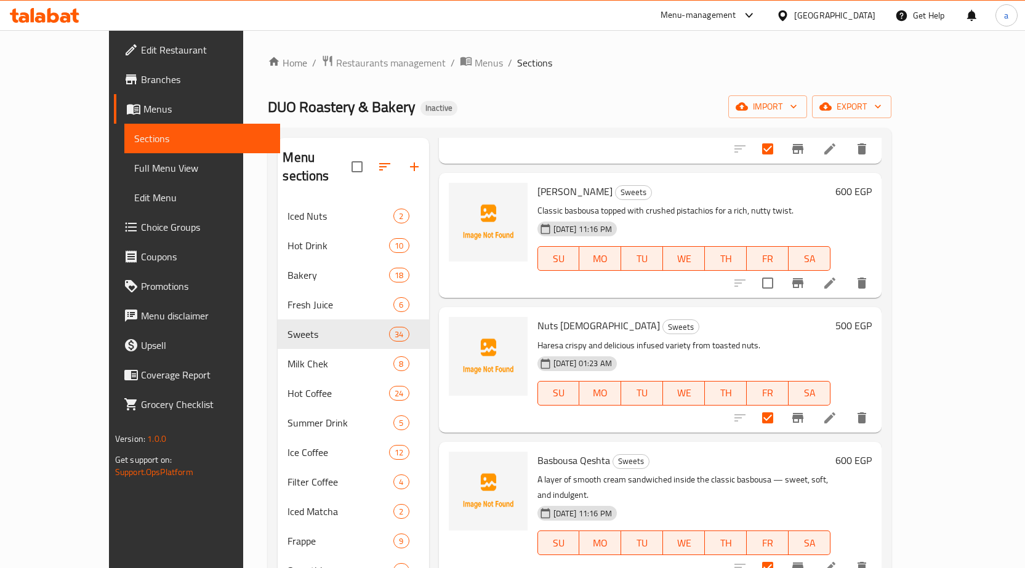
scroll to position [369, 0]
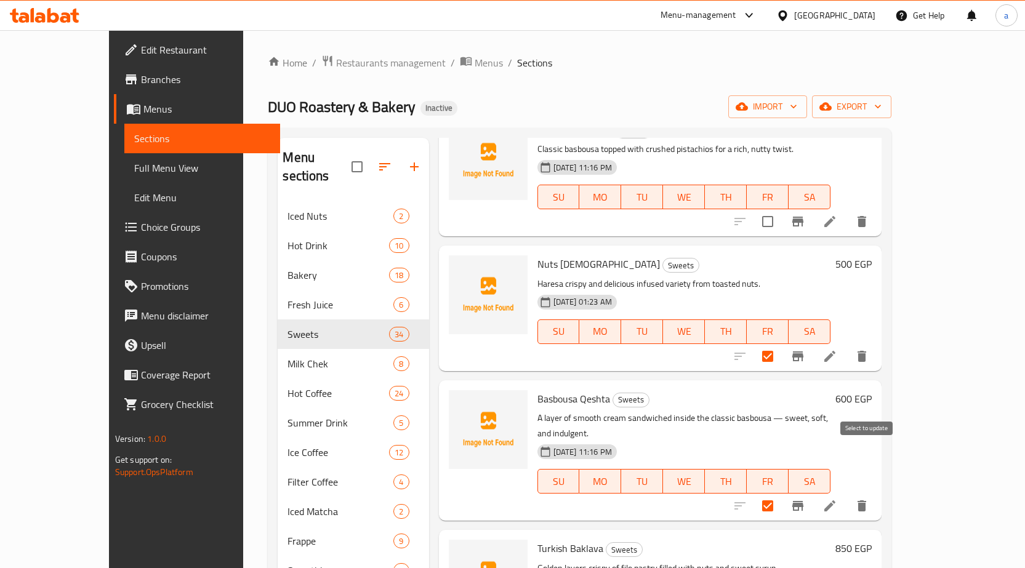
click at [781, 493] on input "checkbox" at bounding box center [768, 506] width 26 height 26
checkbox input "false"
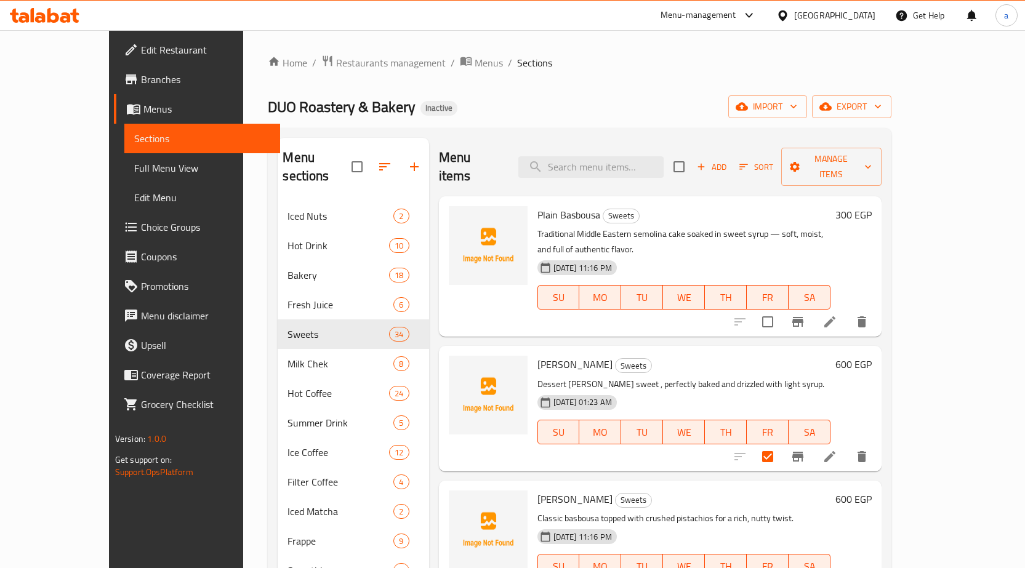
scroll to position [581, 0]
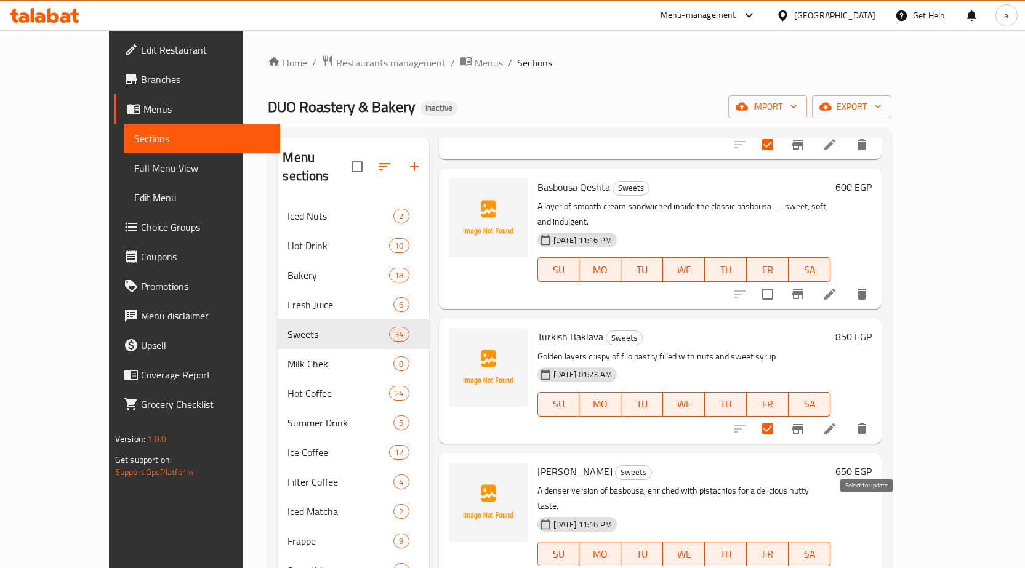
click at [781, 566] on input "checkbox" at bounding box center [768, 579] width 26 height 26
checkbox input "false"
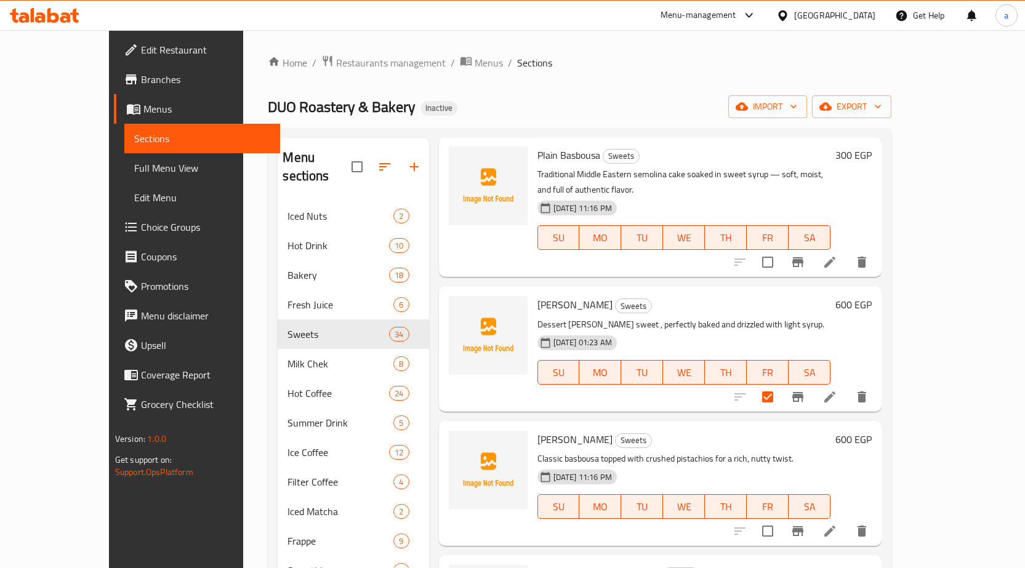
scroll to position [0, 0]
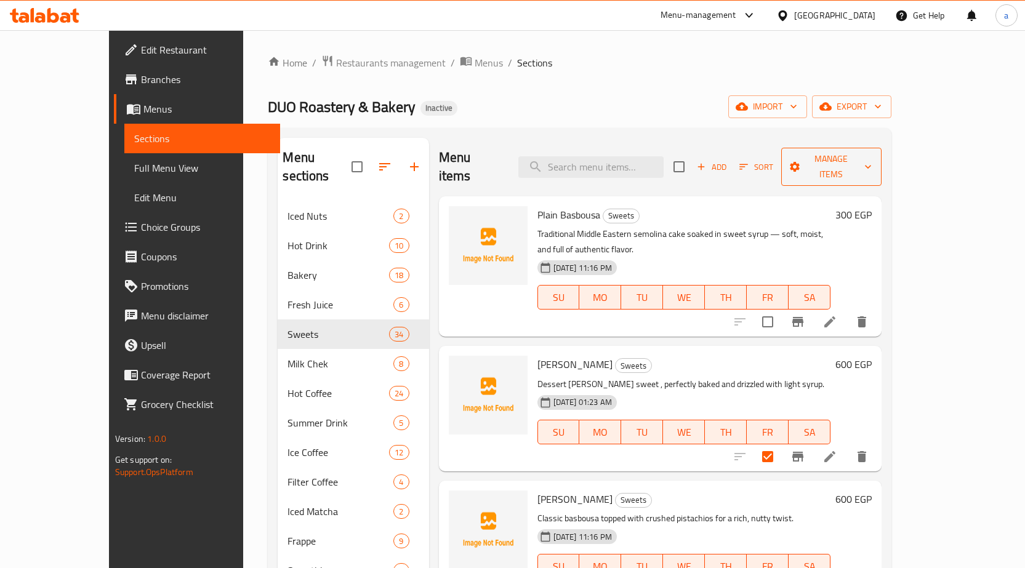
click at [873, 161] on span "Manage items" at bounding box center [831, 166] width 81 height 31
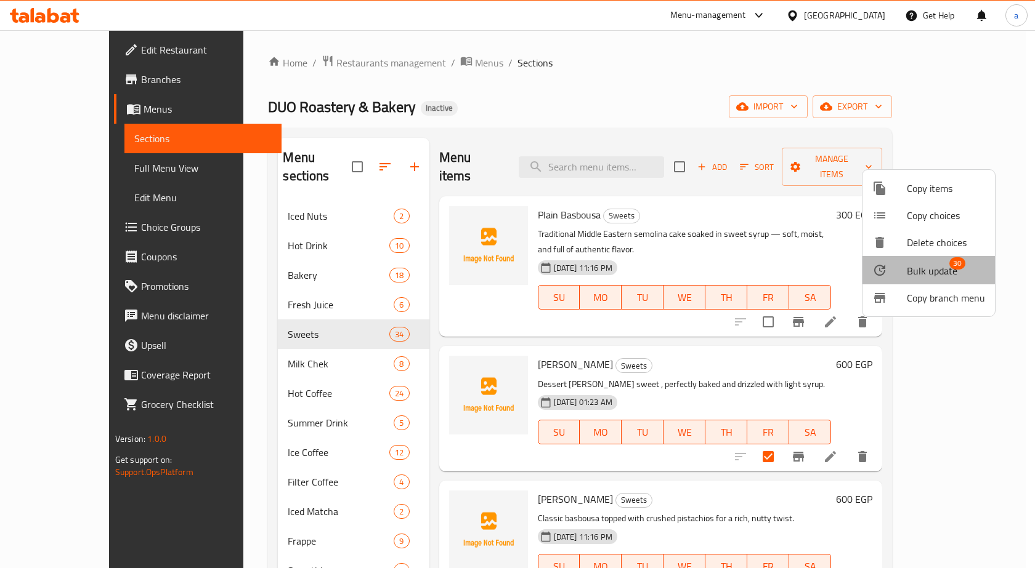
click at [932, 270] on span "Bulk update" at bounding box center [931, 271] width 50 height 15
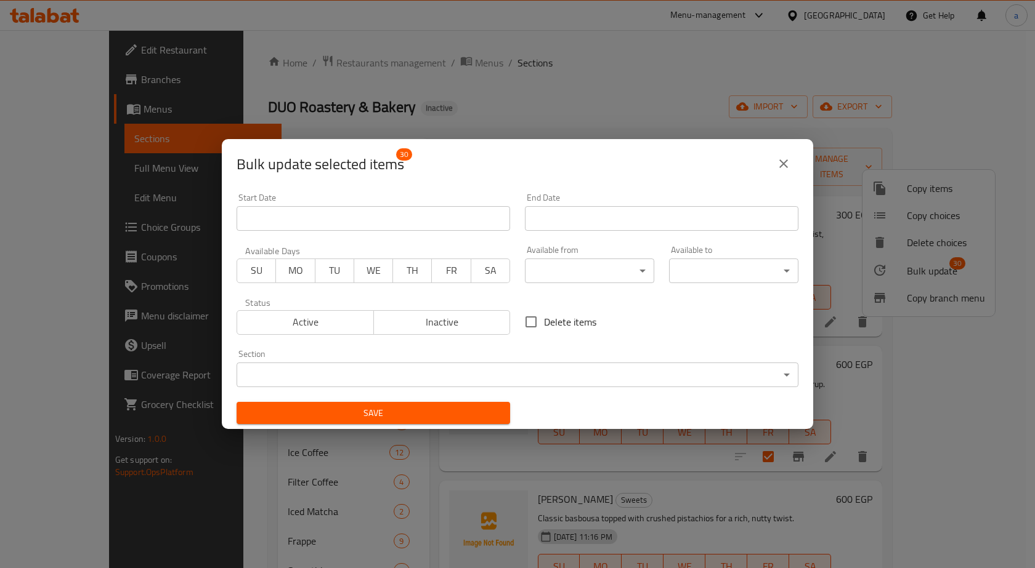
click at [443, 385] on body "​ Menu-management Egypt Get Help a Edit Restaurant Branches Menus Sections Full…" at bounding box center [517, 299] width 1035 height 538
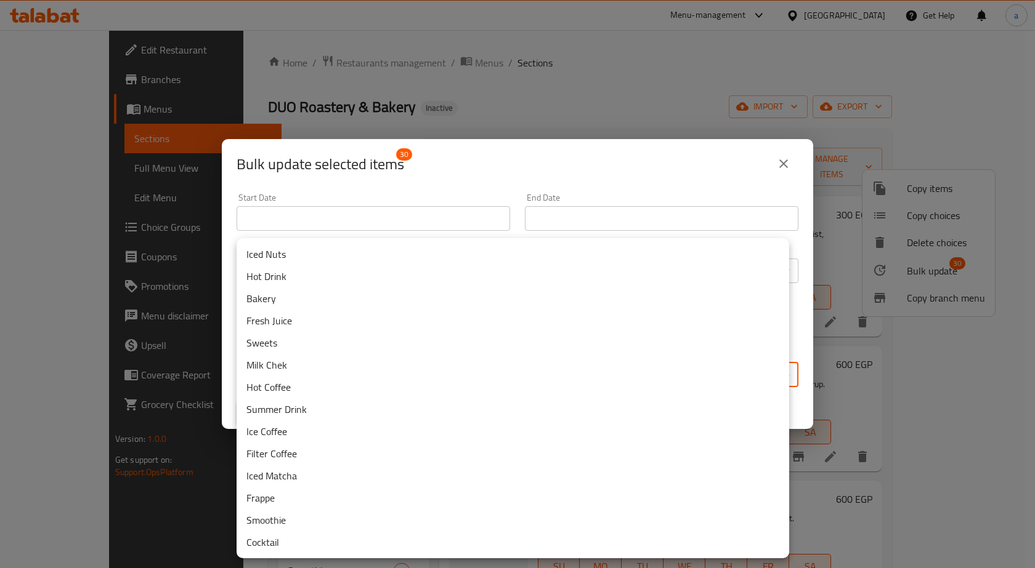
click at [504, 166] on div at bounding box center [517, 284] width 1035 height 568
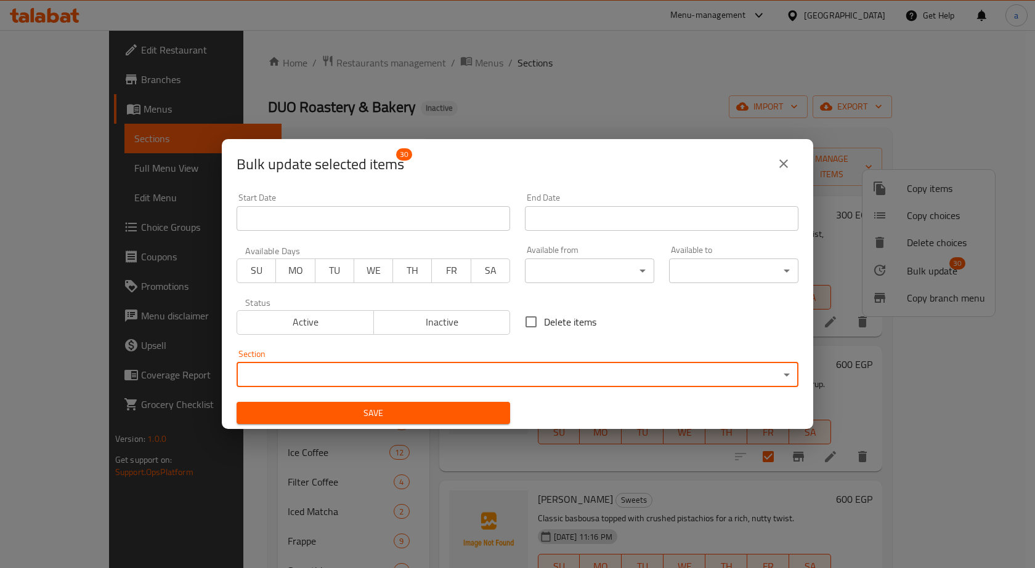
click at [575, 321] on span "Delete items" at bounding box center [570, 322] width 52 height 15
click at [544, 321] on input "Delete items" at bounding box center [531, 322] width 26 height 26
checkbox input "true"
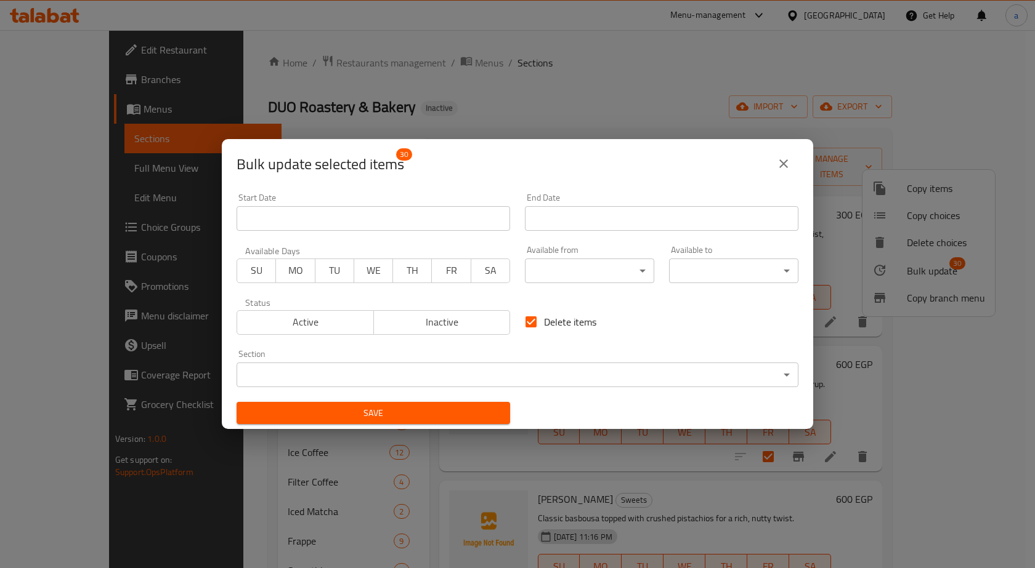
click at [470, 403] on button "Save" at bounding box center [372, 413] width 273 height 23
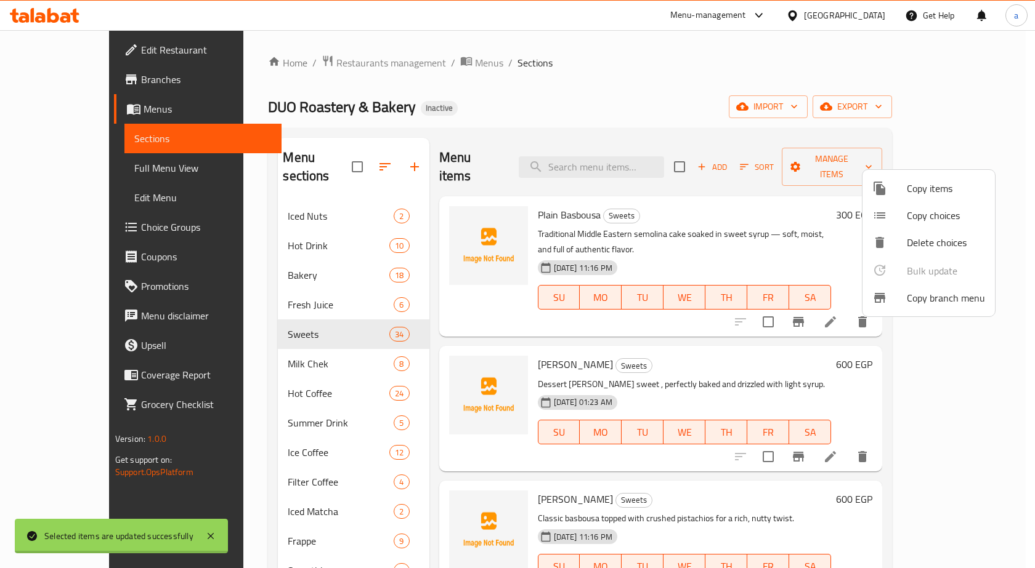
checkbox input "false"
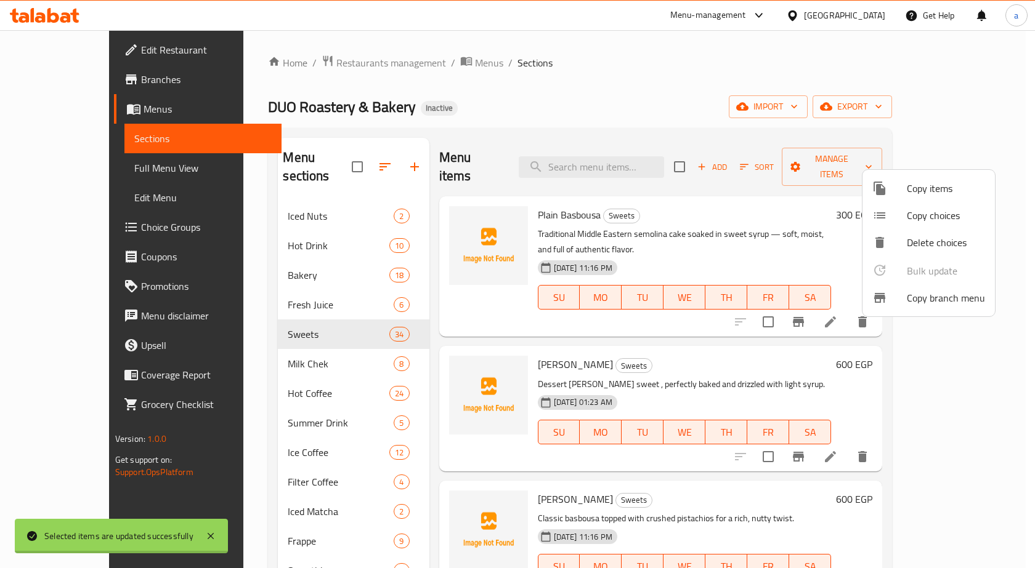
checkbox input "false"
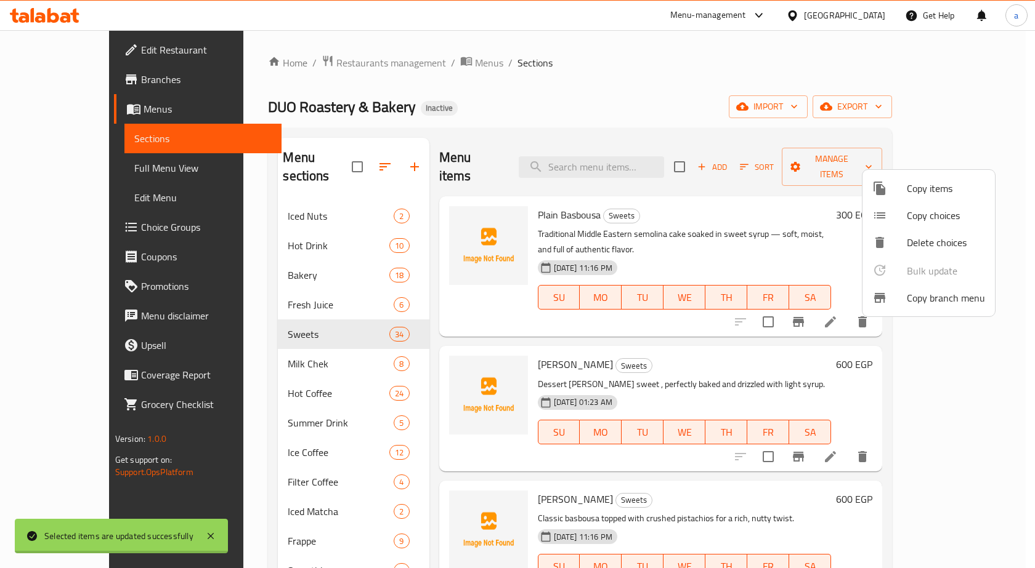
checkbox input "false"
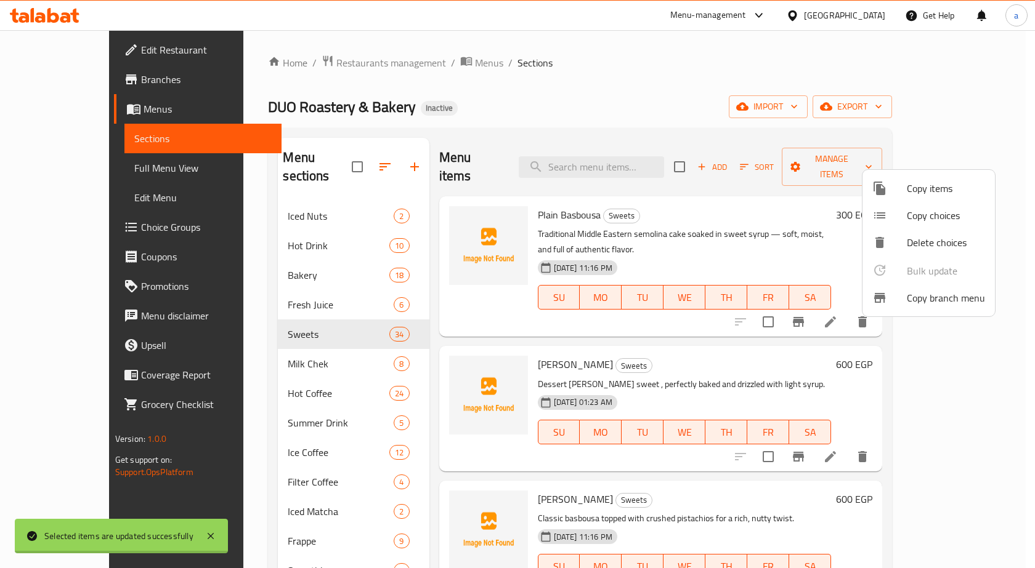
checkbox input "false"
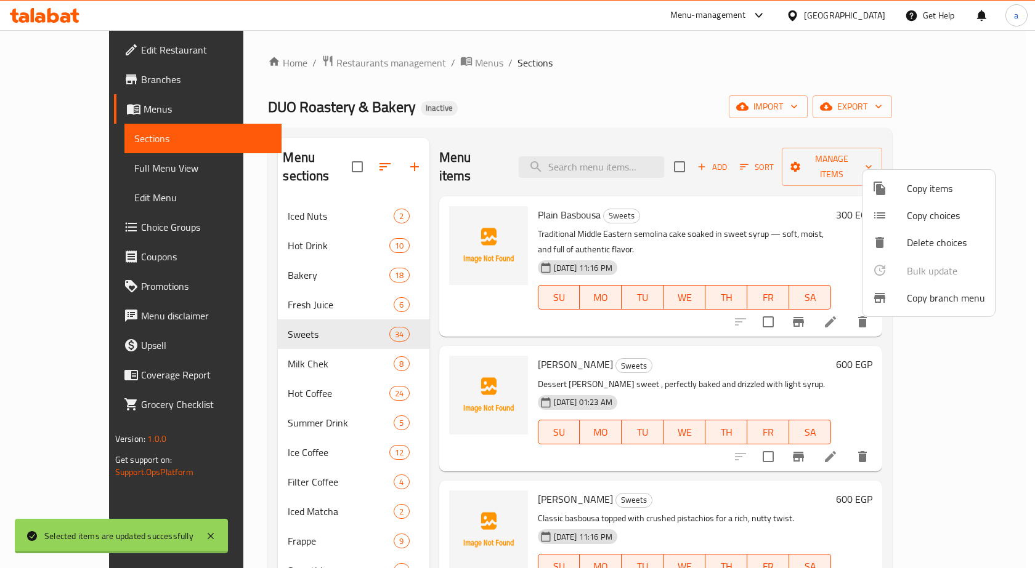
checkbox input "false"
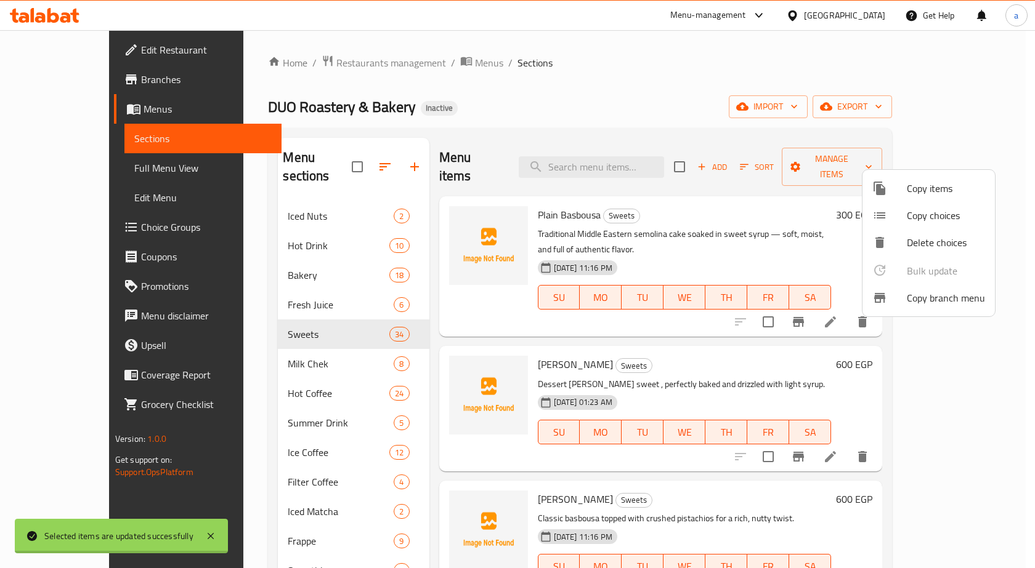
checkbox input "false"
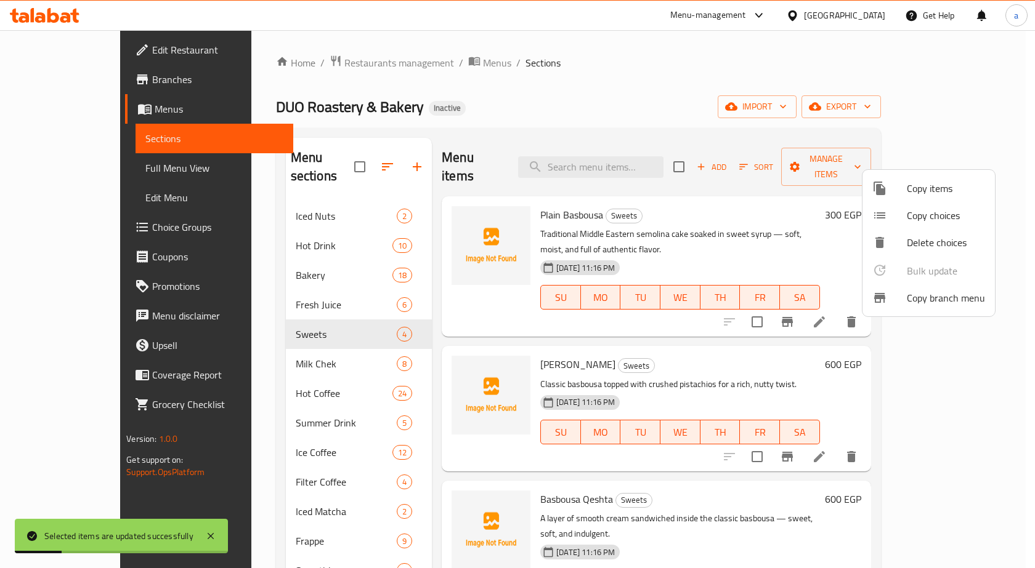
click at [704, 204] on div at bounding box center [517, 284] width 1035 height 568
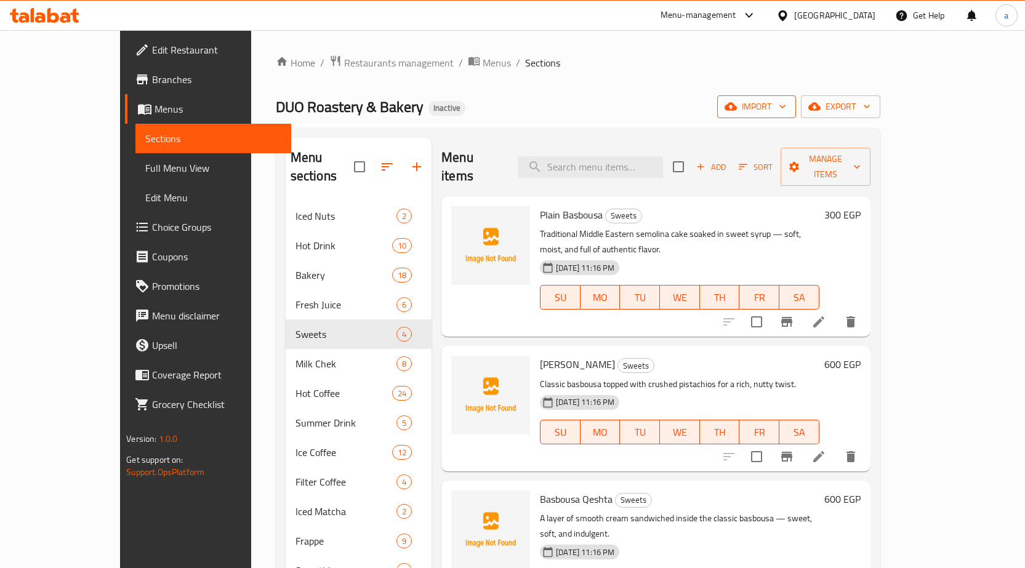
click at [789, 104] on icon "button" at bounding box center [782, 106] width 12 height 12
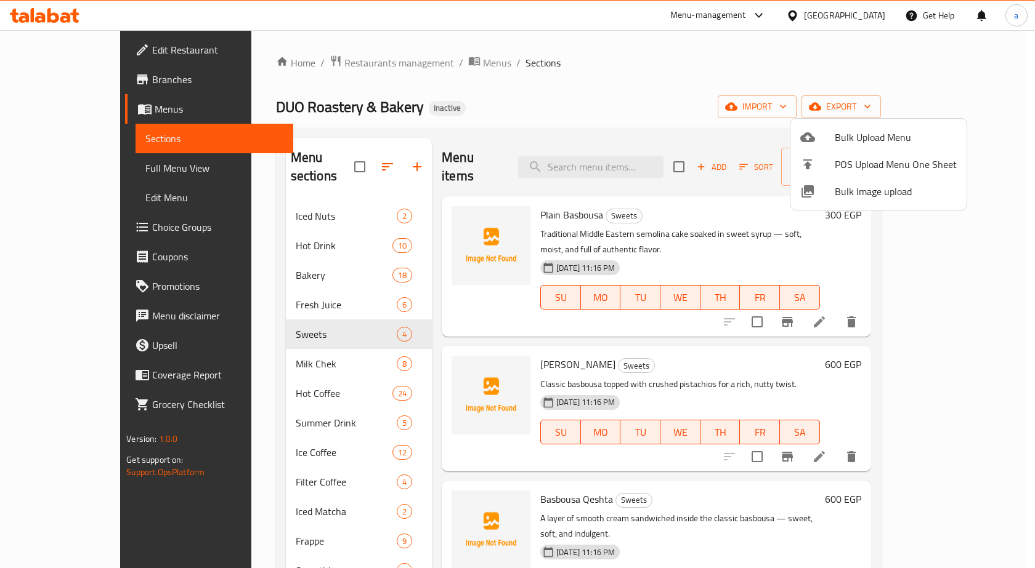
click at [657, 73] on div at bounding box center [517, 284] width 1035 height 568
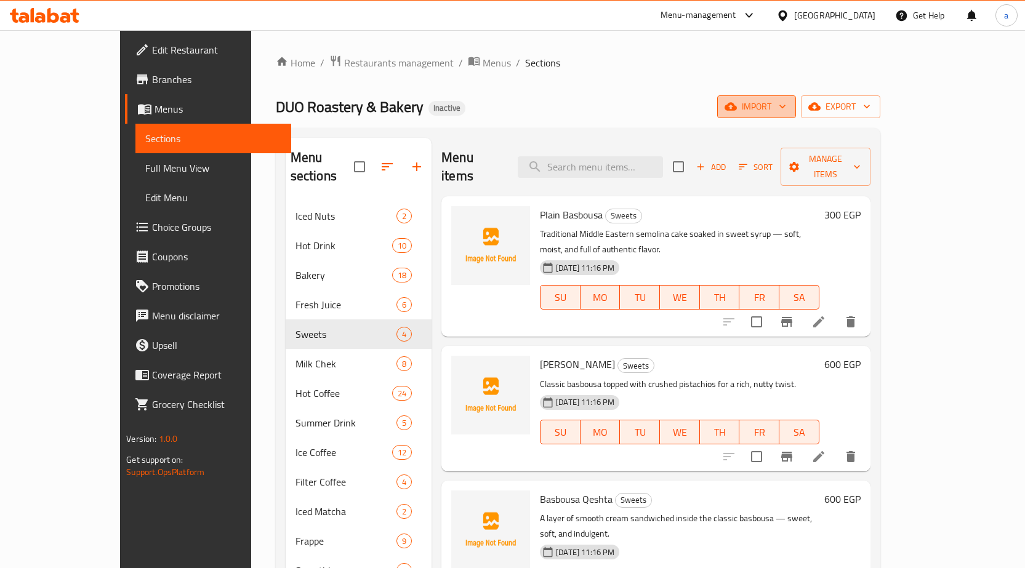
click at [786, 110] on span "import" at bounding box center [756, 106] width 59 height 15
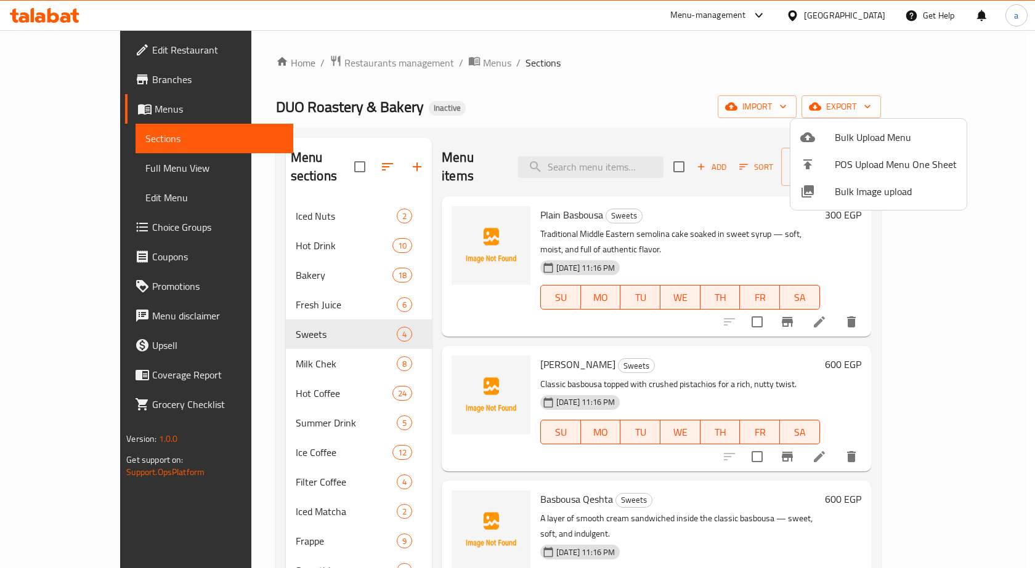
click at [871, 134] on span "Bulk Upload Menu" at bounding box center [895, 137] width 122 height 15
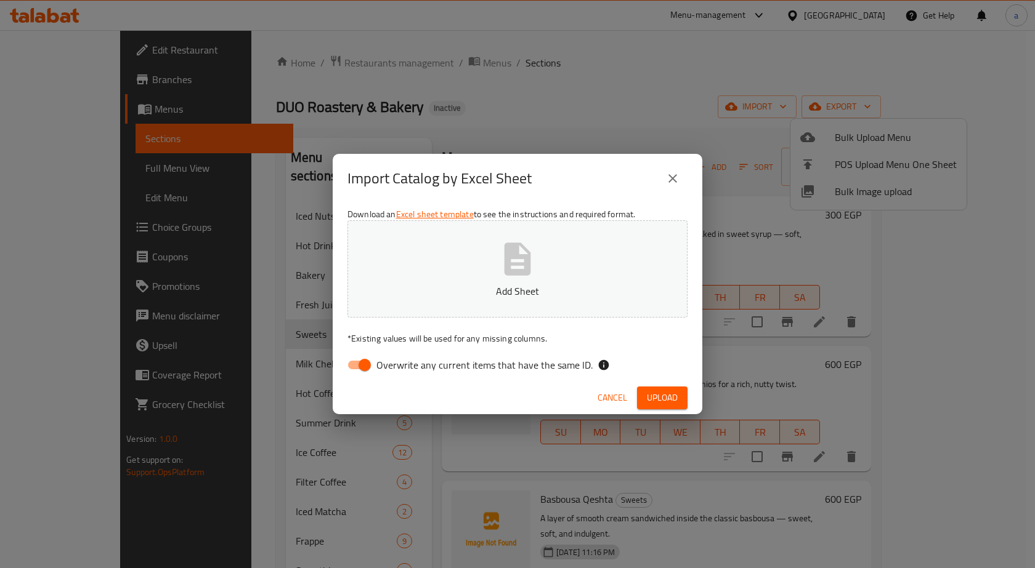
click at [414, 358] on span "Overwrite any current items that have the same ID." at bounding box center [484, 365] width 216 height 15
click at [400, 356] on input "Overwrite any current items that have the same ID." at bounding box center [364, 364] width 70 height 23
checkbox input "false"
click at [447, 294] on p "Add Sheet" at bounding box center [517, 291] width 302 height 15
click at [672, 391] on span "Upload" at bounding box center [662, 397] width 31 height 15
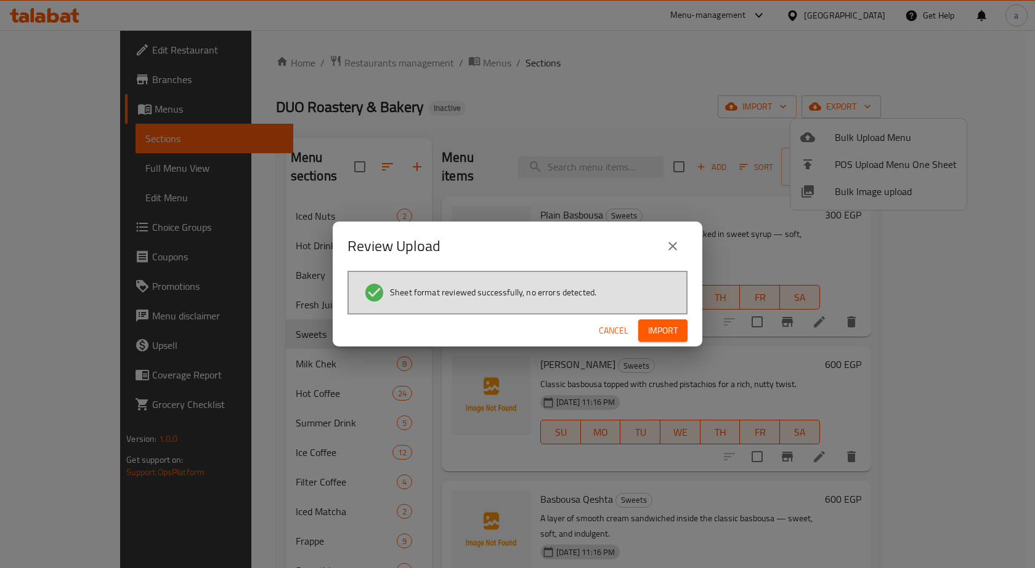
click at [653, 334] on span "Import" at bounding box center [663, 330] width 30 height 15
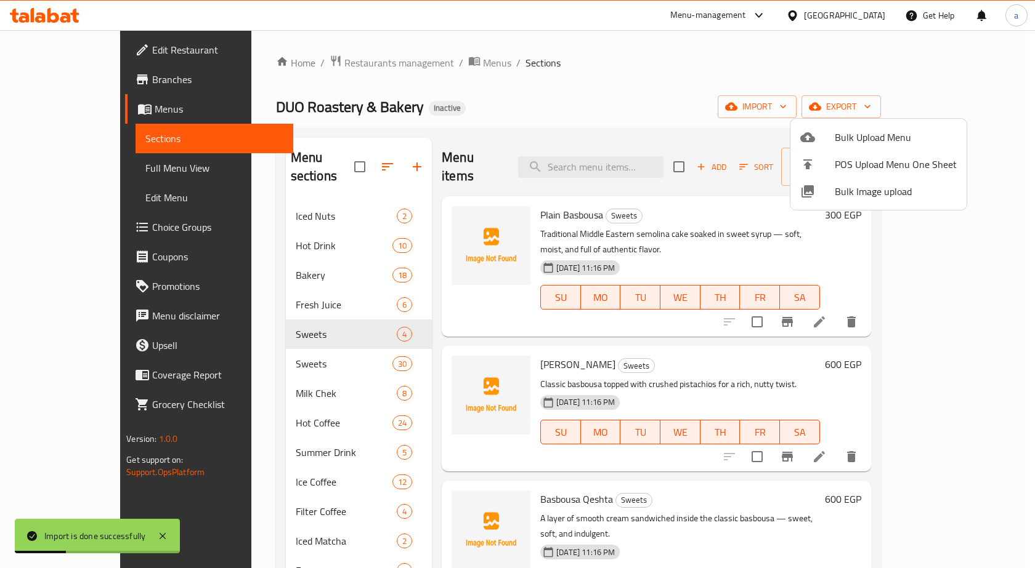
click at [320, 342] on div at bounding box center [517, 284] width 1035 height 568
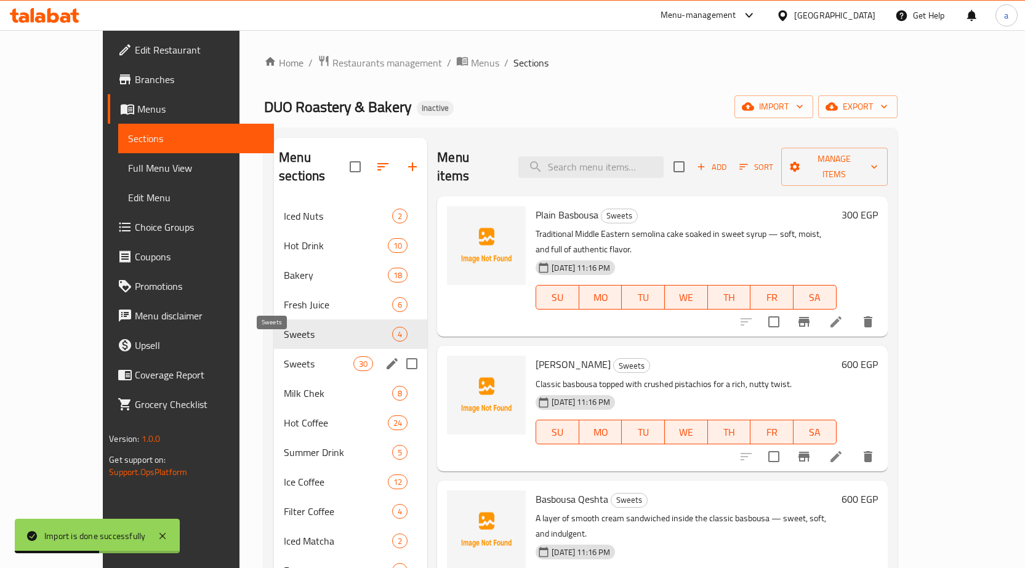
click at [320, 357] on span "Sweets" at bounding box center [319, 364] width 70 height 15
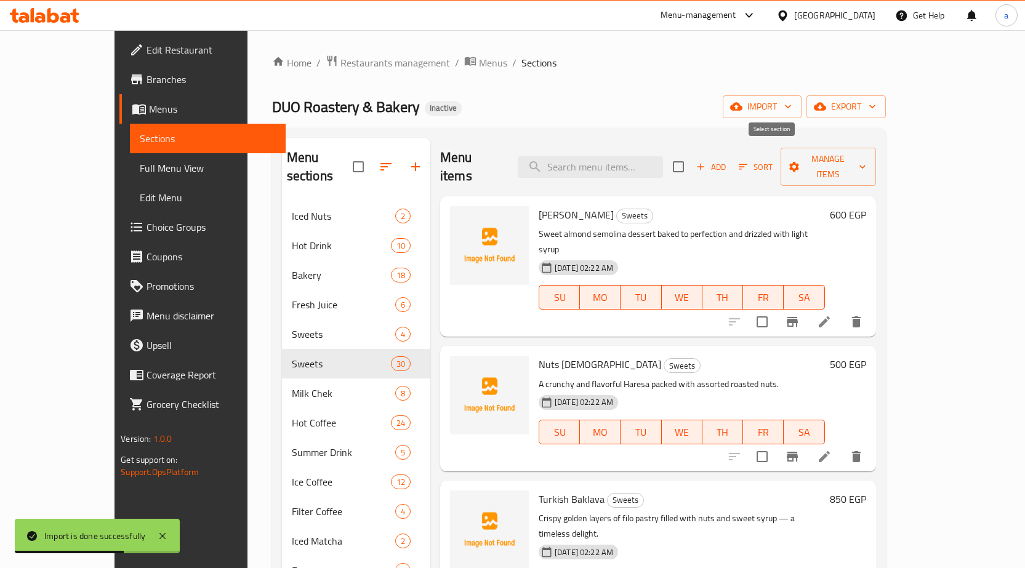
click at [692, 160] on input "checkbox" at bounding box center [679, 167] width 26 height 26
checkbox input "true"
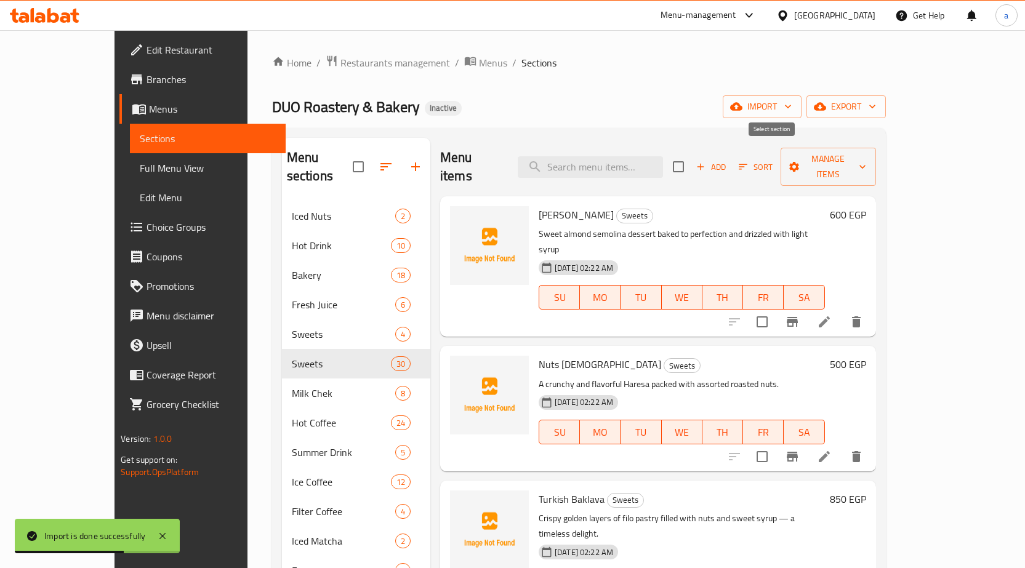
checkbox input "true"
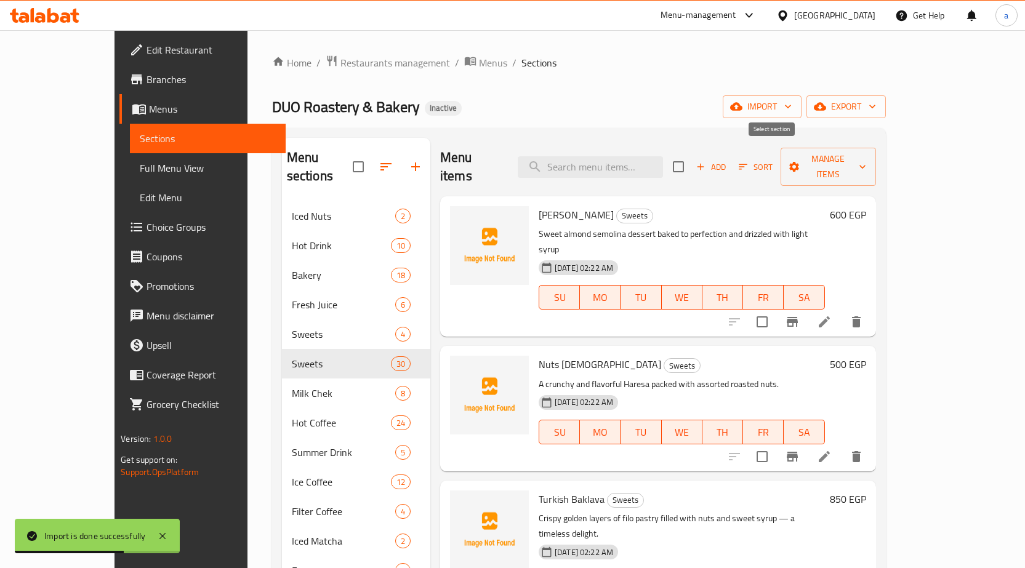
checkbox input "true"
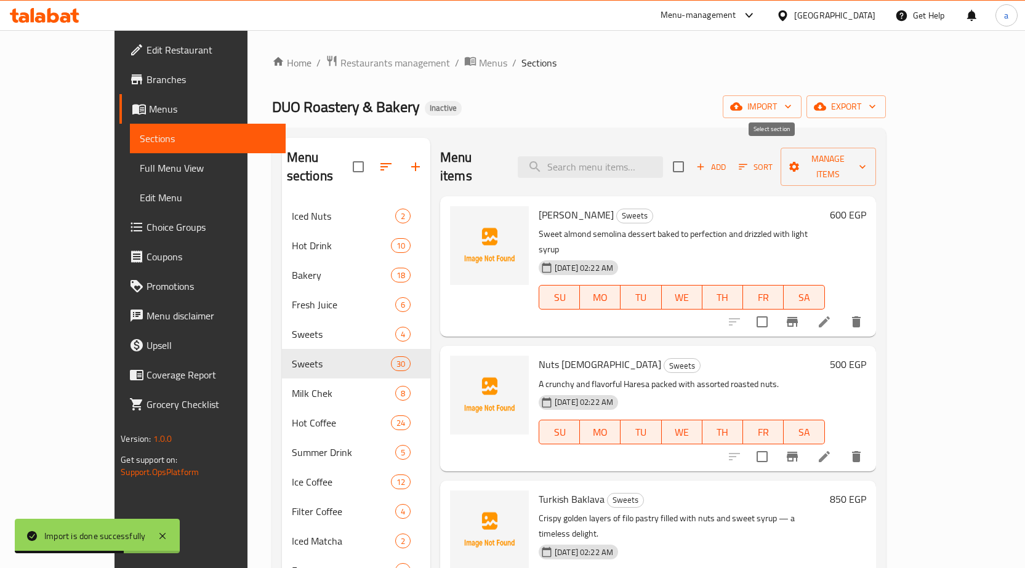
checkbox input "true"
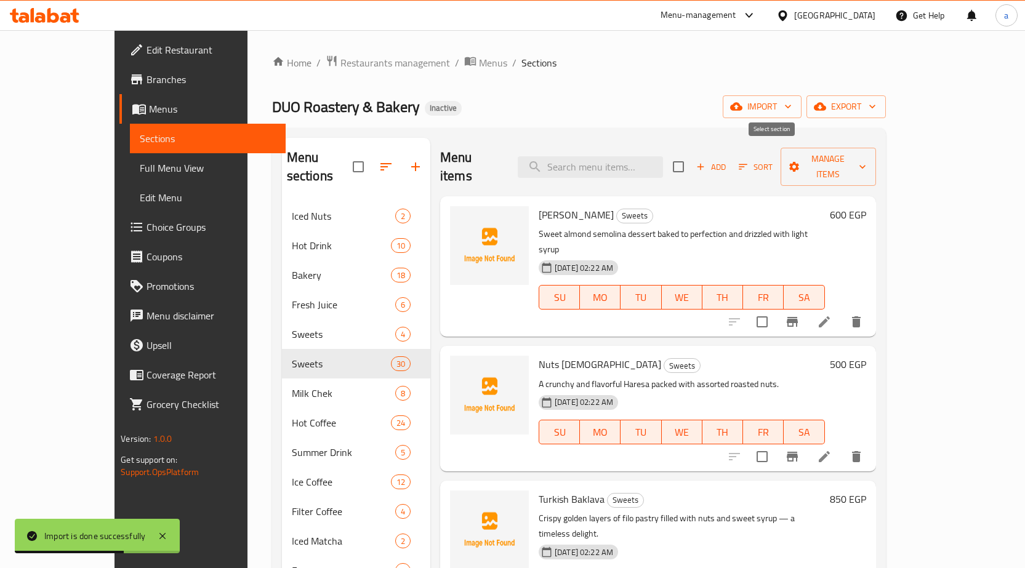
checkbox input "true"
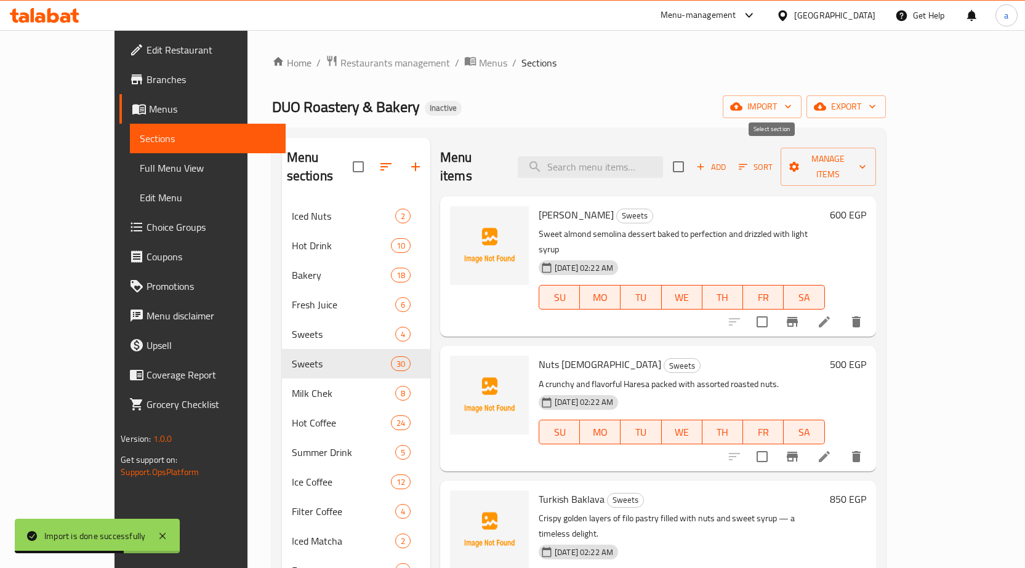
checkbox input "true"
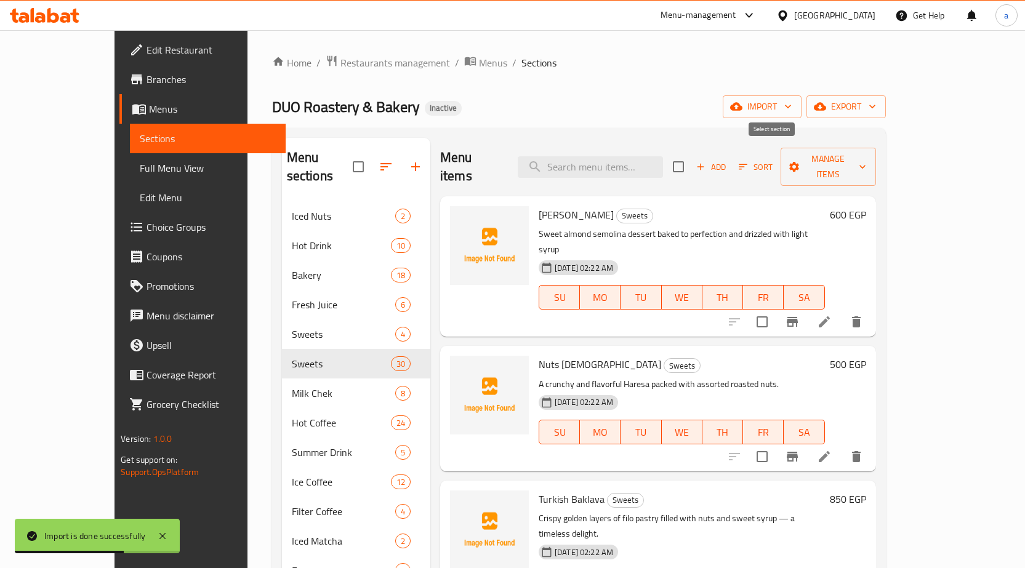
checkbox input "true"
click at [866, 162] on span "Manage items" at bounding box center [829, 166] width 76 height 31
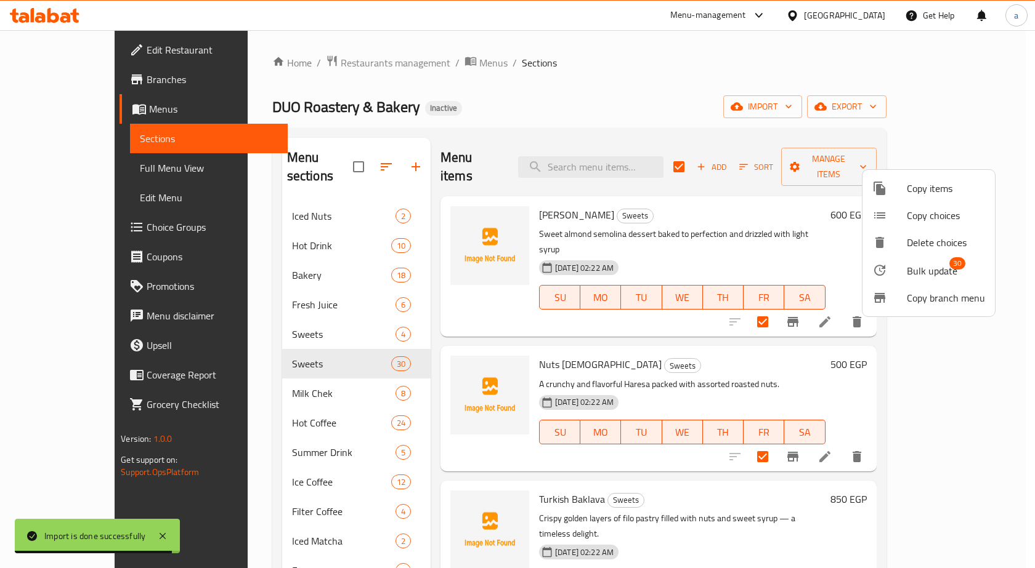
click at [926, 275] on span "Bulk update" at bounding box center [931, 271] width 50 height 15
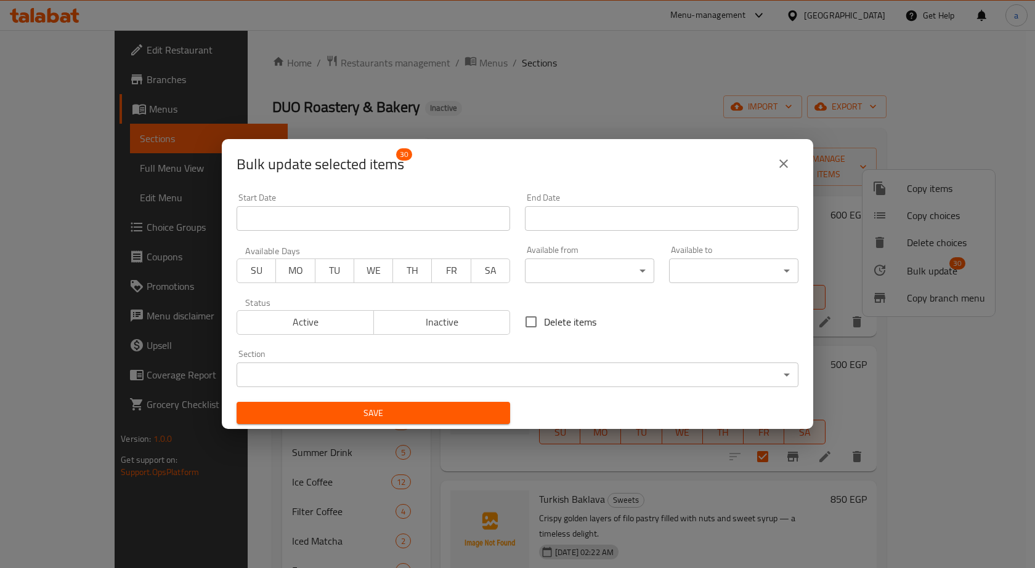
click at [450, 365] on body "​ Menu-management Egypt Get Help a Edit Restaurant Branches Menus Sections Full…" at bounding box center [517, 299] width 1035 height 538
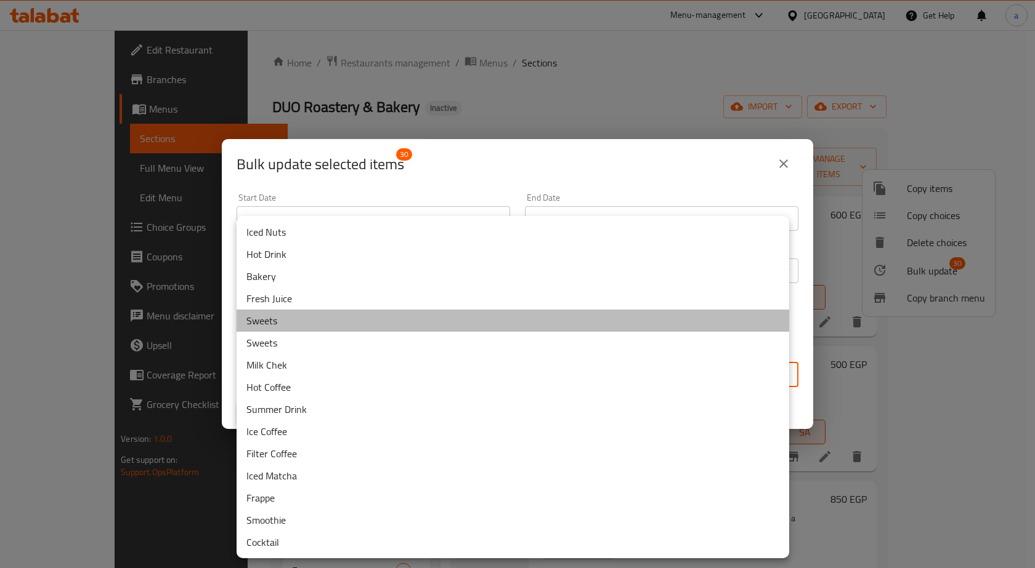
click at [311, 319] on li "Sweets" at bounding box center [512, 321] width 552 height 22
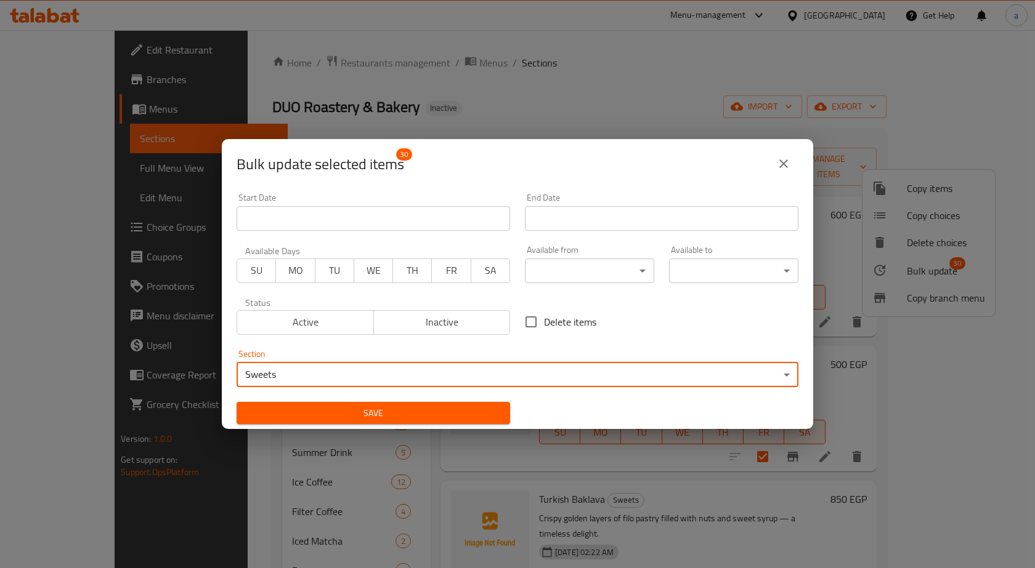
click at [381, 402] on button "Save" at bounding box center [372, 413] width 273 height 23
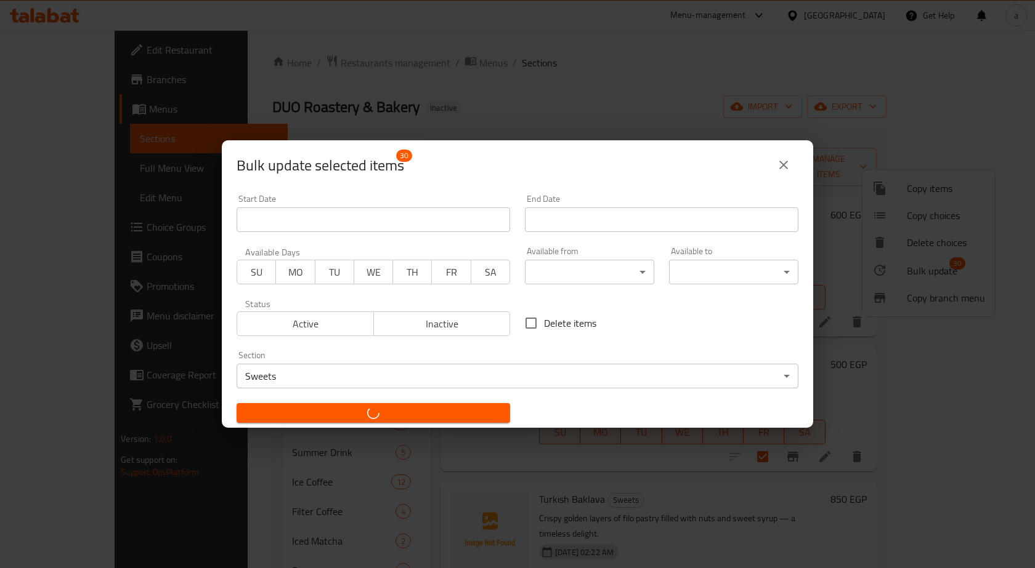
checkbox input "false"
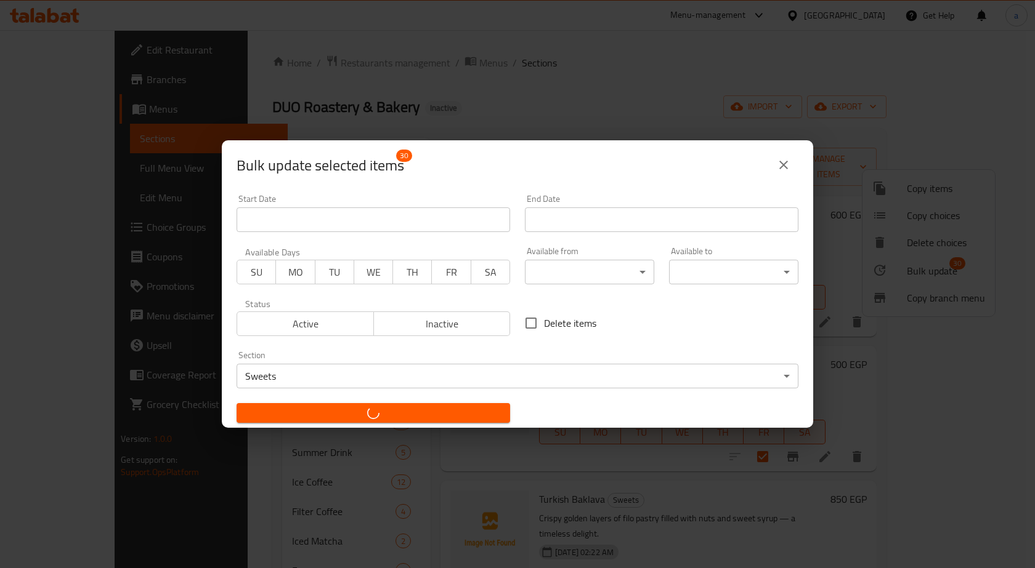
checkbox input "false"
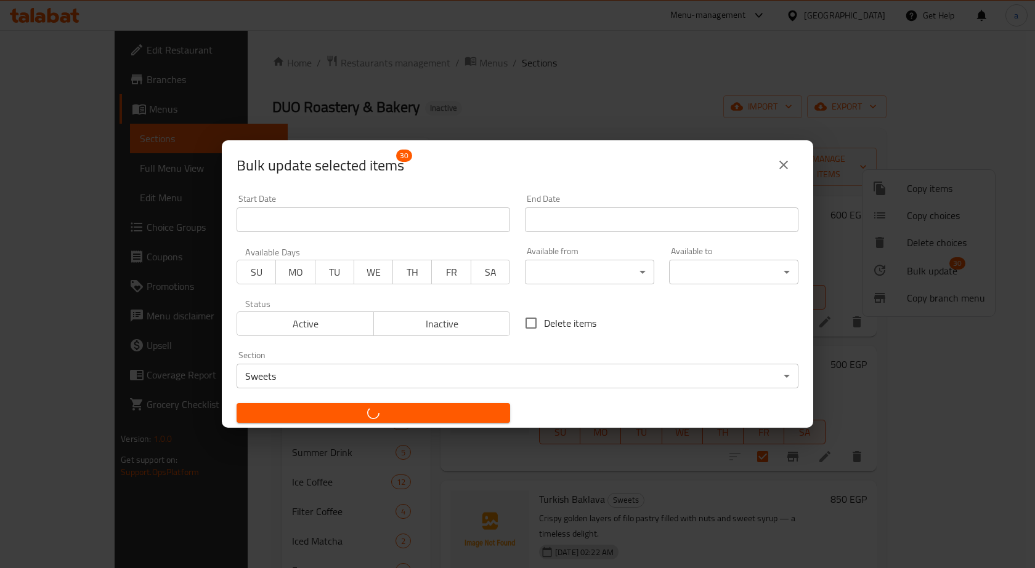
checkbox input "false"
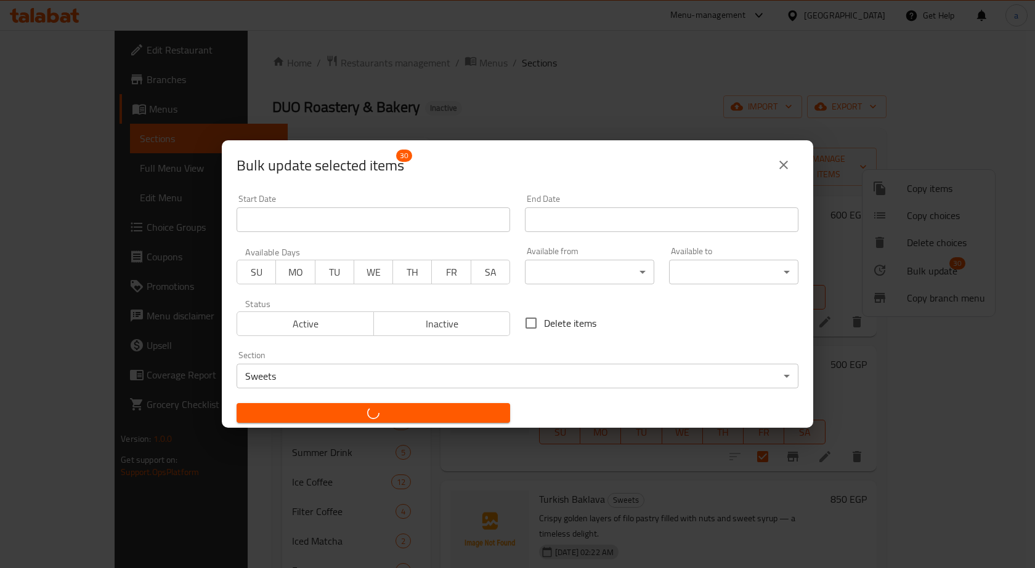
checkbox input "false"
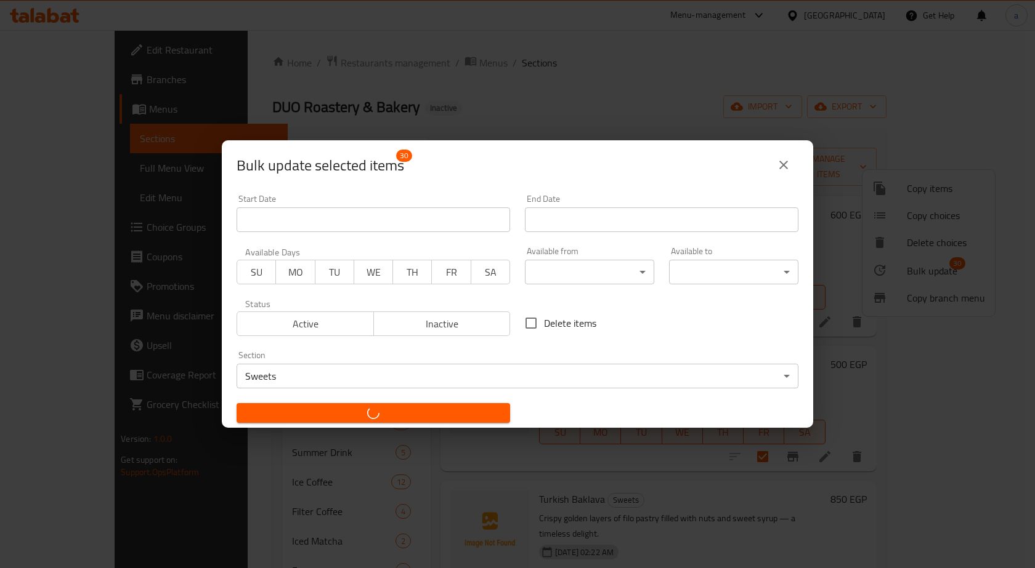
checkbox input "false"
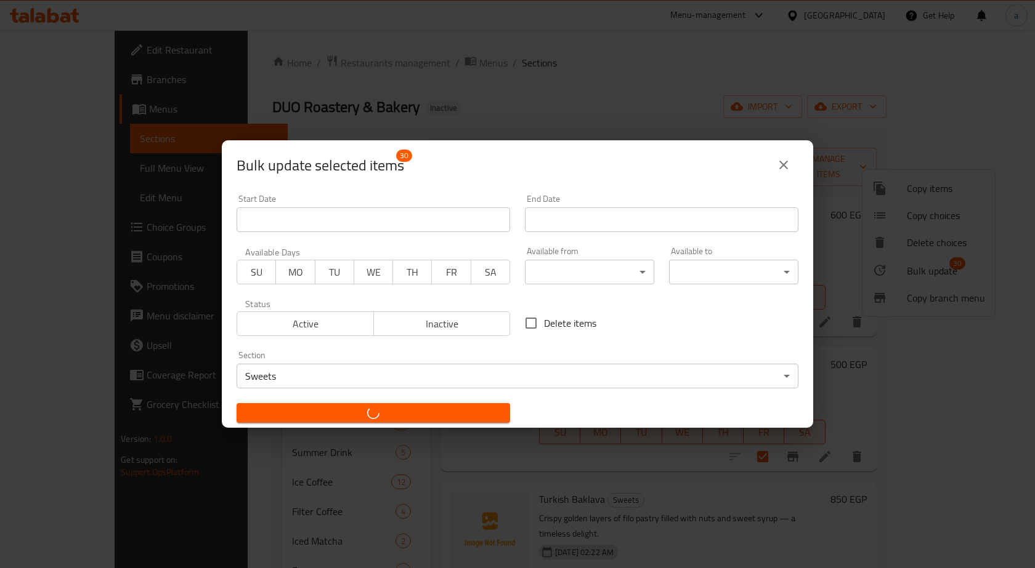
checkbox input "false"
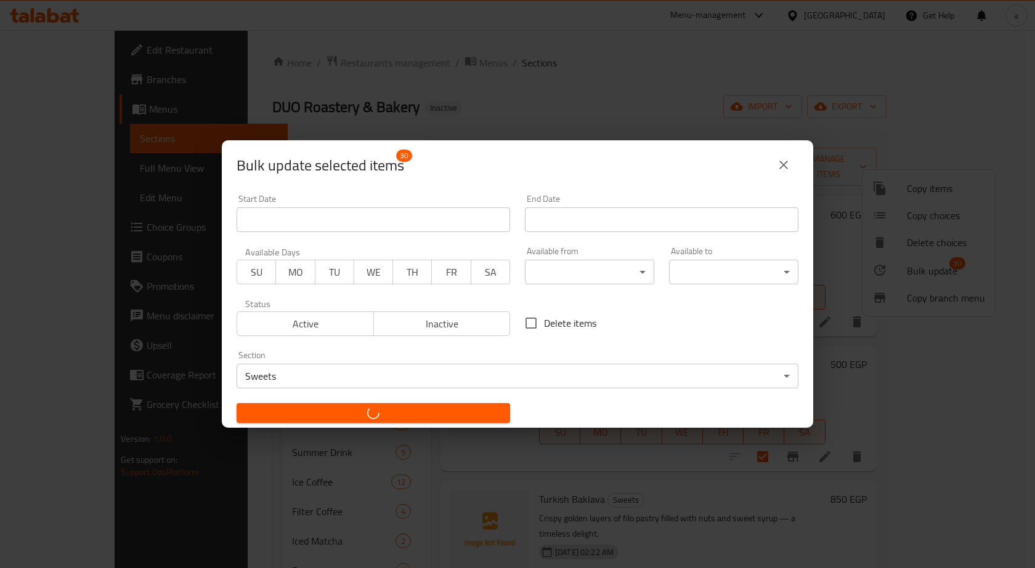
checkbox input "false"
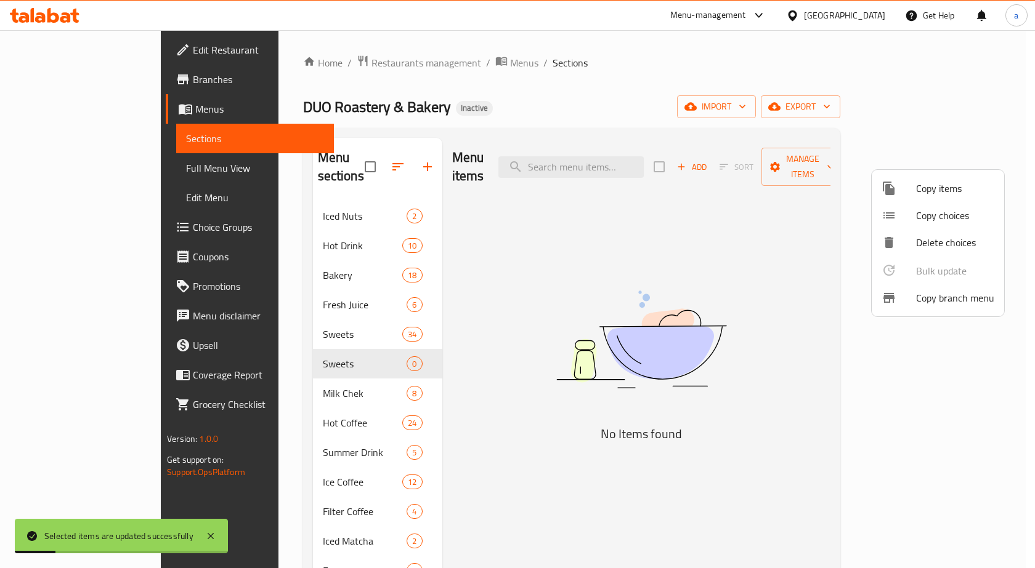
click at [347, 346] on div at bounding box center [517, 284] width 1035 height 568
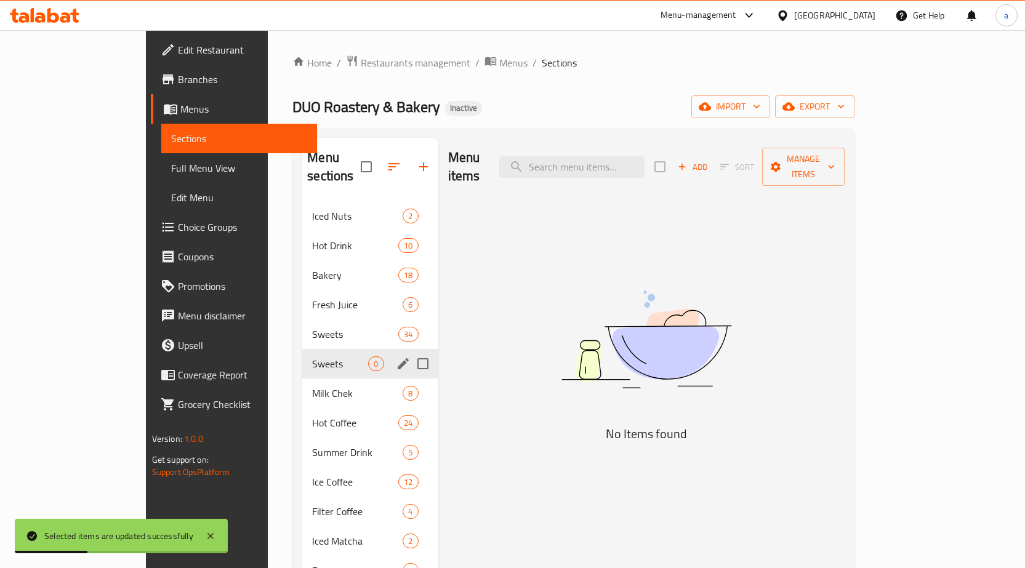
click at [410, 351] on input "Menu sections" at bounding box center [423, 364] width 26 height 26
checkbox input "true"
click at [379, 161] on icon "button" at bounding box center [386, 166] width 15 height 15
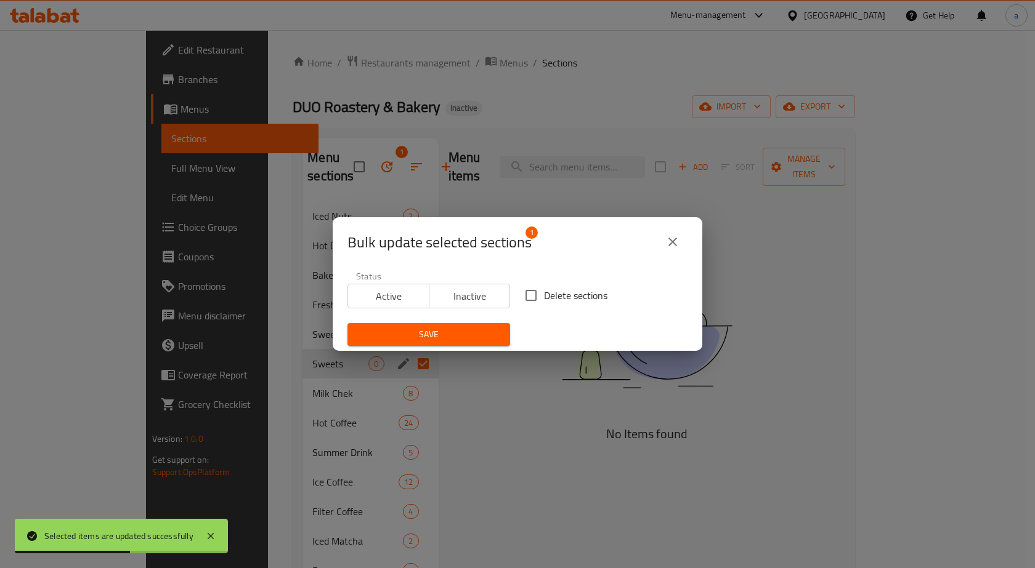
click at [544, 292] on span "Delete sections" at bounding box center [575, 295] width 63 height 15
click at [539, 292] on input "Delete sections" at bounding box center [531, 296] width 26 height 26
checkbox input "true"
click at [473, 340] on span "Save" at bounding box center [428, 334] width 143 height 15
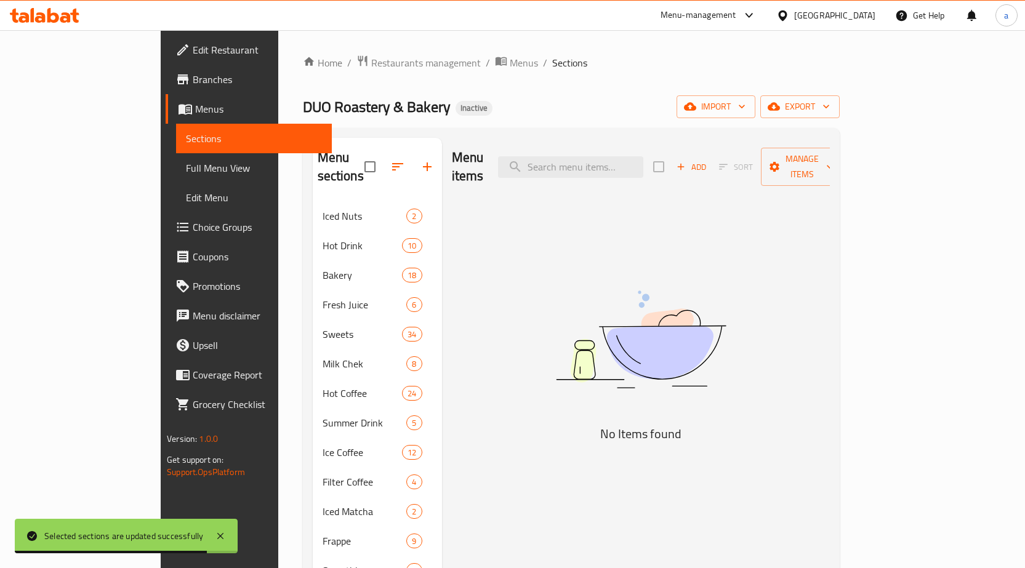
click at [186, 175] on span "Full Menu View" at bounding box center [254, 168] width 136 height 15
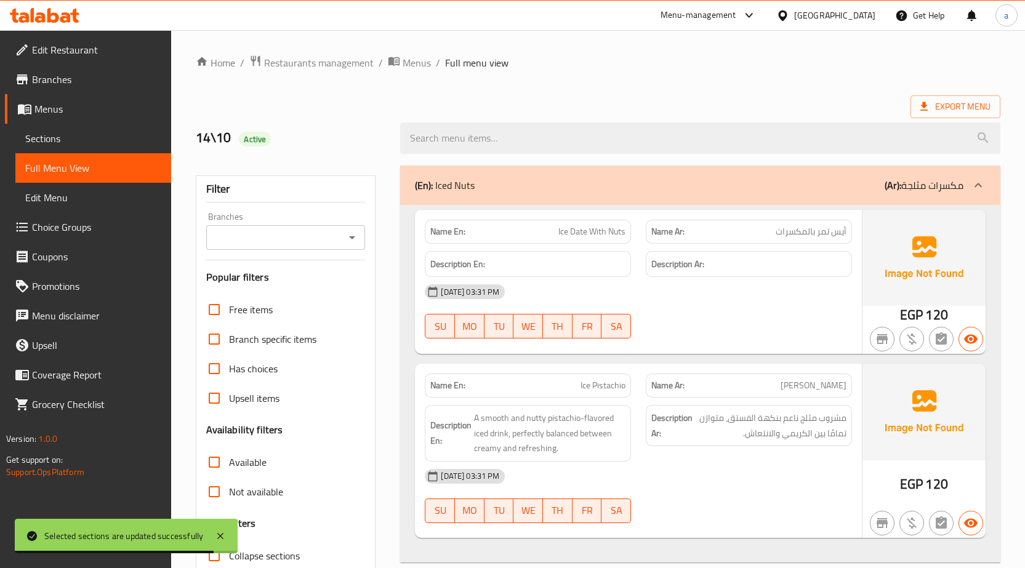
scroll to position [296, 0]
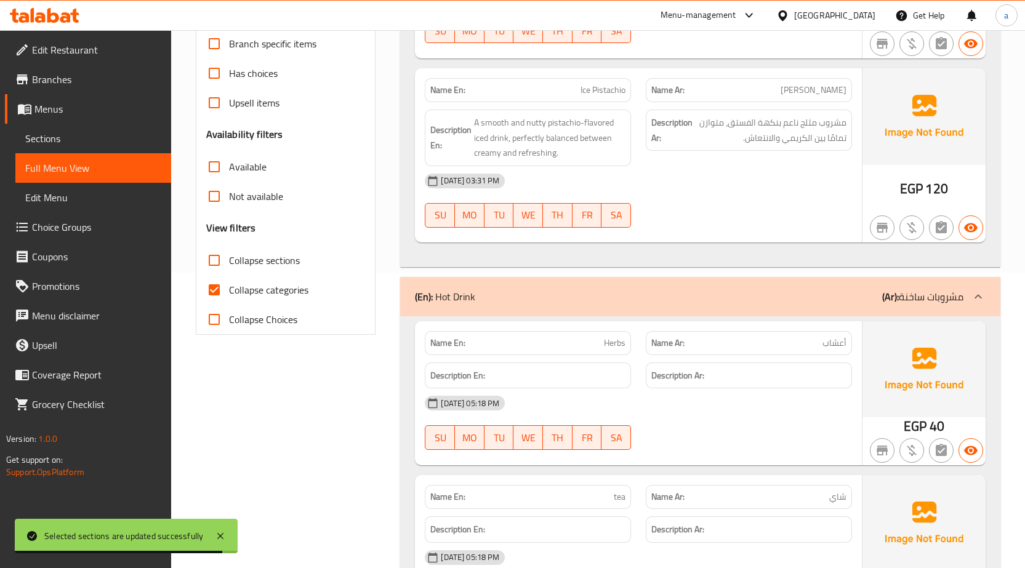
click at [284, 283] on span "Collapse categories" at bounding box center [268, 290] width 79 height 15
click at [229, 283] on input "Collapse categories" at bounding box center [215, 290] width 30 height 30
checkbox input "false"
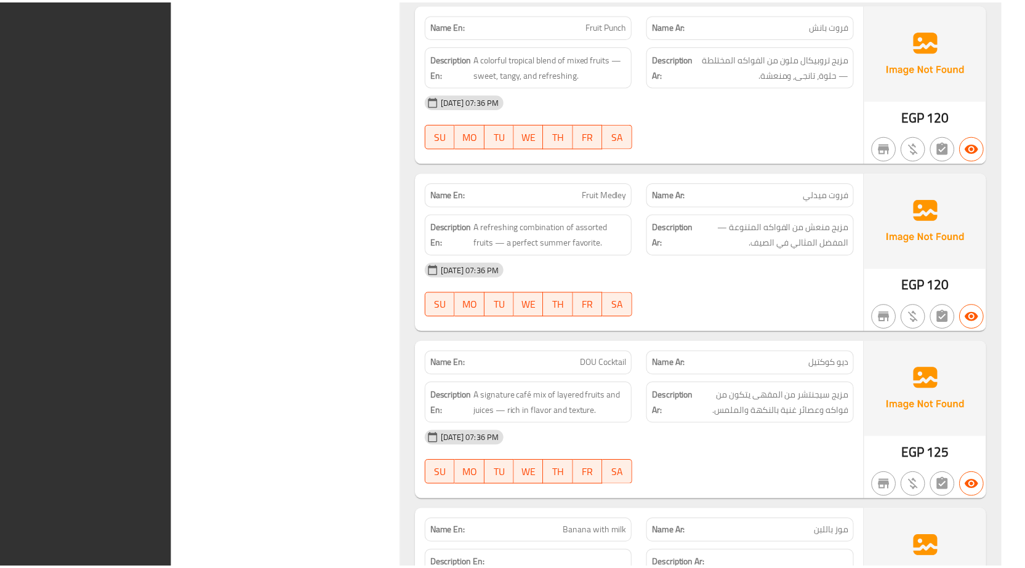
scroll to position [26520, 0]
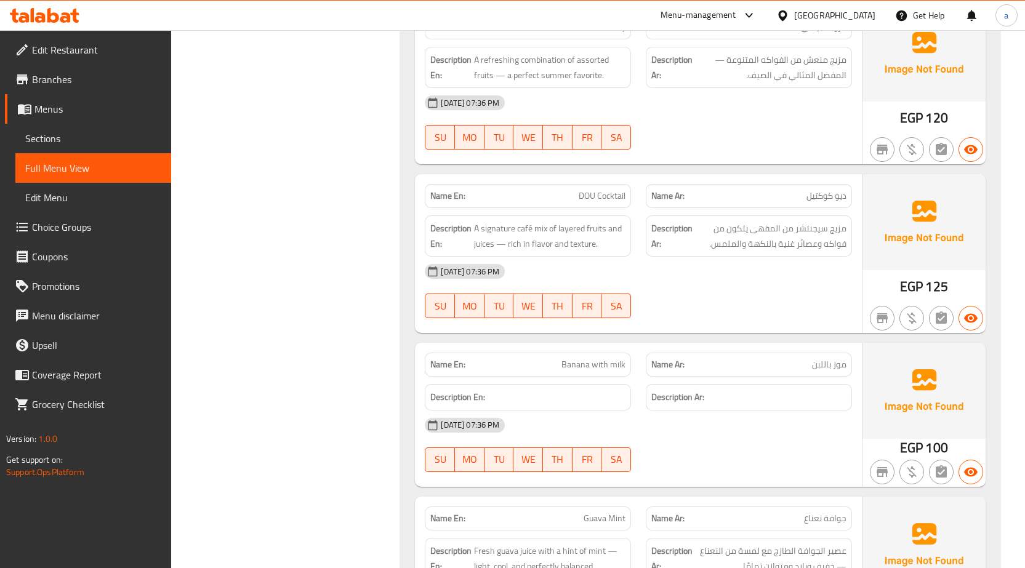
click at [97, 139] on span "Sections" at bounding box center [93, 138] width 136 height 15
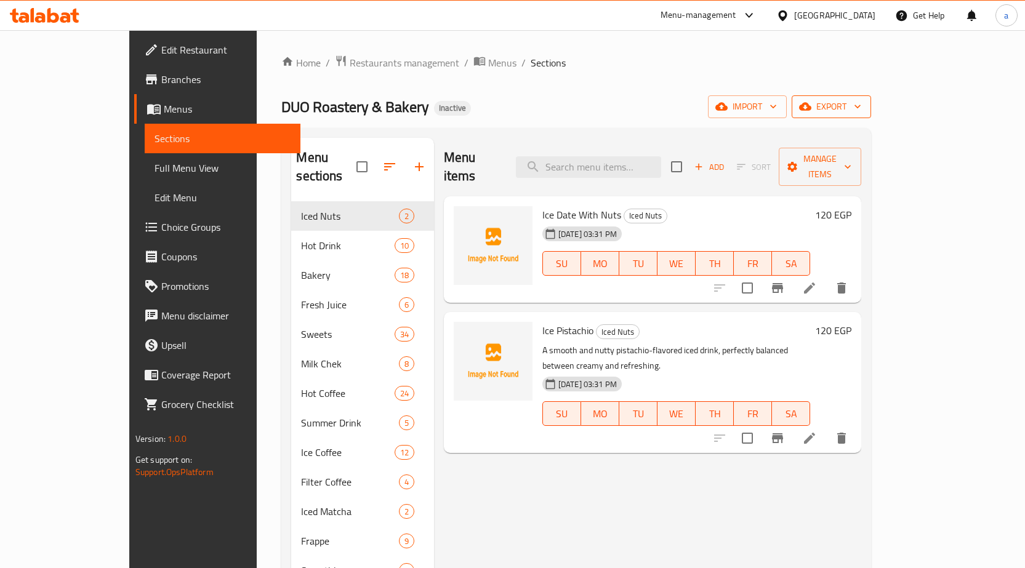
click at [812, 104] on icon "button" at bounding box center [805, 107] width 12 height 8
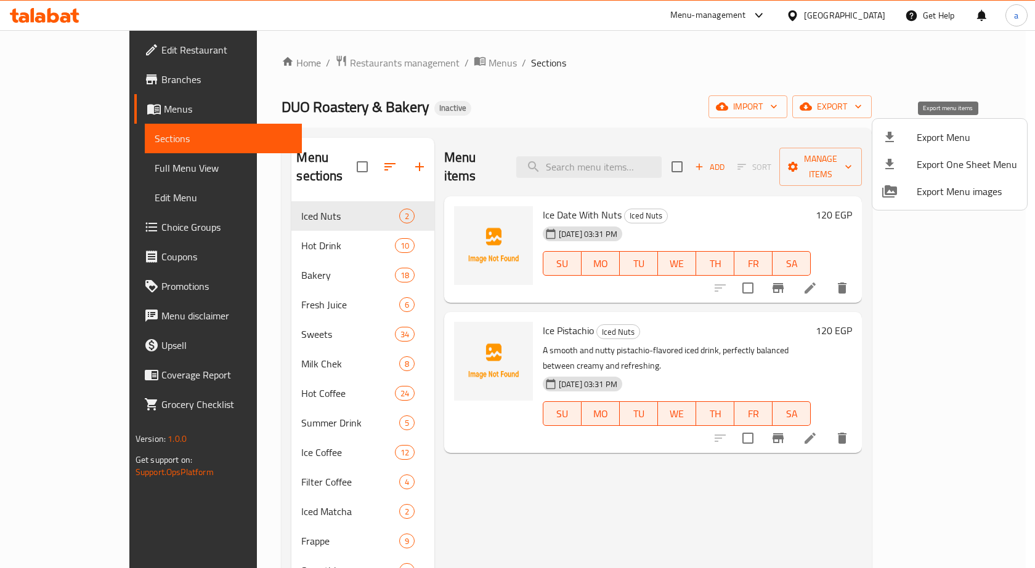
click at [923, 135] on span "Export Menu" at bounding box center [966, 137] width 100 height 15
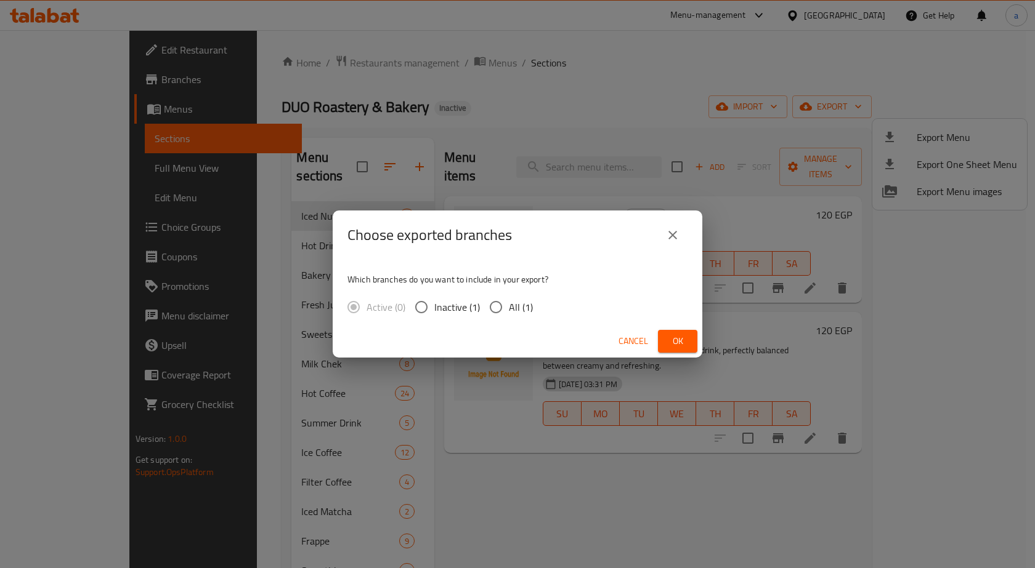
click at [526, 305] on span "All (1)" at bounding box center [521, 307] width 24 height 15
click at [509, 305] on input "All (1)" at bounding box center [496, 307] width 26 height 26
radio input "true"
click at [684, 340] on span "Ok" at bounding box center [678, 341] width 20 height 15
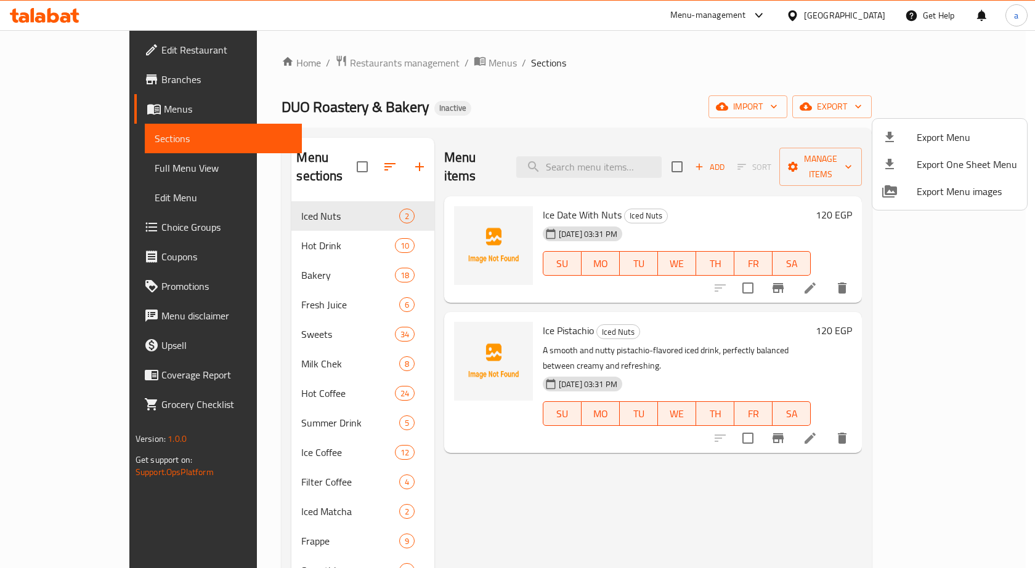
click at [46, 17] on div at bounding box center [517, 284] width 1035 height 568
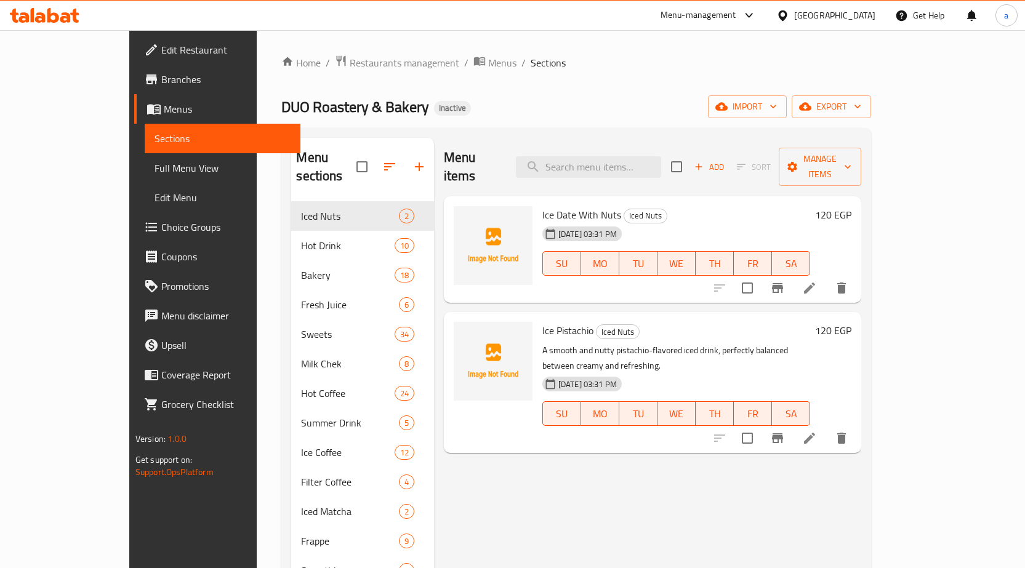
click at [46, 17] on icon at bounding box center [45, 15] width 70 height 15
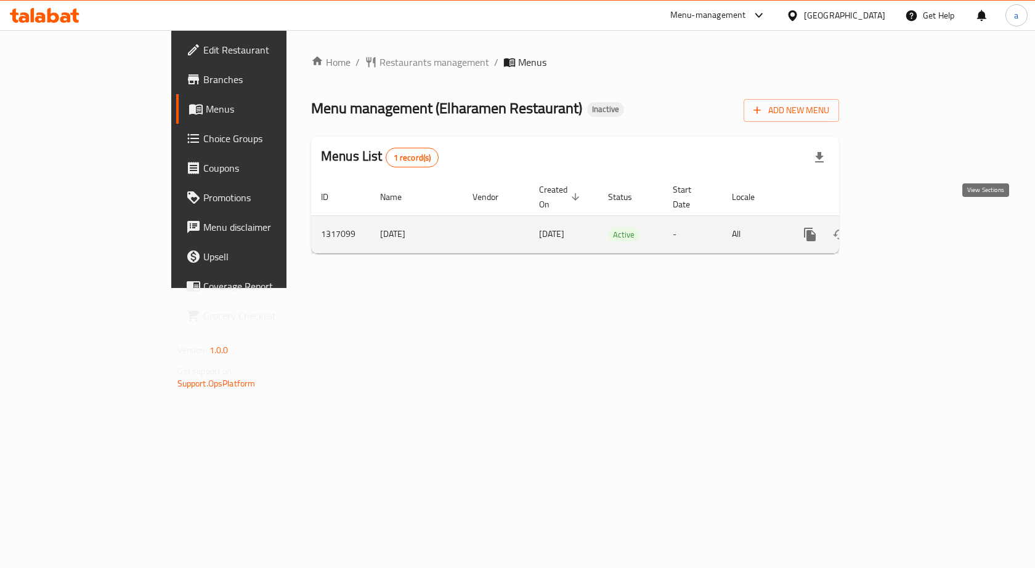
click at [906, 227] on icon "enhanced table" at bounding box center [898, 234] width 15 height 15
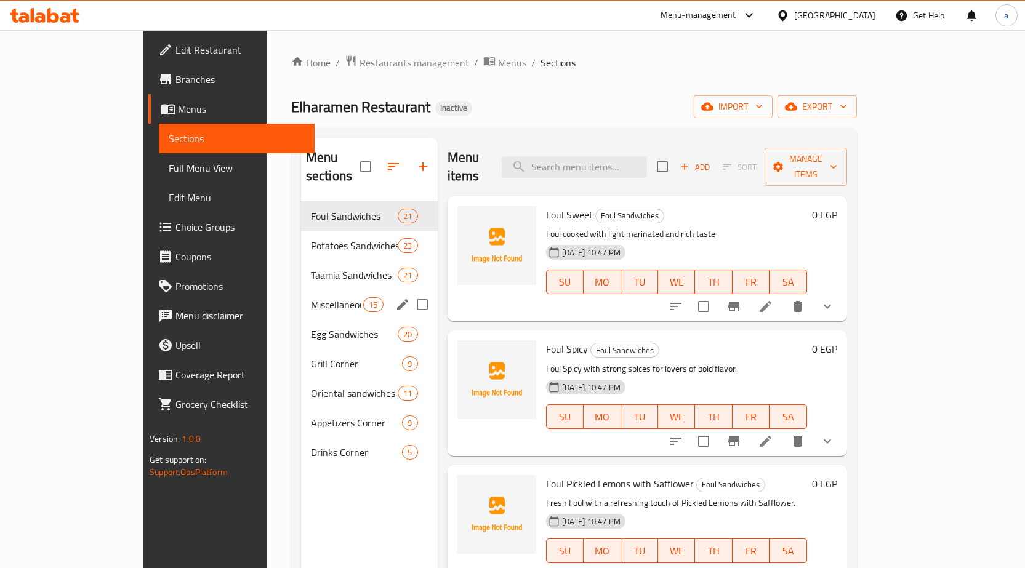
click at [301, 290] on div "Miscellaneous 15" at bounding box center [369, 305] width 137 height 30
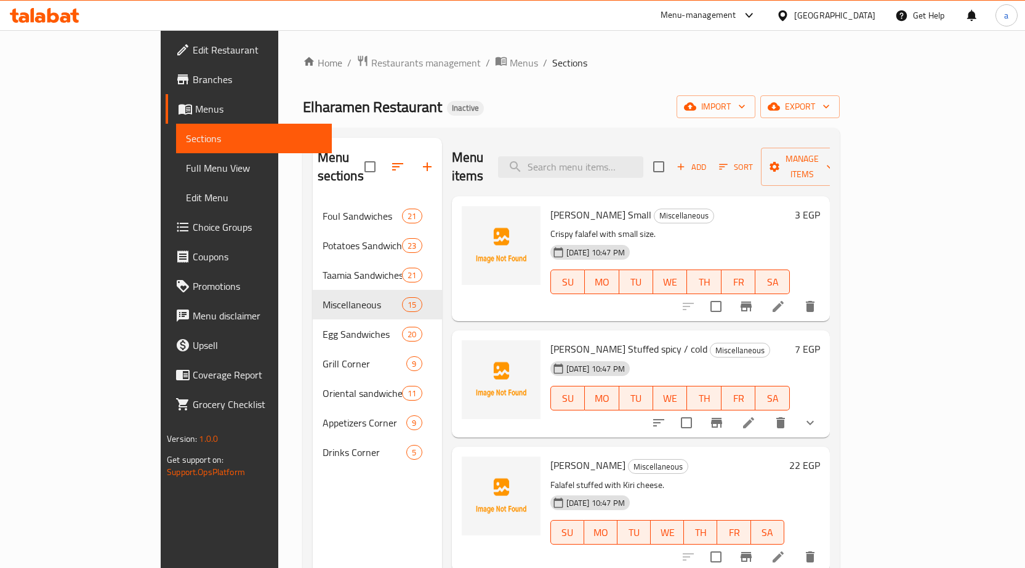
click at [193, 78] on span "Branches" at bounding box center [257, 79] width 129 height 15
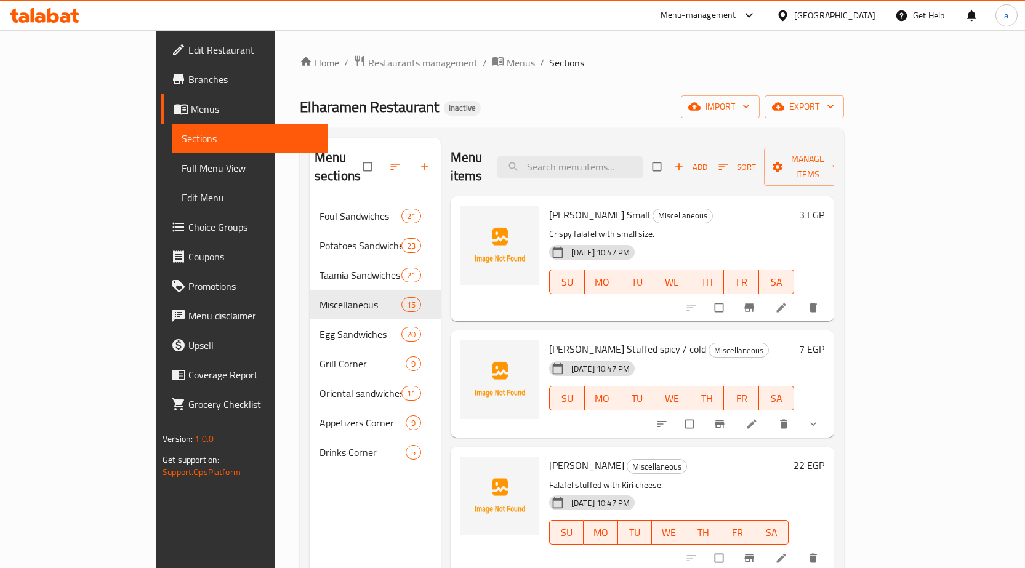
click at [300, 109] on span "Elharamen Restaurant" at bounding box center [369, 107] width 139 height 28
copy span "Elharamen"
